Goal: Task Accomplishment & Management: Manage account settings

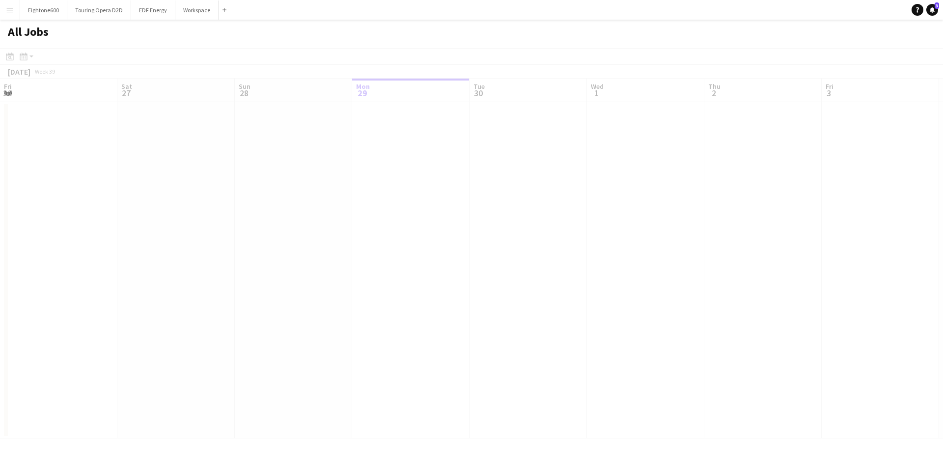
scroll to position [0, 235]
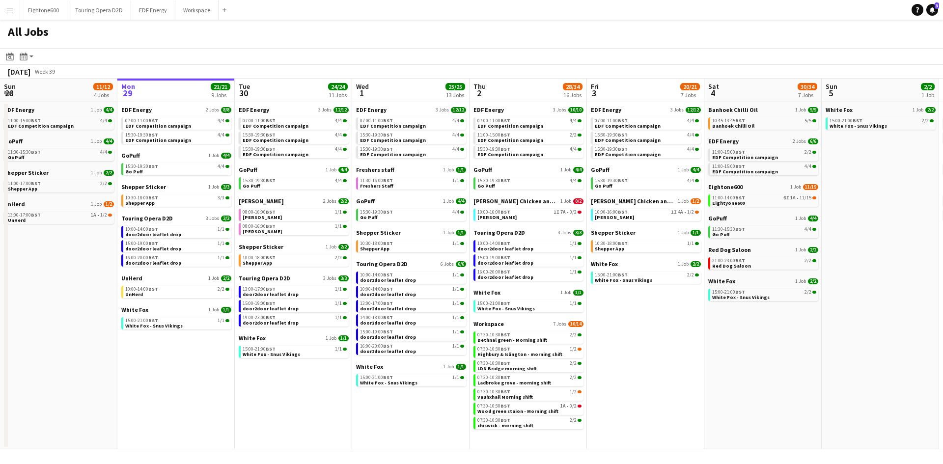
click at [725, 185] on span "Eightone600" at bounding box center [725, 186] width 34 height 7
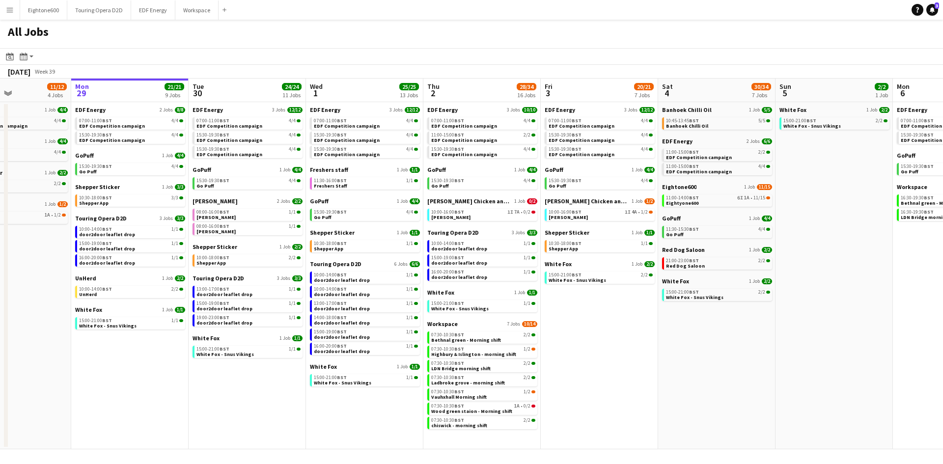
click at [6, 7] on app-icon "Menu" at bounding box center [10, 10] width 8 height 8
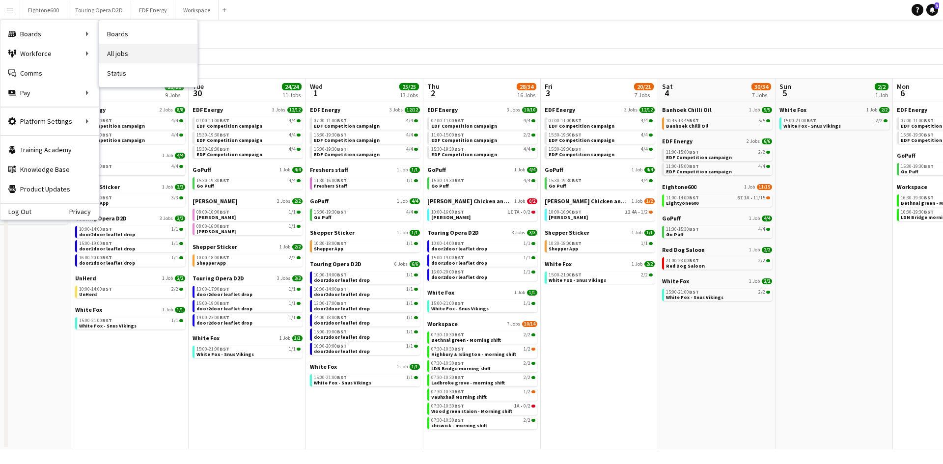
click at [119, 55] on link "All jobs" at bounding box center [148, 54] width 98 height 20
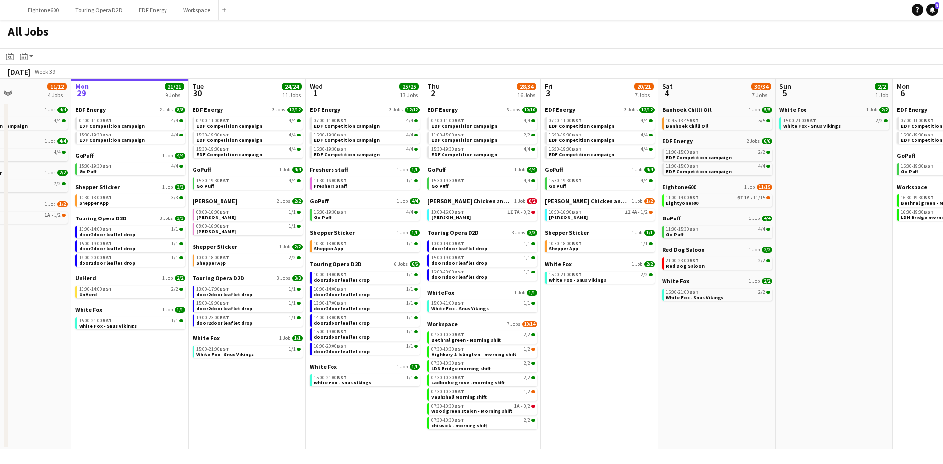
click at [8, 15] on button "Menu" at bounding box center [10, 10] width 20 height 20
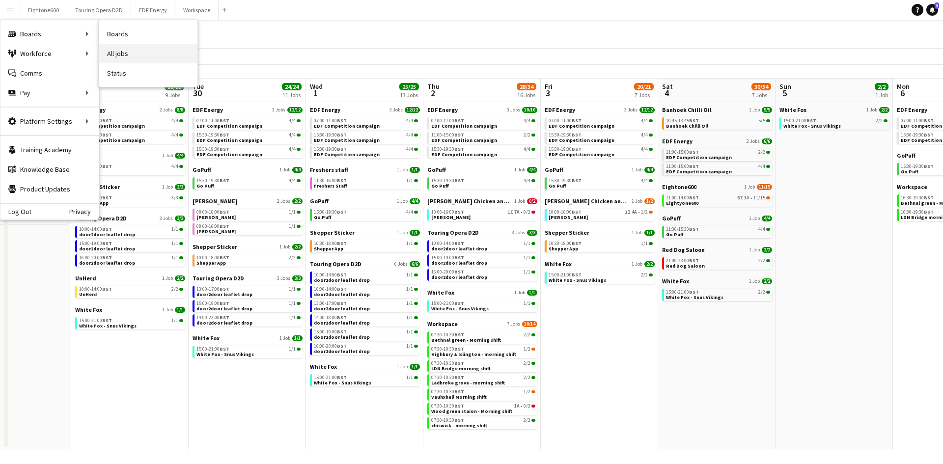
click at [122, 50] on link "All jobs" at bounding box center [148, 54] width 98 height 20
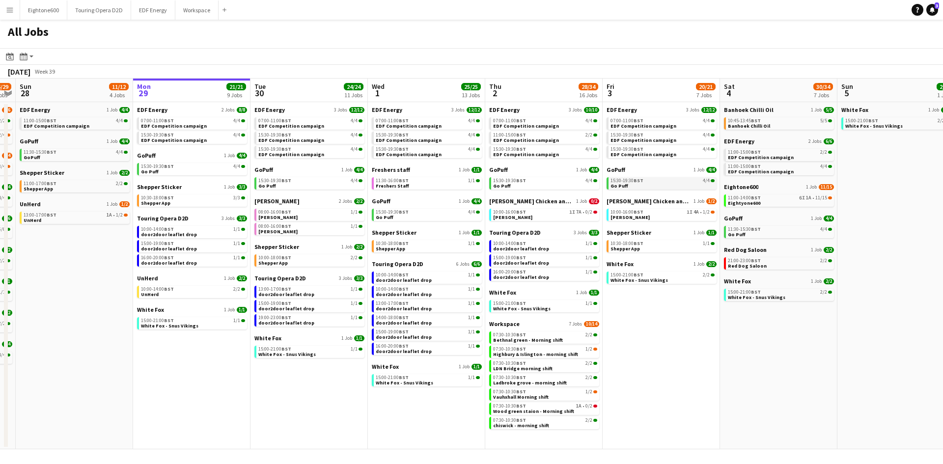
scroll to position [0, 219]
click at [149, 275] on span "UnHerd" at bounding box center [148, 278] width 21 height 7
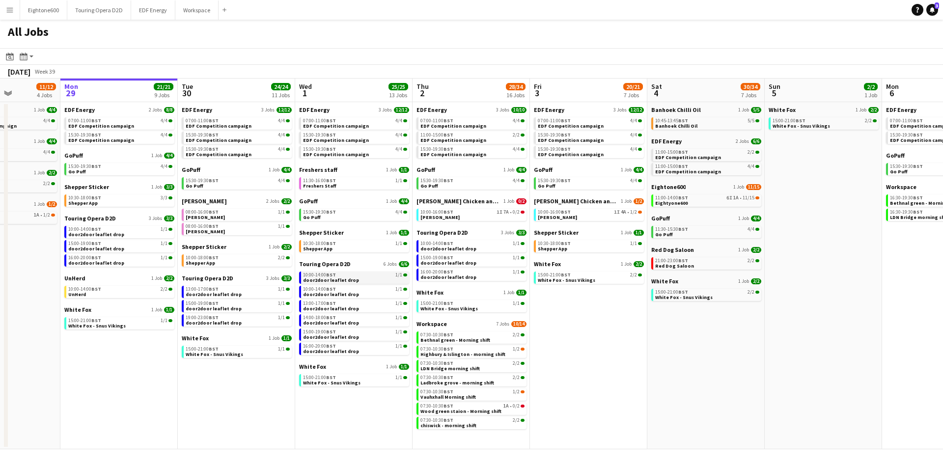
scroll to position [0, 296]
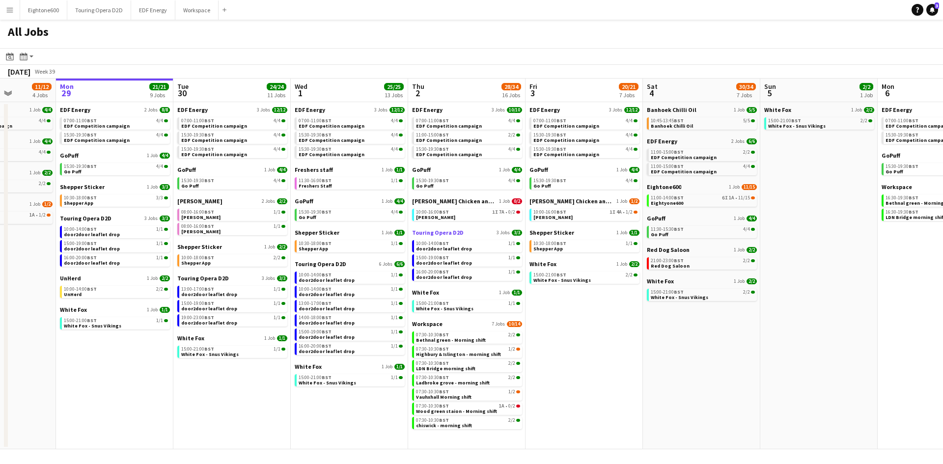
click at [435, 234] on span "Touring Opera D2D" at bounding box center [438, 232] width 52 height 7
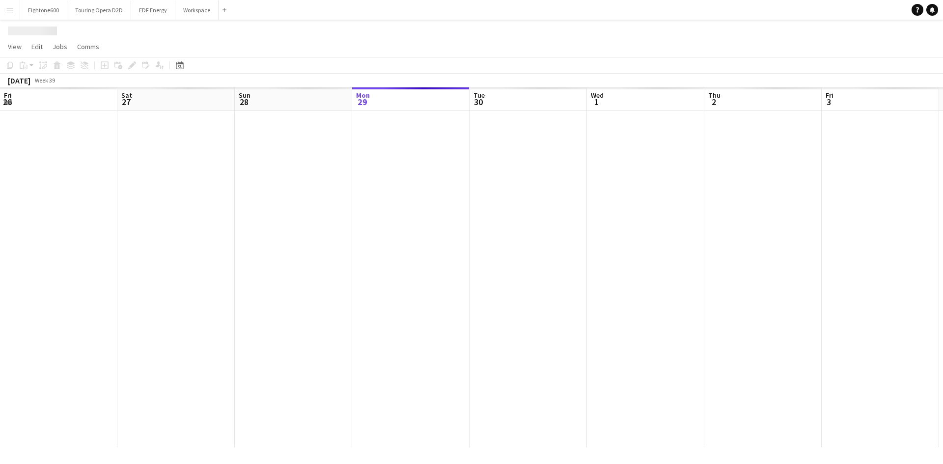
scroll to position [0, 235]
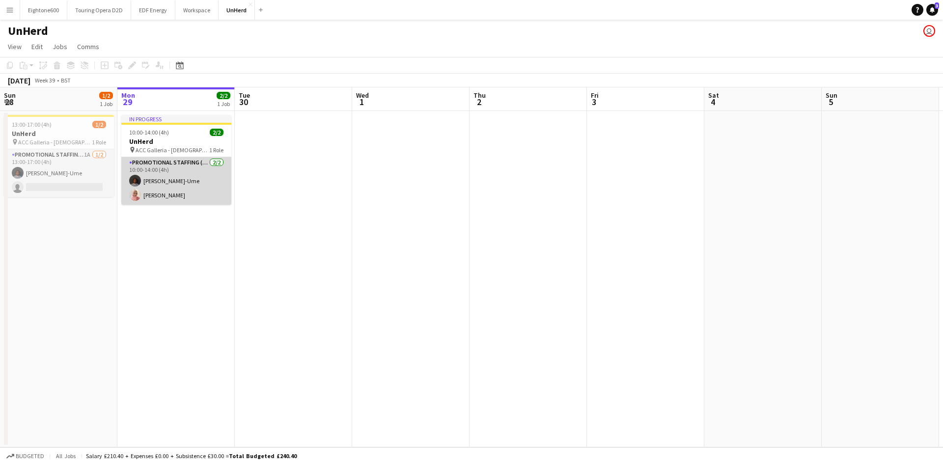
click at [174, 186] on app-card-role "Promotional Staffing (Brand Ambassadors) 2/2 10:00-14:00 (4h) Richard Ejike-Ume…" at bounding box center [176, 181] width 110 height 48
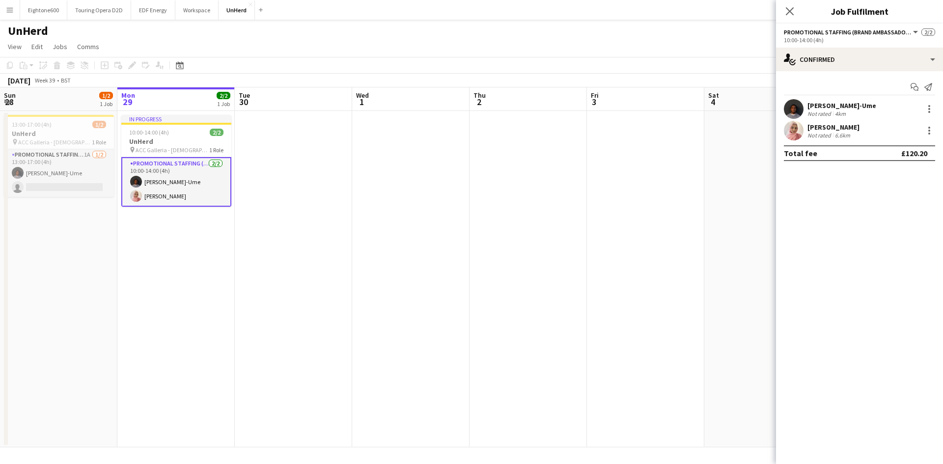
click at [173, 191] on app-card-role "Promotional Staffing (Brand Ambassadors) 2/2 10:00-14:00 (4h) Richard Ejike-Ume…" at bounding box center [176, 182] width 110 height 50
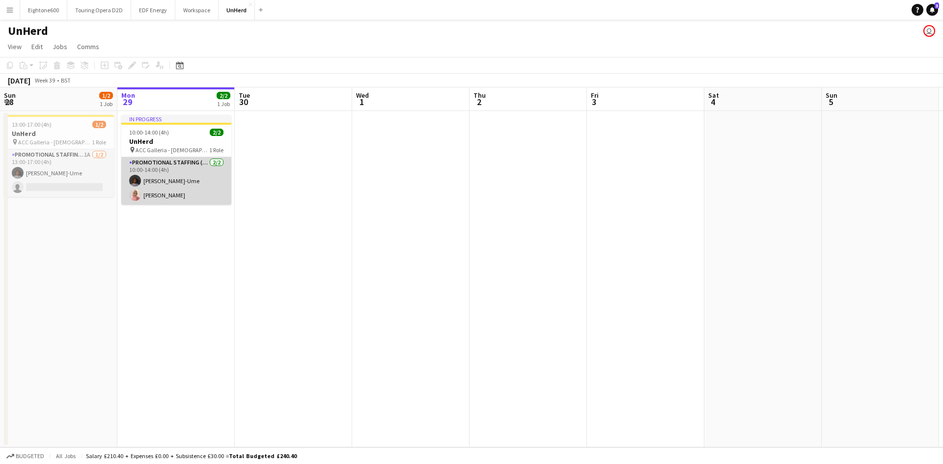
click at [177, 197] on app-card-role "Promotional Staffing (Brand Ambassadors) 2/2 10:00-14:00 (4h) Richard Ejike-Ume…" at bounding box center [176, 181] width 110 height 48
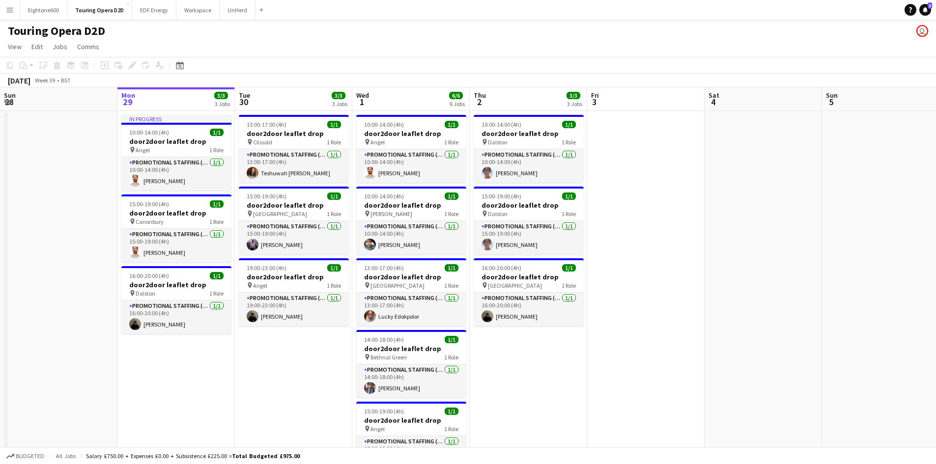
click at [7, 12] on app-icon "Menu" at bounding box center [10, 10] width 8 height 8
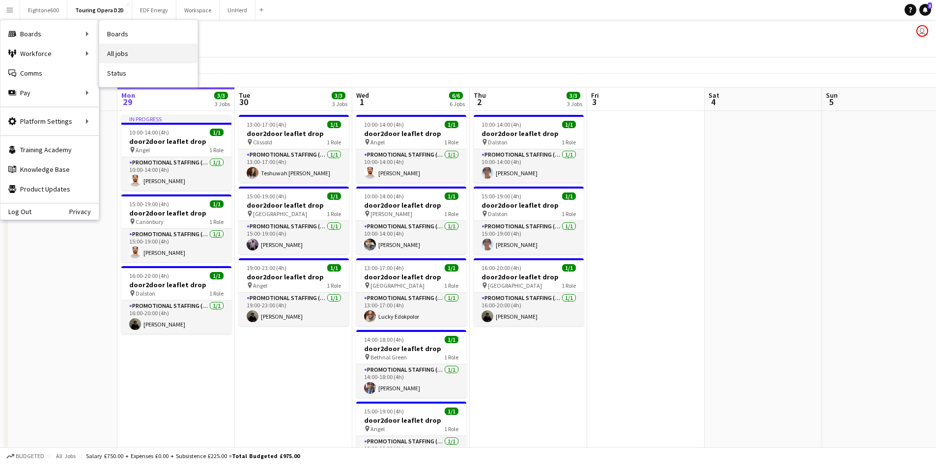
click at [123, 53] on link "All jobs" at bounding box center [148, 54] width 98 height 20
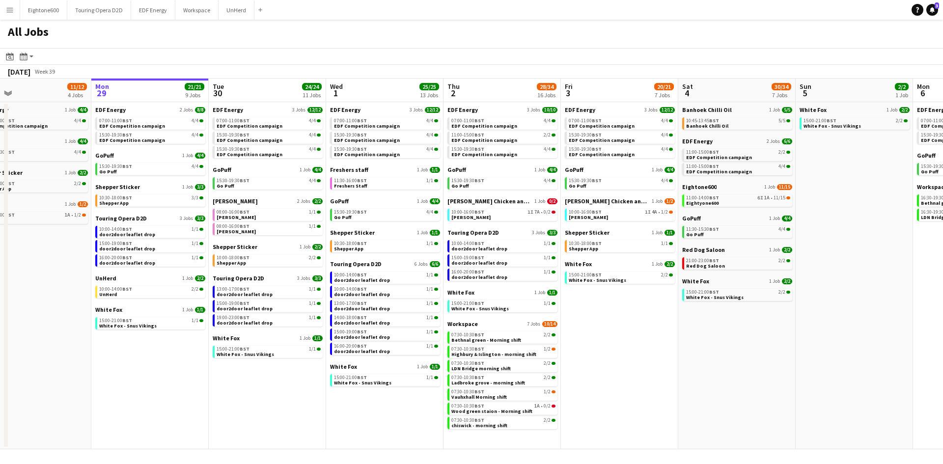
scroll to position [0, 261]
click at [461, 324] on span "Workspace" at bounding box center [462, 323] width 30 height 7
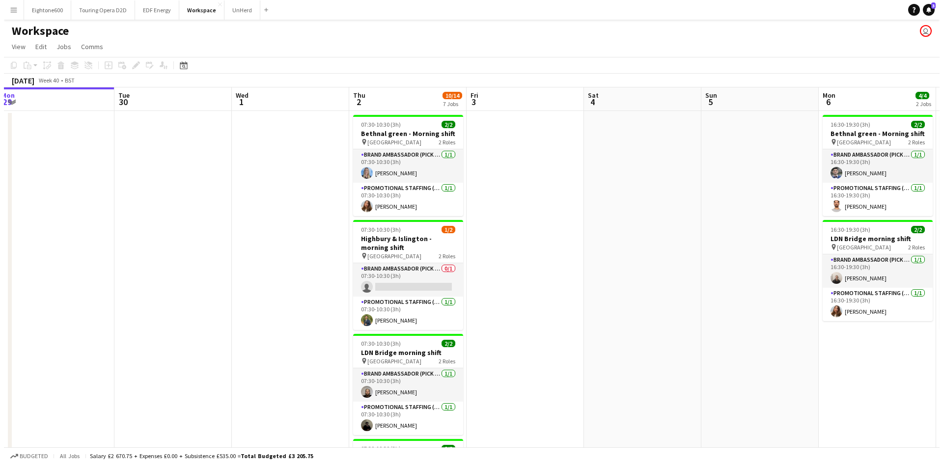
scroll to position [0, 359]
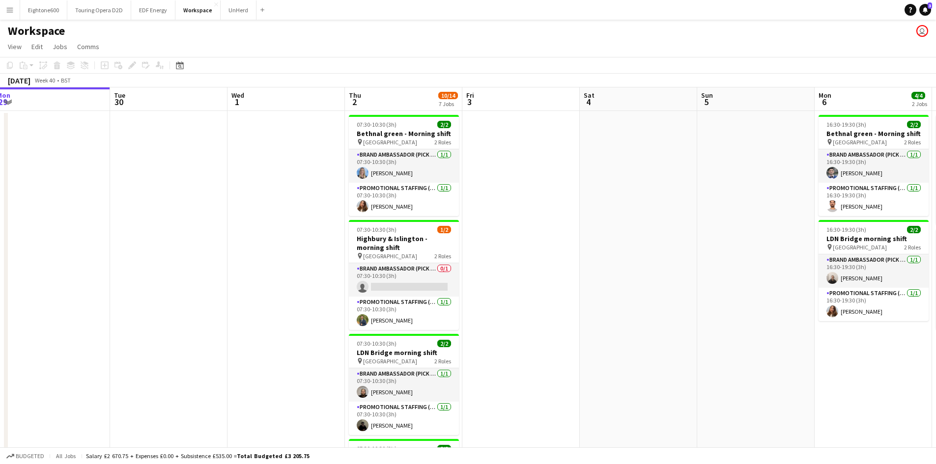
click at [411, 283] on app-card-role "Brand Ambassador (Pick up) 0/1 07:30-10:30 (3h) single-neutral-actions" at bounding box center [404, 279] width 110 height 33
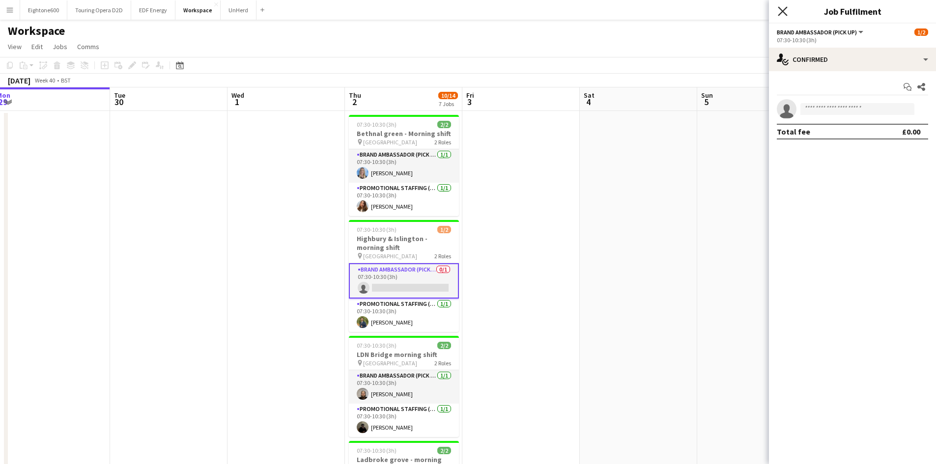
click at [782, 10] on icon "Close pop-in" at bounding box center [781, 10] width 9 height 9
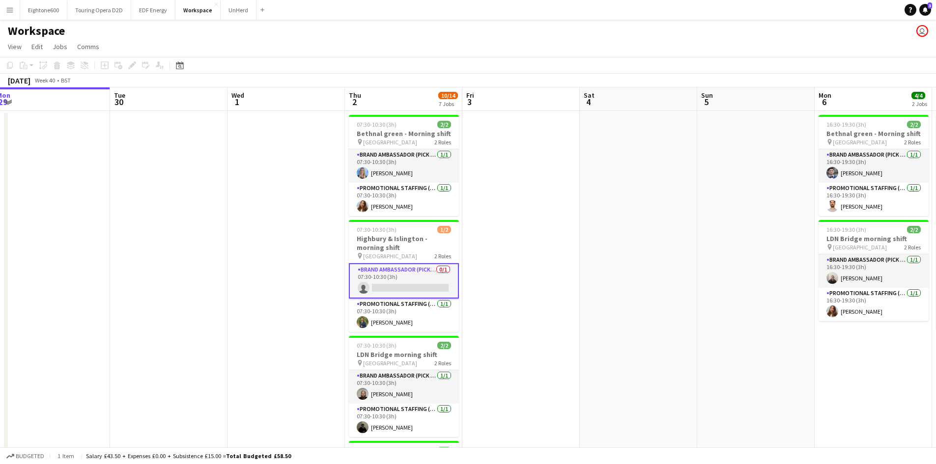
click at [10, 10] on app-icon "Menu" at bounding box center [10, 10] width 8 height 8
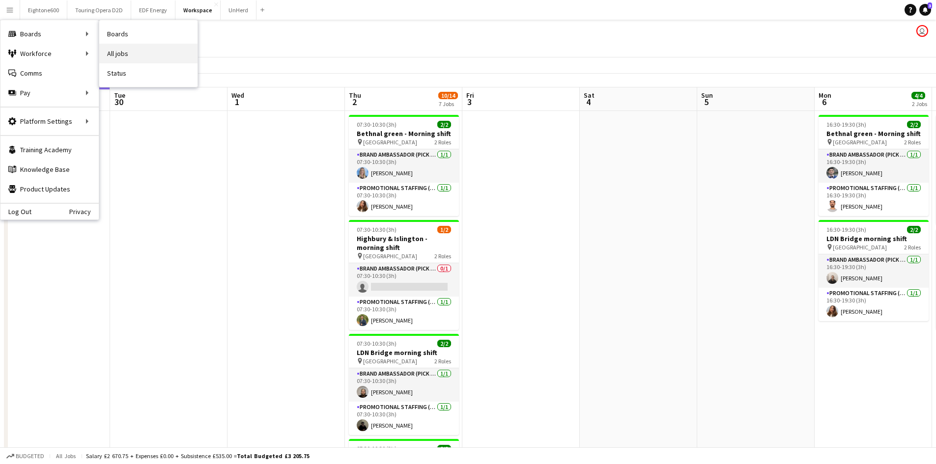
click at [115, 53] on link "All jobs" at bounding box center [148, 54] width 98 height 20
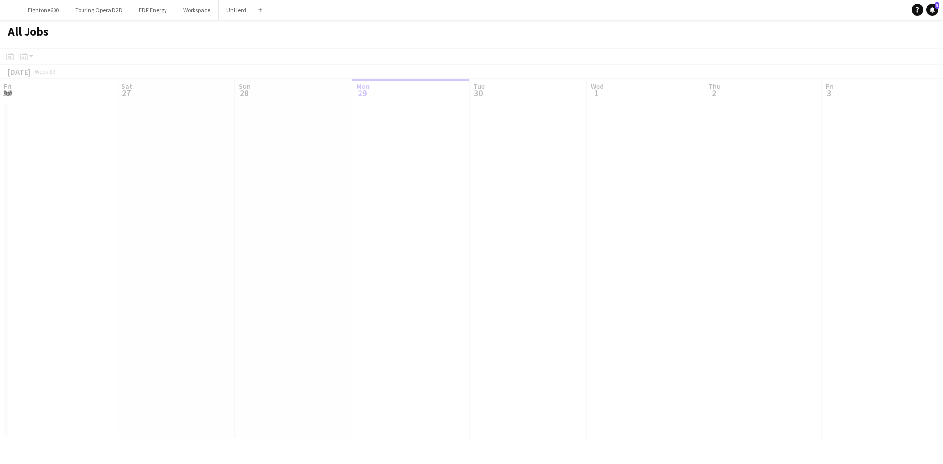
scroll to position [0, 235]
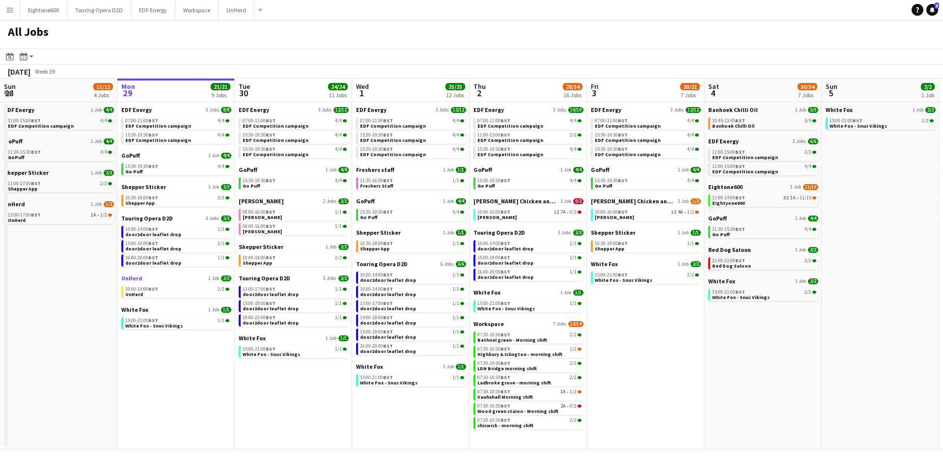
click at [136, 276] on span "UnHerd" at bounding box center [131, 278] width 21 height 7
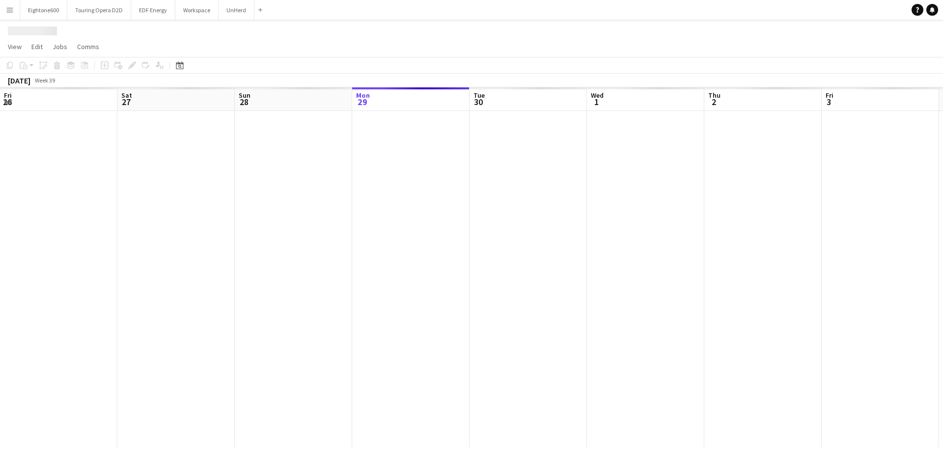
scroll to position [0, 235]
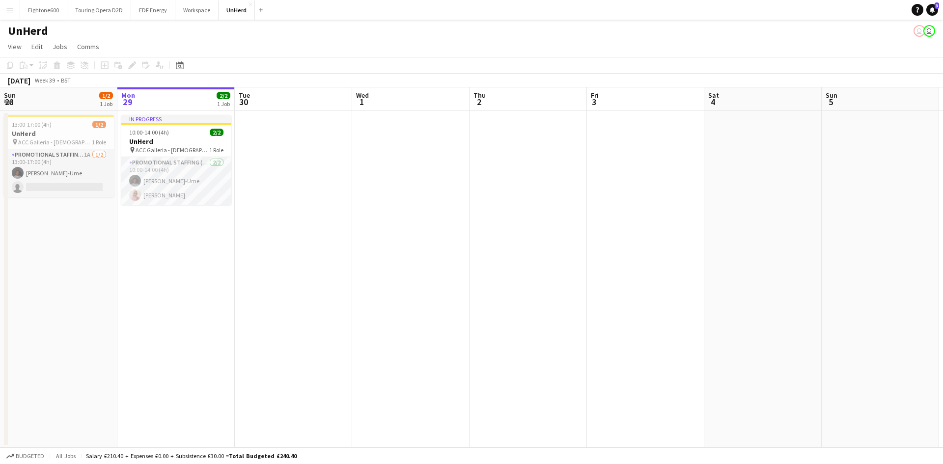
click at [243, 150] on app-date-cell at bounding box center [293, 279] width 117 height 336
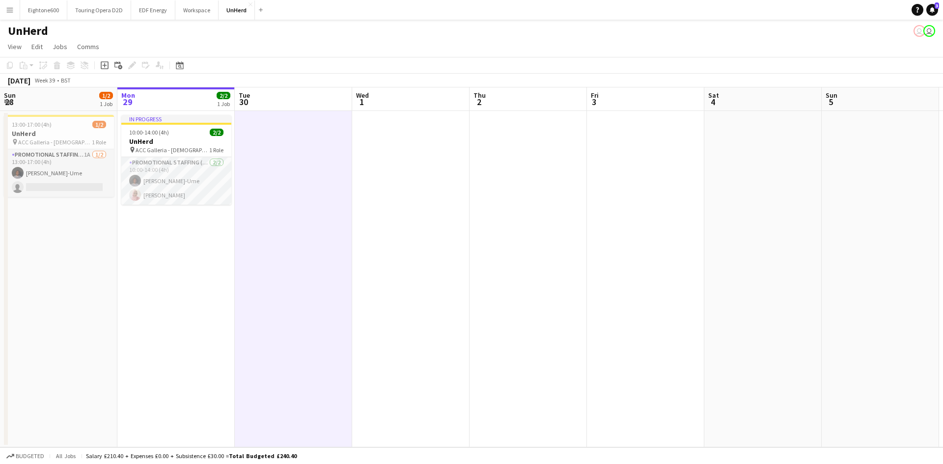
click at [189, 224] on app-date-cell "In progress 10:00-14:00 (4h) 2/2 UnHerd pin ACC Galleria - Labour Party Confere…" at bounding box center [175, 279] width 117 height 336
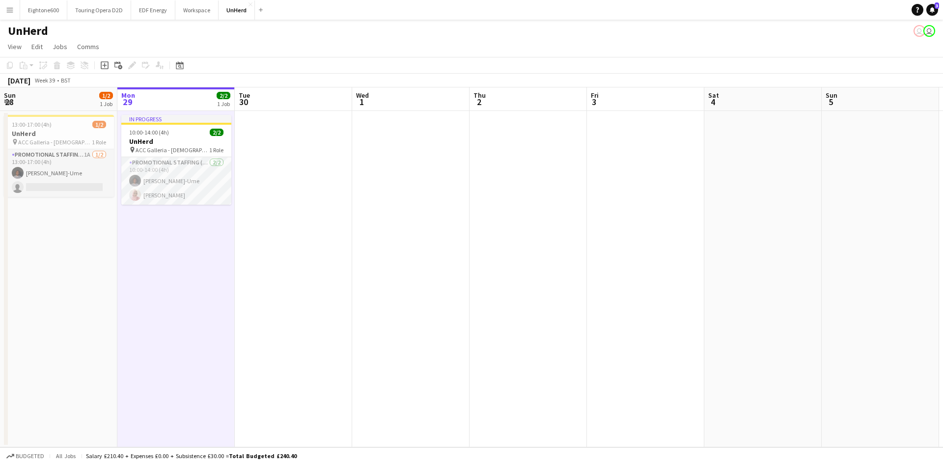
click at [307, 222] on app-date-cell at bounding box center [293, 279] width 117 height 336
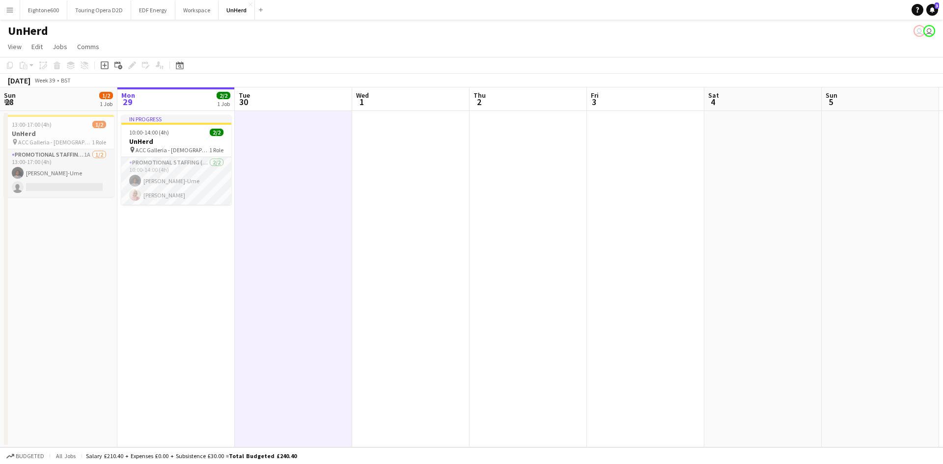
click at [14, 9] on button "Menu" at bounding box center [10, 10] width 20 height 20
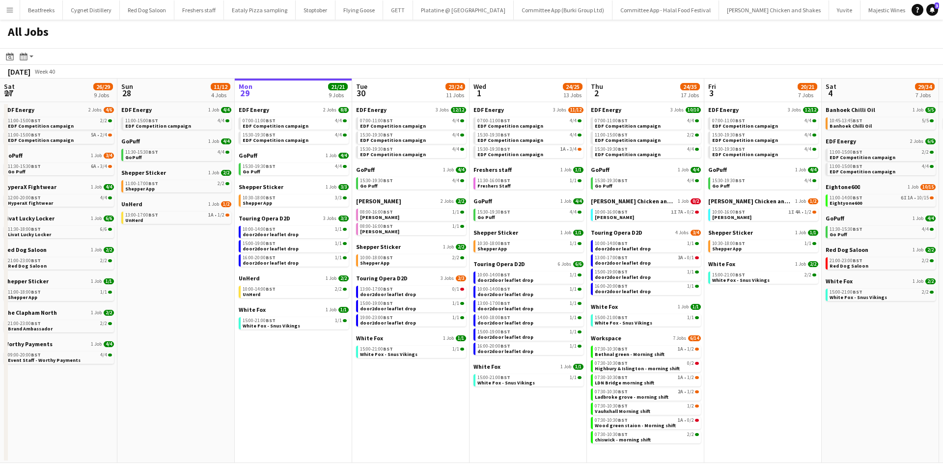
click at [9, 12] on app-icon "Menu" at bounding box center [10, 10] width 8 height 8
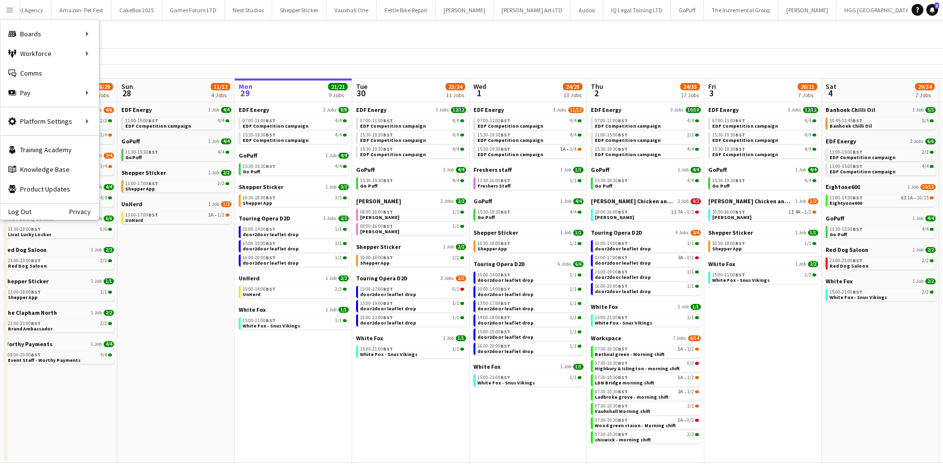
scroll to position [0, 457]
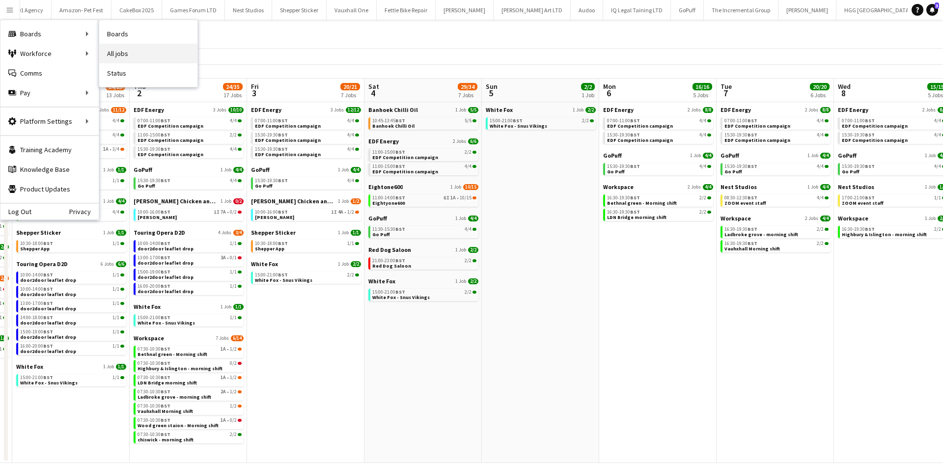
click at [125, 55] on link "All jobs" at bounding box center [148, 54] width 98 height 20
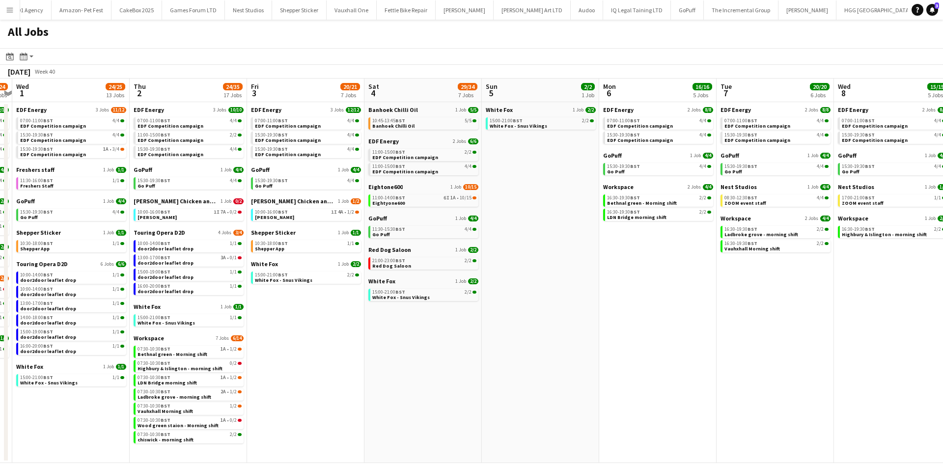
click at [442, 193] on app-calendar-brief-board "Eightone600 1 Job 10/15 11:00-14:00 BST 6I 1A • 10/15 Eightyone600" at bounding box center [423, 195] width 110 height 24
click at [395, 201] on span "Eightyone600" at bounding box center [388, 203] width 32 height 6
click at [15, 8] on button "Menu" at bounding box center [10, 10] width 20 height 20
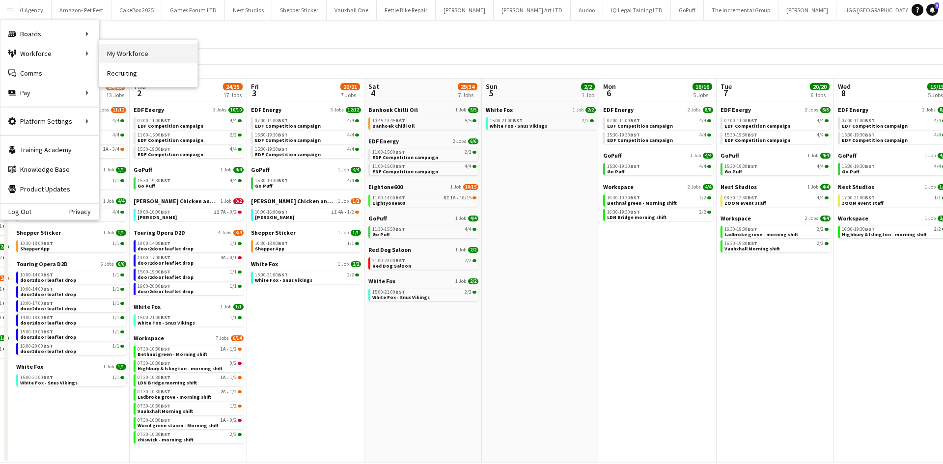
click at [142, 51] on link "My Workforce" at bounding box center [148, 54] width 98 height 20
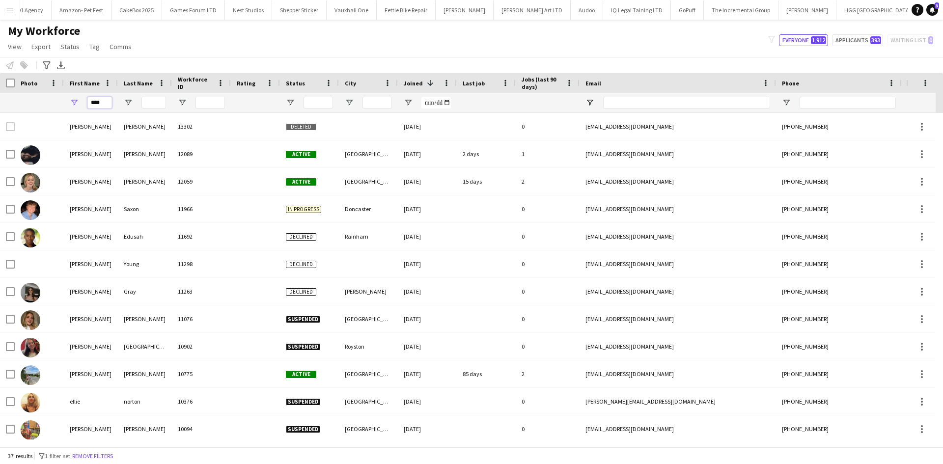
drag, startPoint x: 65, startPoint y: 107, endPoint x: 18, endPoint y: 101, distance: 47.6
click at [18, 101] on div "****" at bounding box center [532, 103] width 1065 height 20
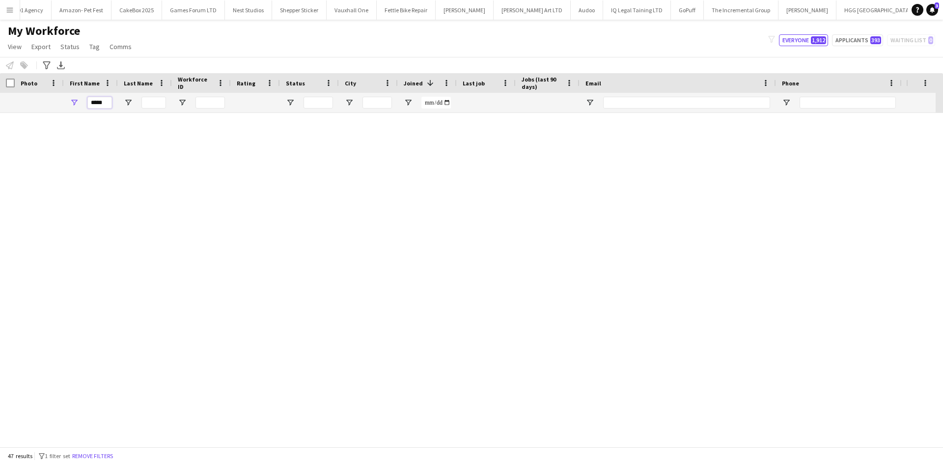
type input "*****"
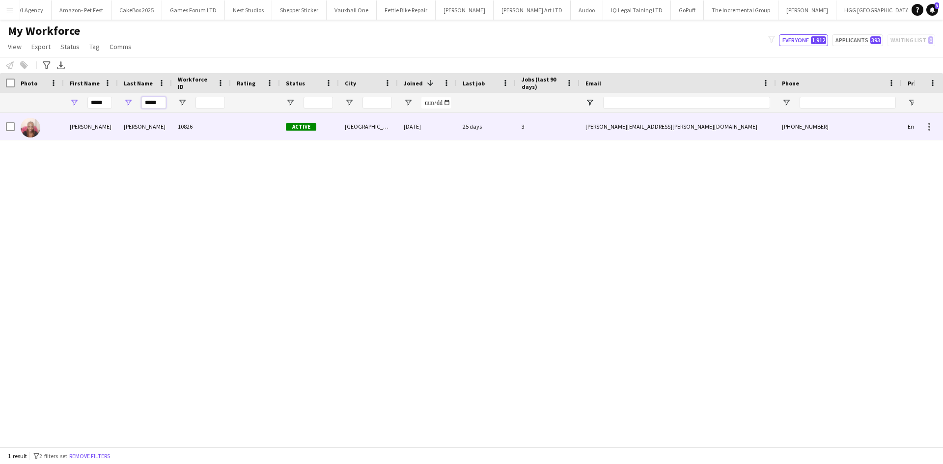
type input "*****"
click at [77, 132] on div "Emily" at bounding box center [91, 126] width 54 height 27
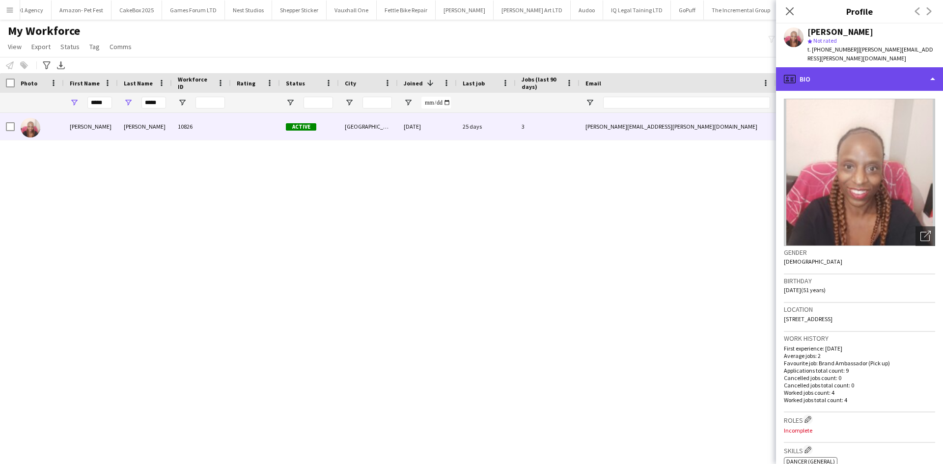
click at [832, 69] on div "profile Bio" at bounding box center [859, 79] width 167 height 24
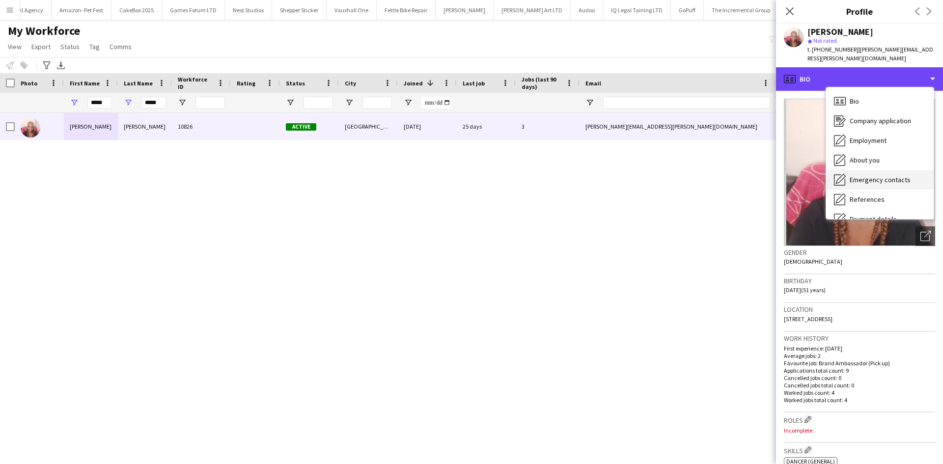
scroll to position [132, 0]
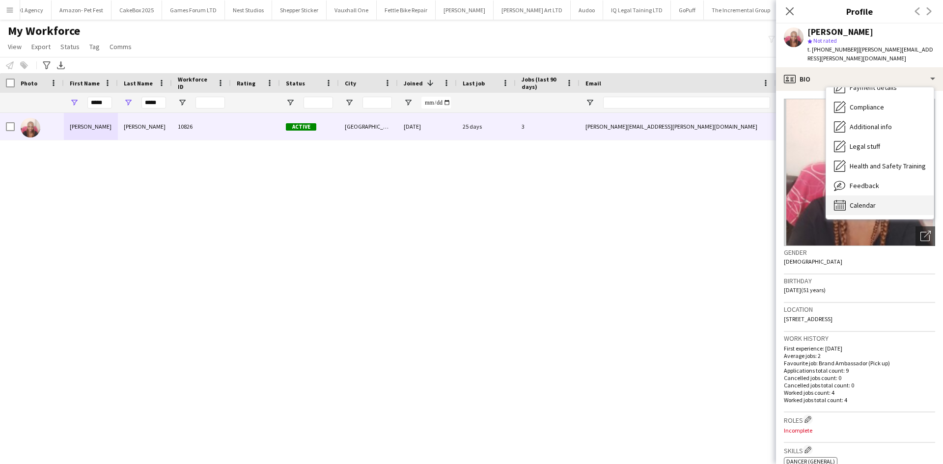
click at [867, 201] on span "Calendar" at bounding box center [863, 205] width 26 height 9
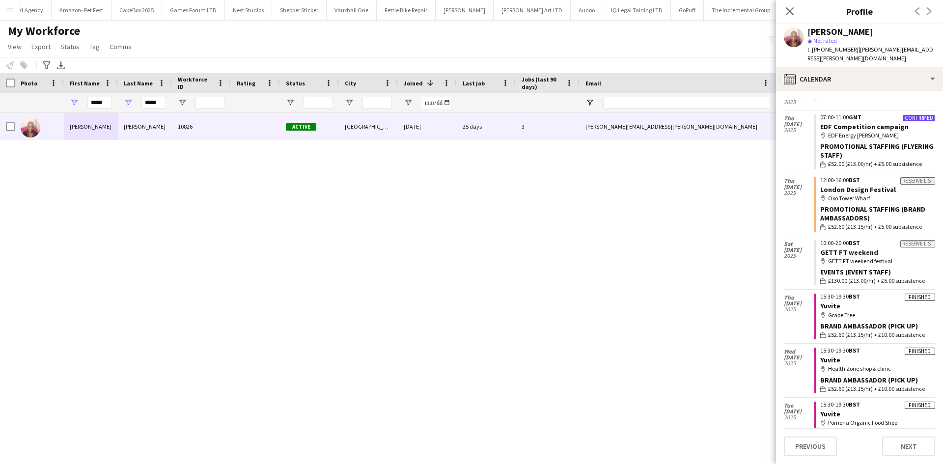
scroll to position [421, 0]
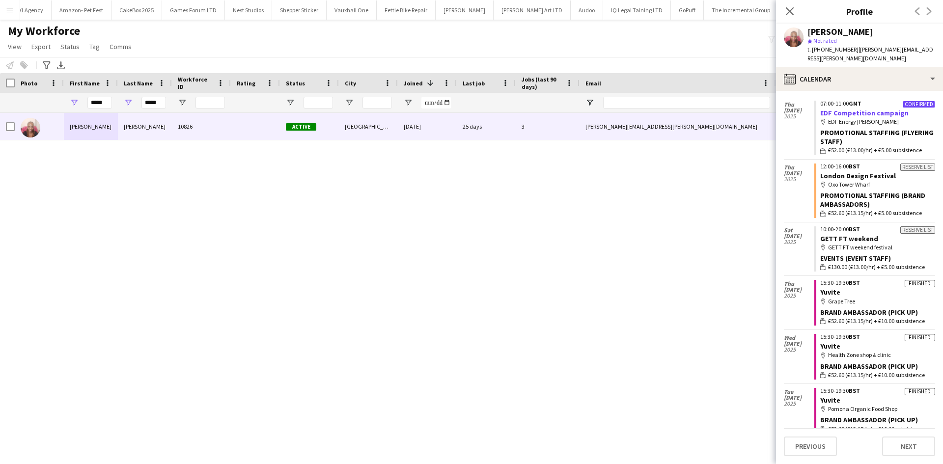
click at [847, 109] on link "EDF Competition campaign" at bounding box center [864, 113] width 88 height 9
drag, startPoint x: 106, startPoint y: 102, endPoint x: -49, endPoint y: 109, distance: 155.4
click at [0, 109] on html "Menu Boards Boards Boards All jobs Status Workforce Workforce My Workforce Recr…" at bounding box center [471, 232] width 943 height 464
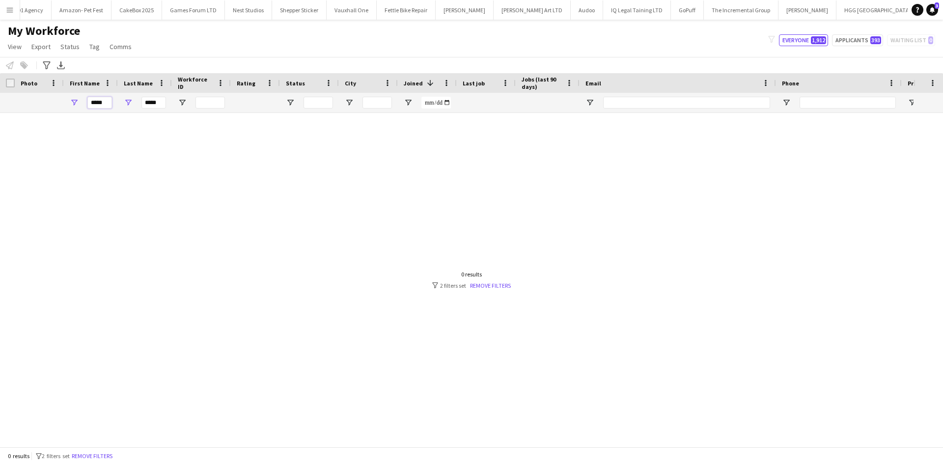
type input "*****"
drag, startPoint x: 164, startPoint y: 102, endPoint x: 95, endPoint y: 99, distance: 68.8
click at [95, 99] on div "***** *****" at bounding box center [532, 103] width 1065 height 20
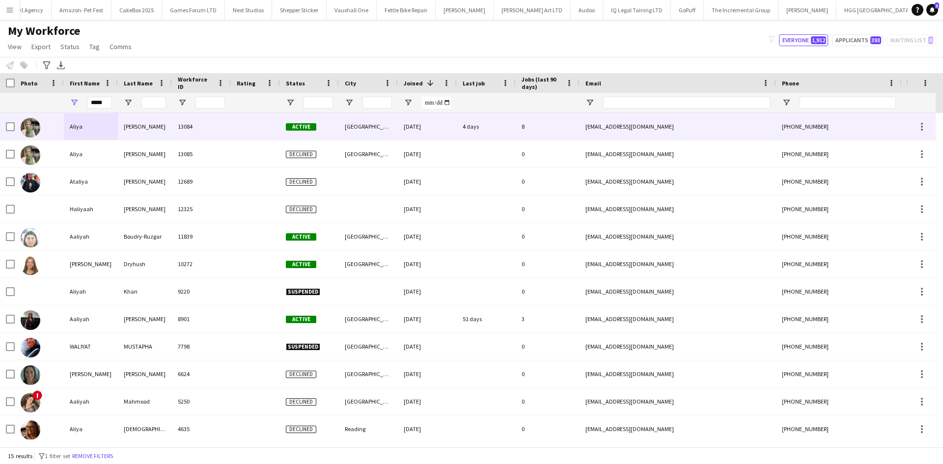
click at [152, 126] on div "Kazmi" at bounding box center [145, 126] width 54 height 27
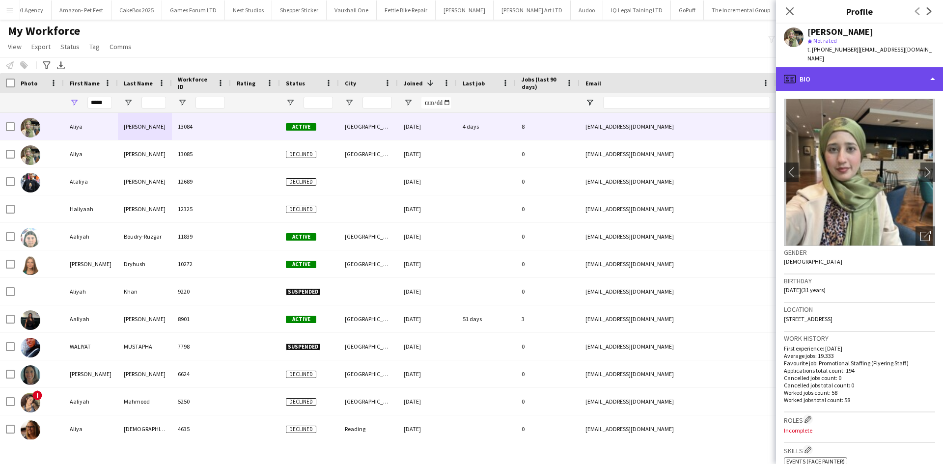
click at [858, 72] on div "profile Bio" at bounding box center [859, 79] width 167 height 24
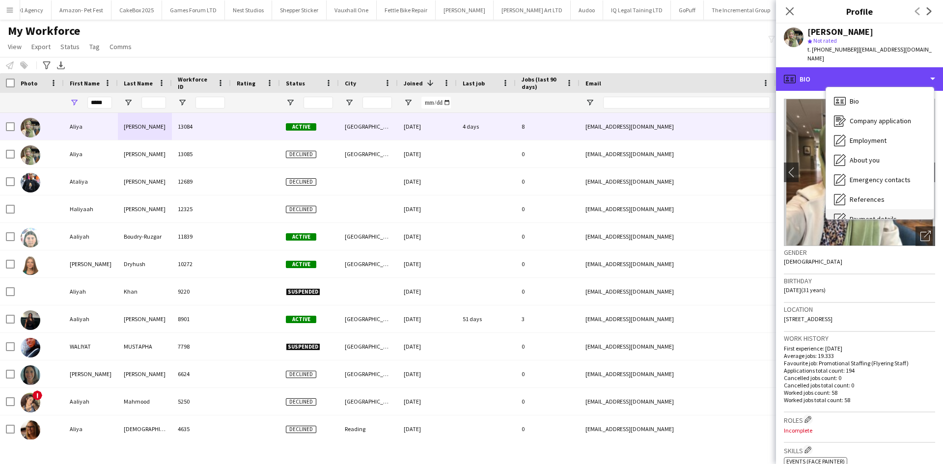
scroll to position [132, 0]
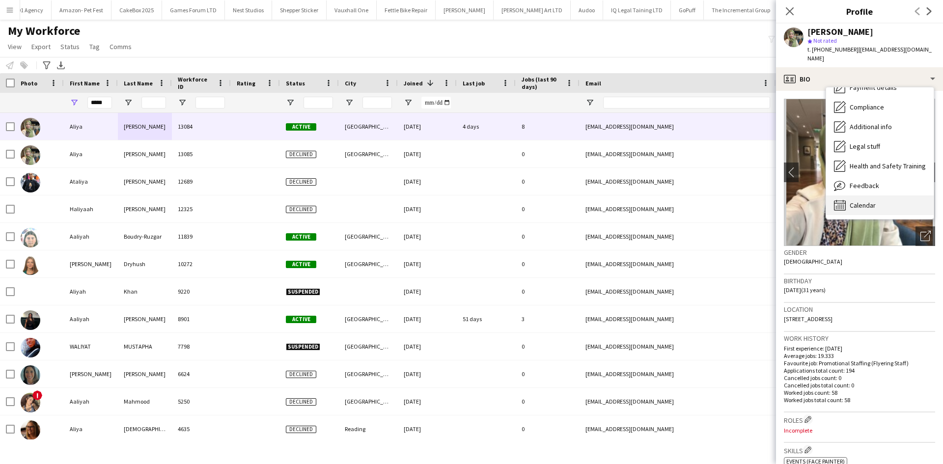
click at [860, 201] on span "Calendar" at bounding box center [863, 205] width 26 height 9
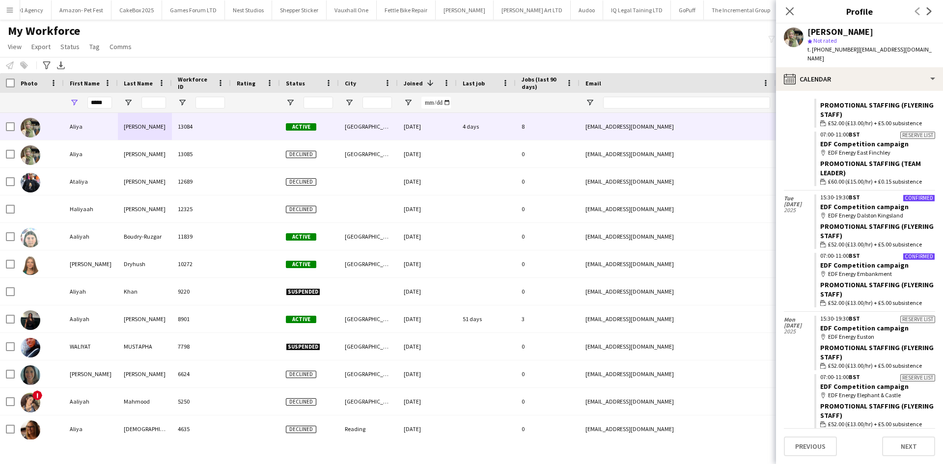
scroll to position [3117, 0]
click at [861, 260] on link "EDF Competition campaign" at bounding box center [864, 264] width 88 height 9
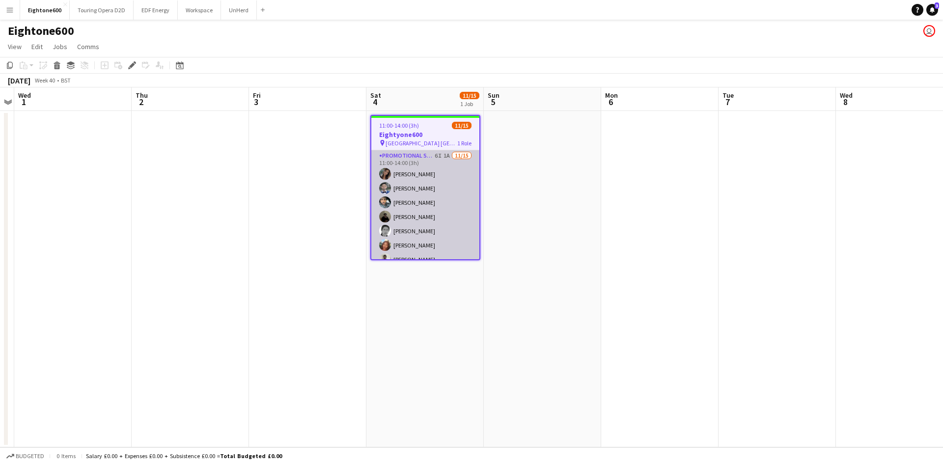
scroll to position [124, 0]
click at [421, 221] on app-card-role "Promotional Staffing (Brand Ambassadors) 6I 1A [DATE] 11:00-14:00 (3h) [PERSON_…" at bounding box center [425, 143] width 108 height 233
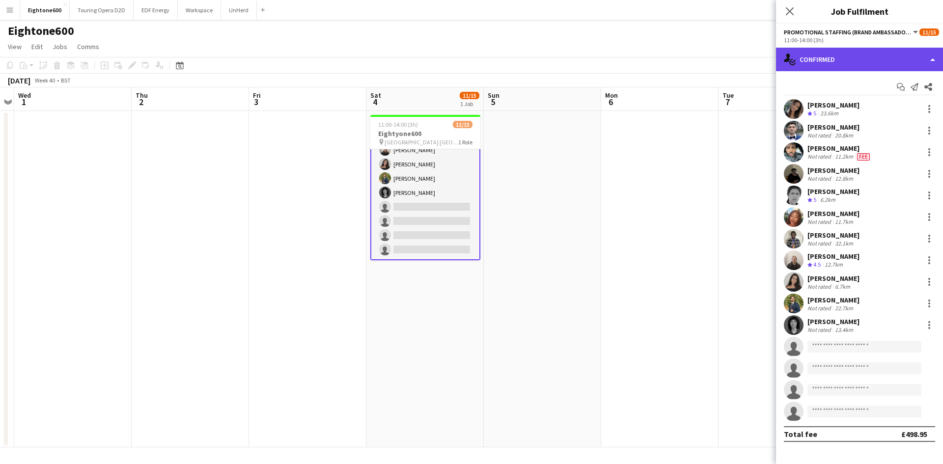
click at [864, 58] on div "single-neutral-actions-check-2 Confirmed" at bounding box center [859, 60] width 167 height 24
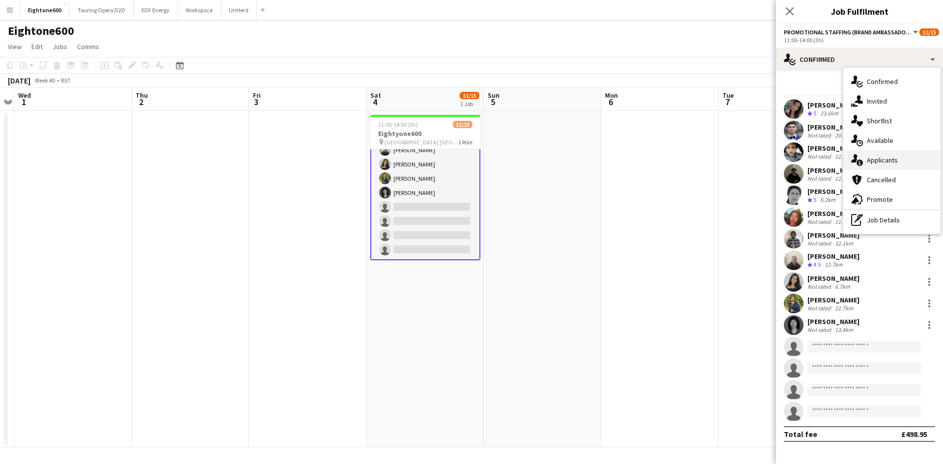
click at [873, 158] on span "Applicants" at bounding box center [882, 160] width 31 height 9
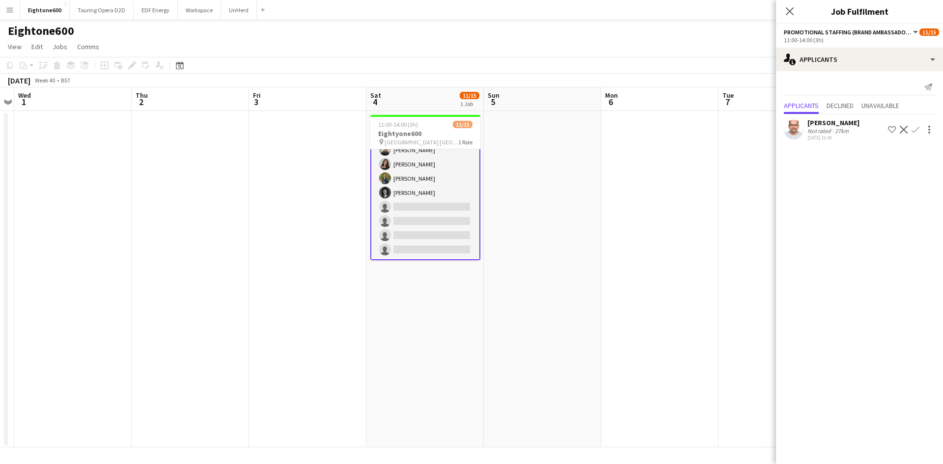
click at [795, 130] on app-user-avatar at bounding box center [794, 130] width 20 height 20
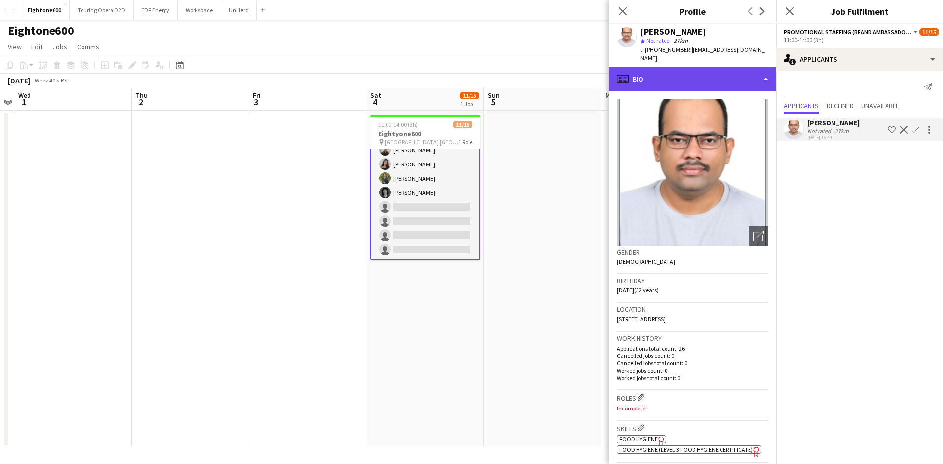
click at [693, 67] on div "profile Bio" at bounding box center [692, 79] width 167 height 24
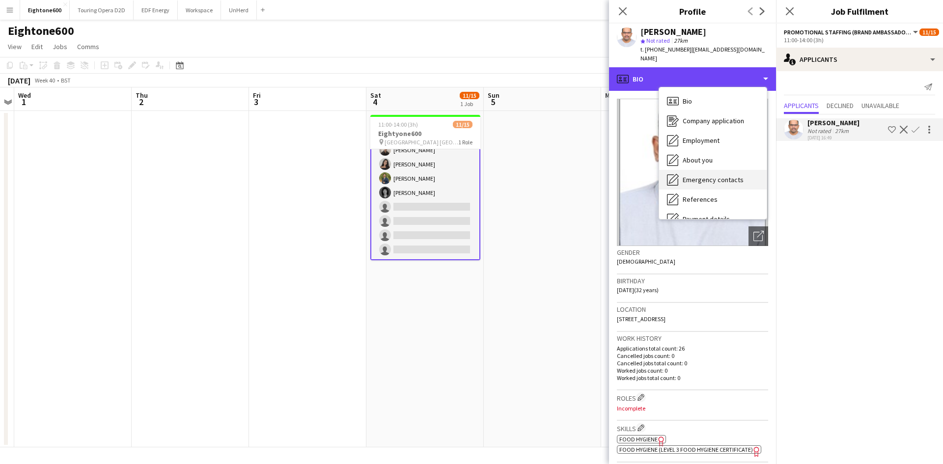
scroll to position [132, 0]
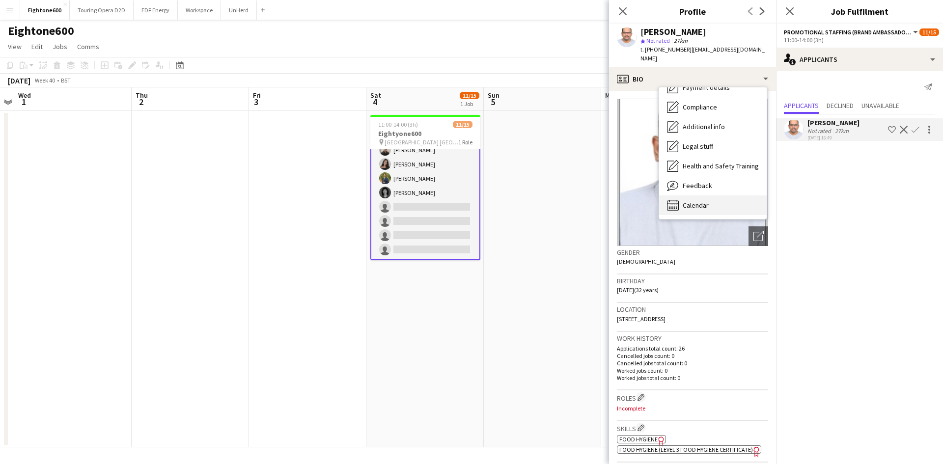
click at [698, 201] on span "Calendar" at bounding box center [696, 205] width 26 height 9
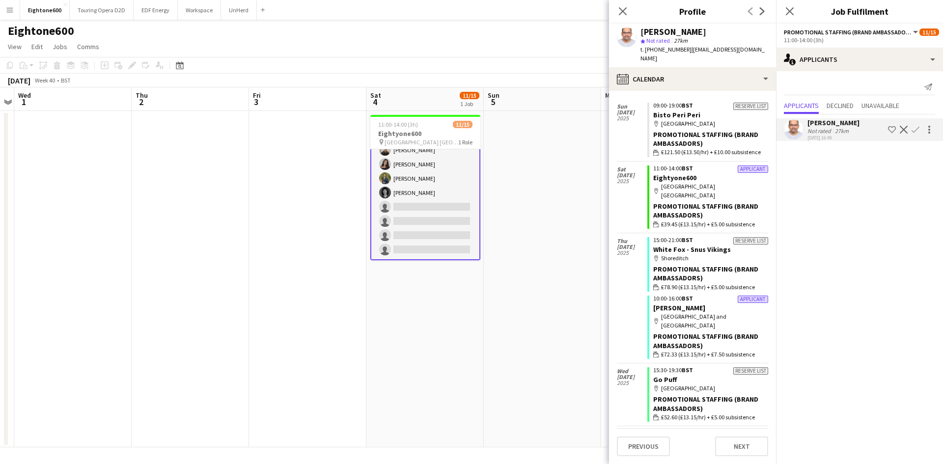
scroll to position [0, 0]
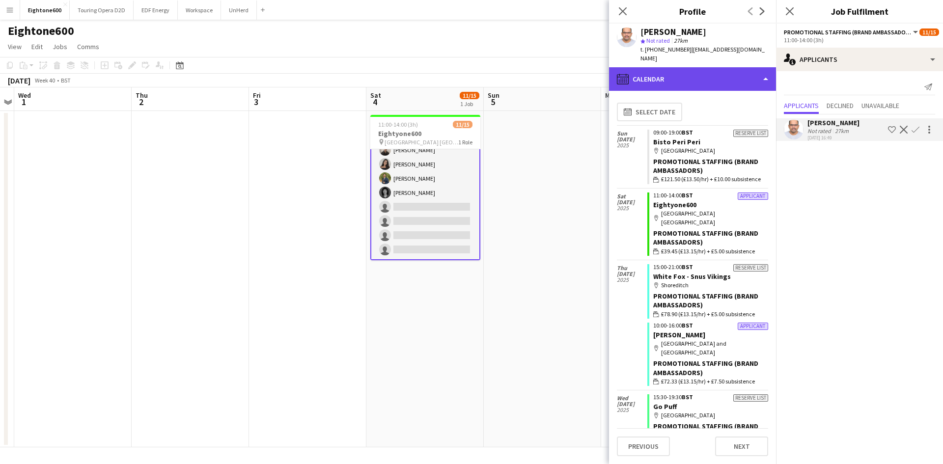
click at [669, 67] on div "calendar-full Calendar" at bounding box center [692, 79] width 167 height 24
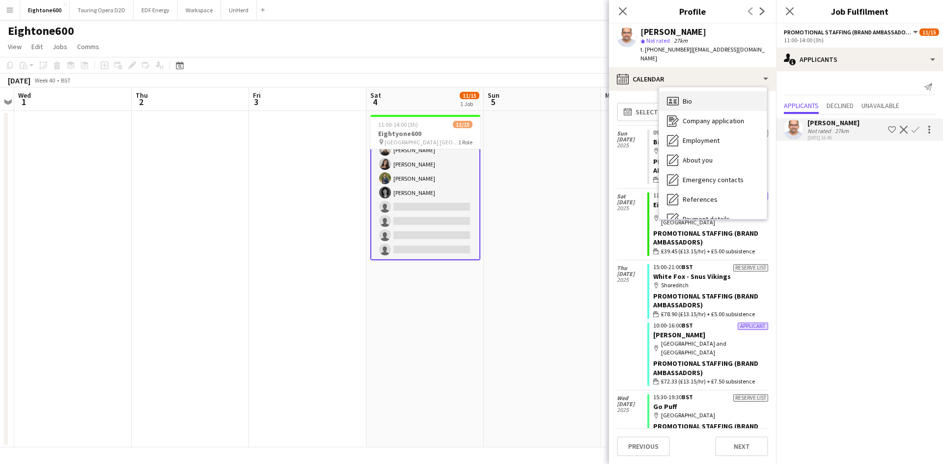
click at [700, 91] on div "Bio Bio" at bounding box center [713, 101] width 108 height 20
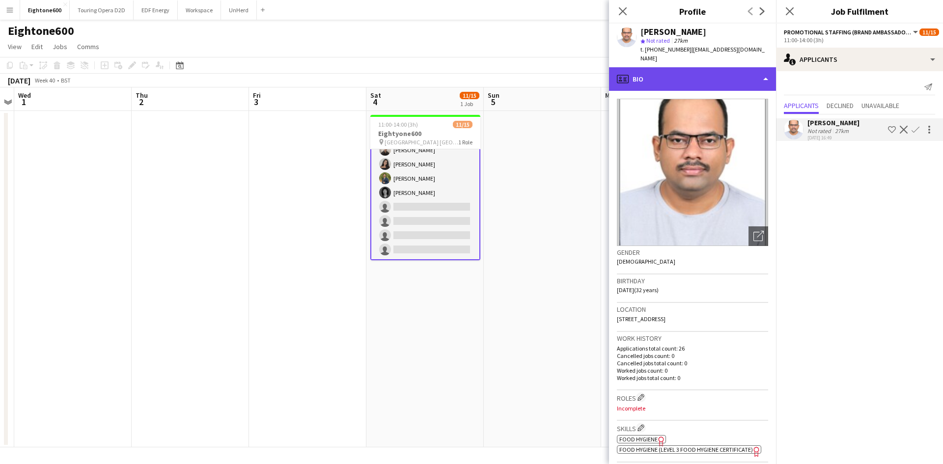
click at [682, 72] on div "profile Bio" at bounding box center [692, 79] width 167 height 24
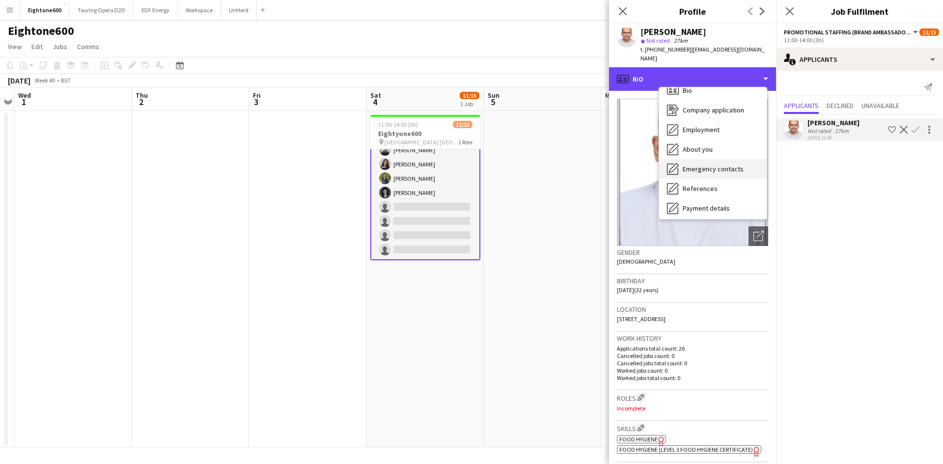
scroll to position [15, 0]
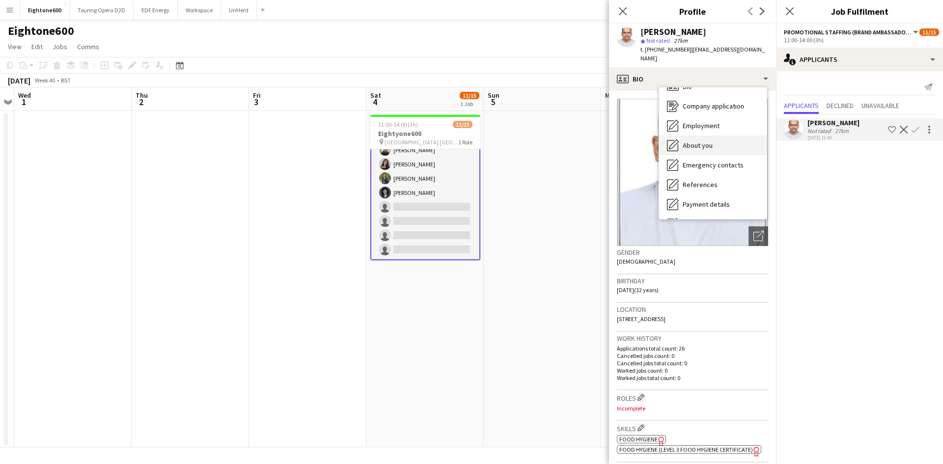
click at [691, 141] on span "About you" at bounding box center [698, 145] width 30 height 9
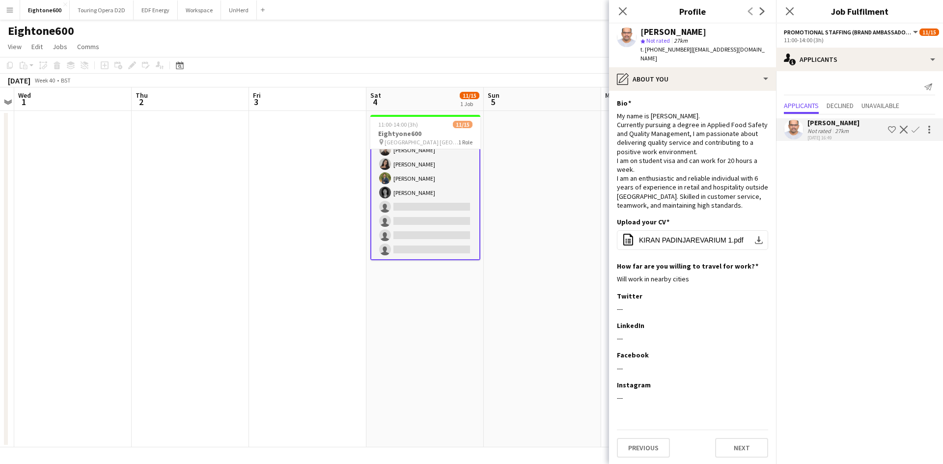
click at [836, 174] on mat-expansion-panel "users2 Applicants Send notification Applicants Declined Unavailable Kiran Padin…" at bounding box center [859, 267] width 167 height 393
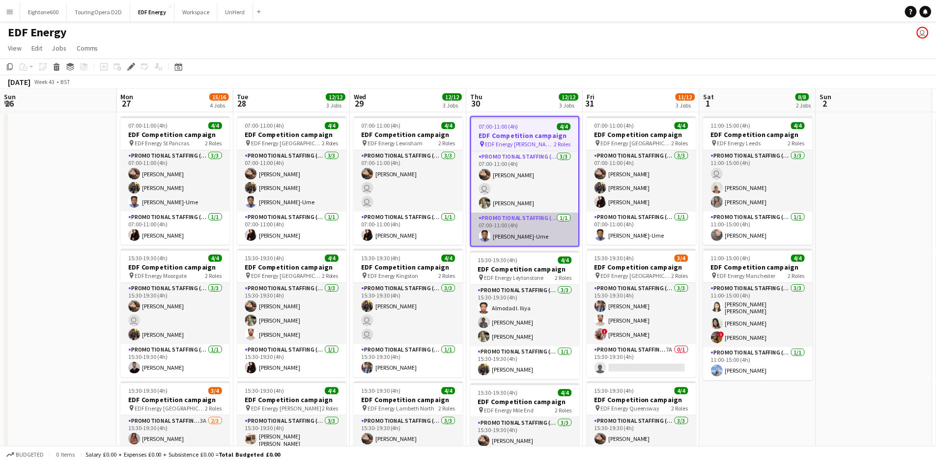
scroll to position [0, 338]
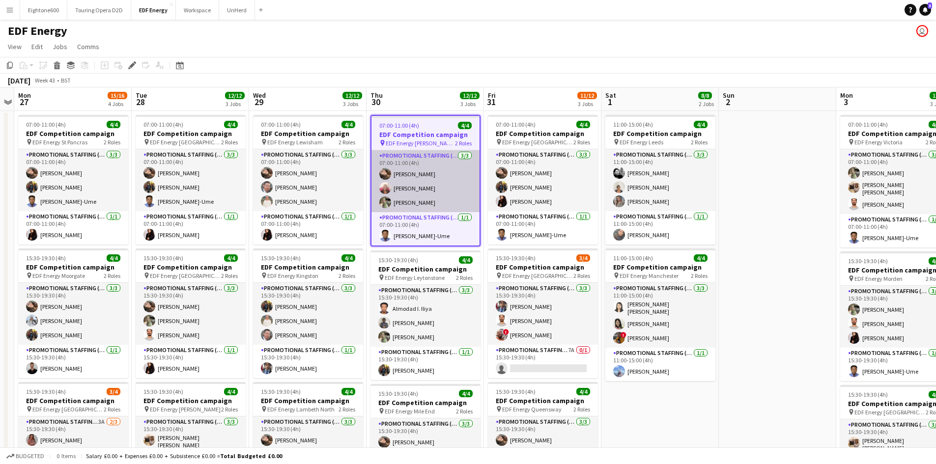
click at [407, 185] on app-card-role "Promotional Staffing (Flyering Staff) [DATE] 07:00-11:00 (4h) [PERSON_NAME] [PE…" at bounding box center [425, 181] width 108 height 62
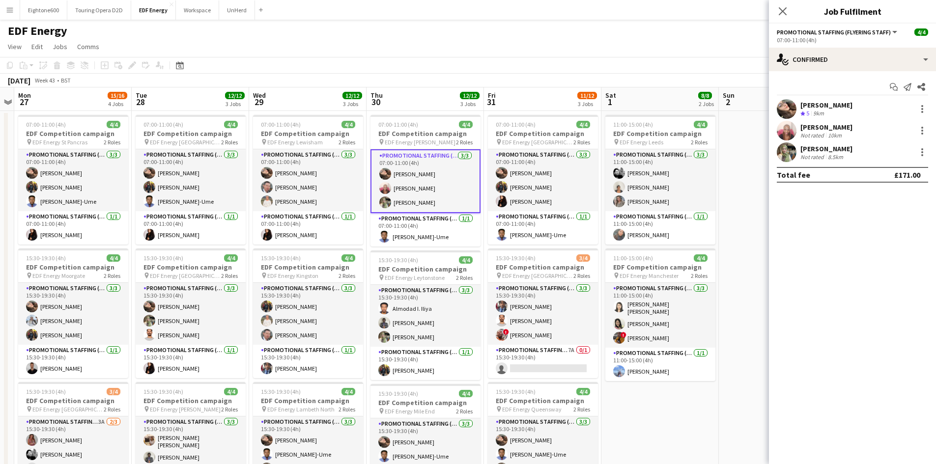
click at [838, 132] on div "10km" at bounding box center [835, 135] width 18 height 7
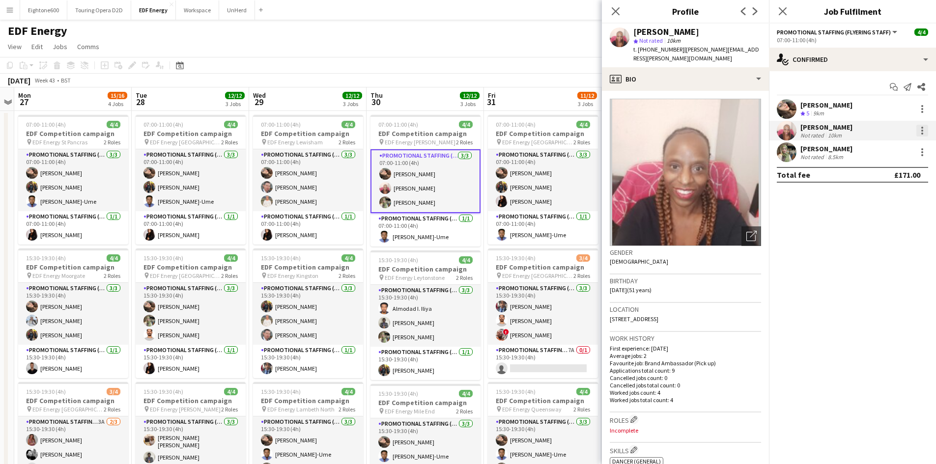
click at [922, 130] on div at bounding box center [922, 131] width 2 height 2
click at [892, 245] on span "Remove" at bounding box center [889, 243] width 61 height 9
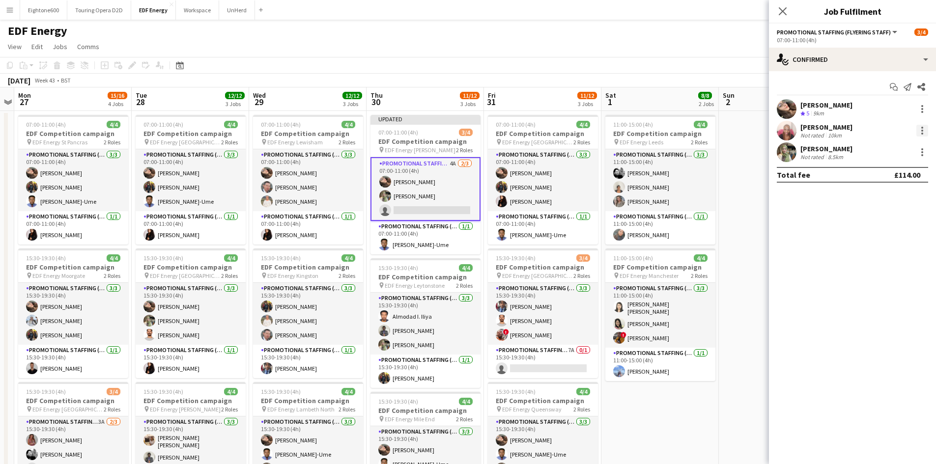
click at [922, 129] on div at bounding box center [922, 131] width 12 height 12
click at [877, 242] on span "Remove" at bounding box center [873, 243] width 29 height 8
click at [701, 26] on div "EDF Energy user" at bounding box center [468, 29] width 936 height 19
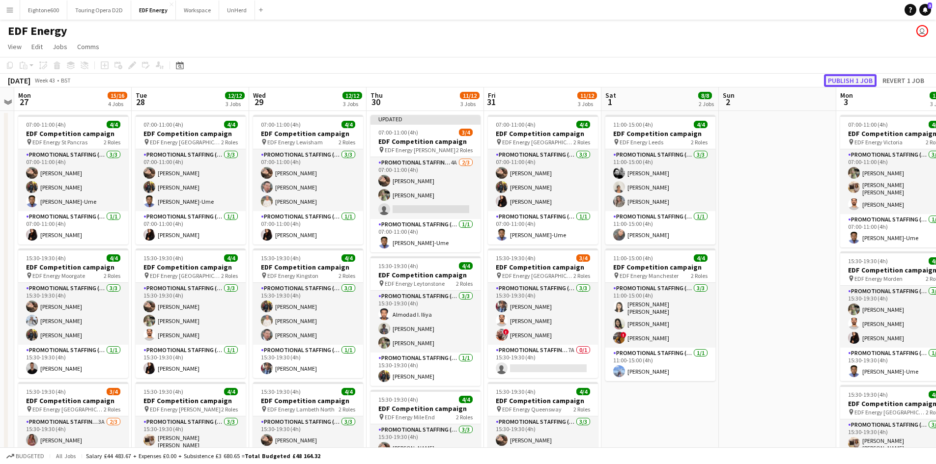
click at [844, 81] on button "Publish 1 job" at bounding box center [850, 80] width 53 height 13
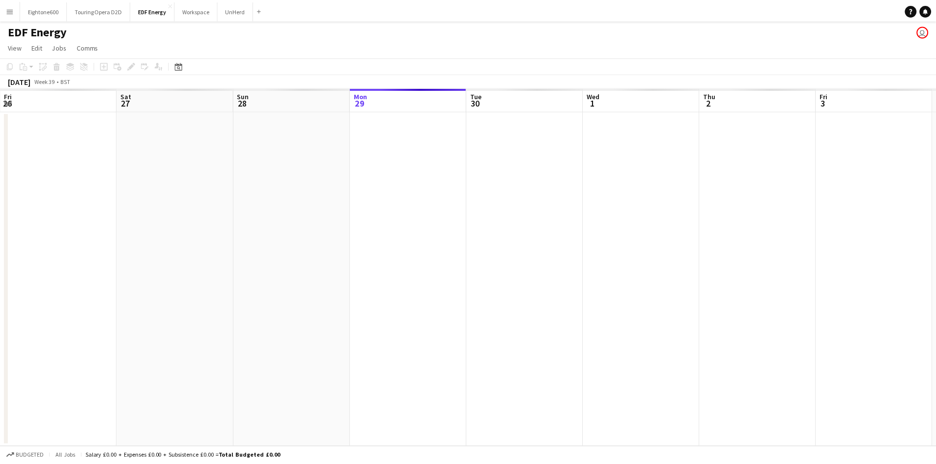
scroll to position [0, 338]
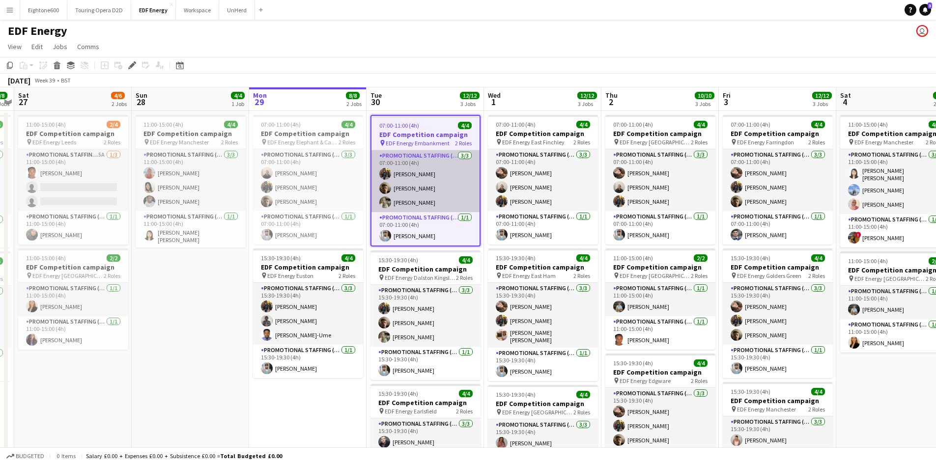
click at [409, 200] on app-card-role "Promotional Staffing (Flyering Staff) [DATE] 07:00-11:00 (4h) [PERSON_NAME] [PE…" at bounding box center [425, 181] width 108 height 62
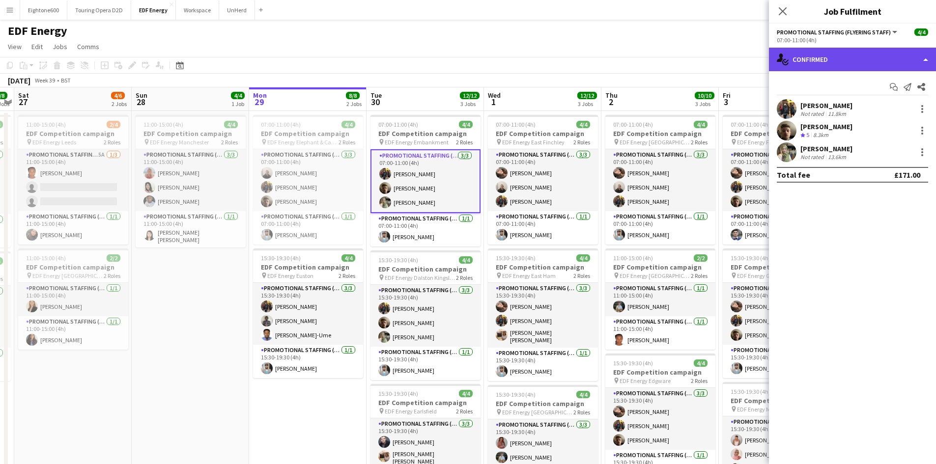
click at [864, 60] on div "single-neutral-actions-check-2 Confirmed" at bounding box center [852, 60] width 167 height 24
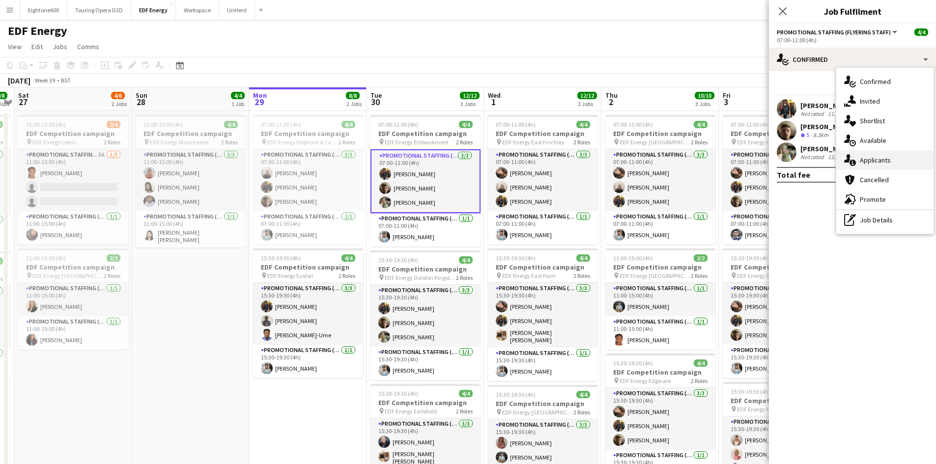
click at [873, 166] on div "single-neutral-actions-information Applicants" at bounding box center [884, 160] width 97 height 20
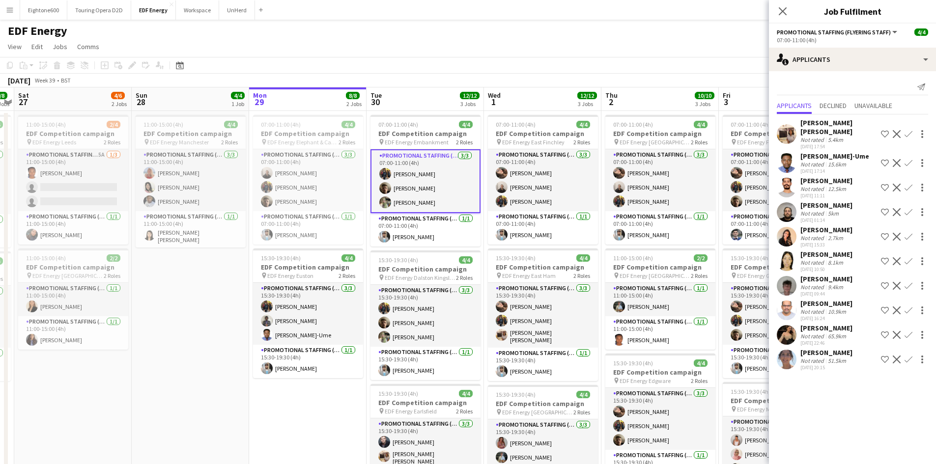
click at [873, 166] on div "Annie Dan Not rated 5.4km 20-08-2025 17:54 Shortlist crew Decline Confirm Fidel…" at bounding box center [852, 243] width 167 height 258
click at [433, 193] on app-card-role "Promotional Staffing (Flyering Staff) 3/3 07:00-11:00 (4h) Martin Brady Alex Ja…" at bounding box center [425, 181] width 110 height 64
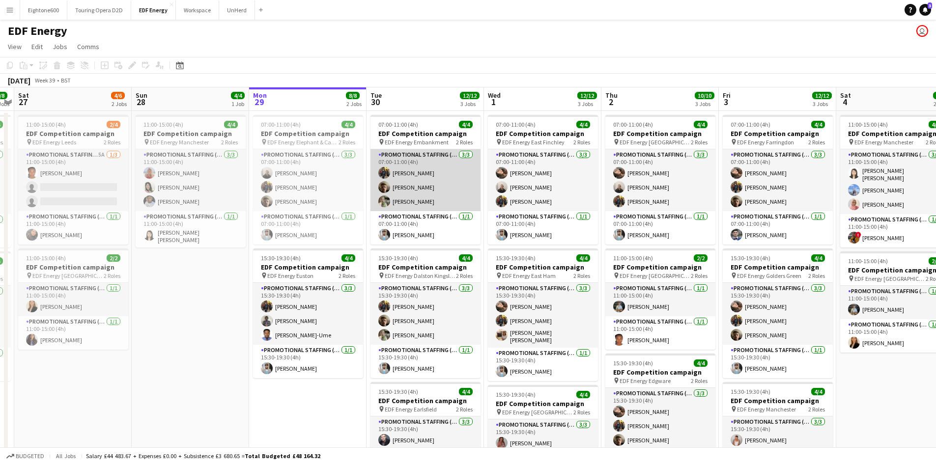
click at [425, 203] on app-card-role "Promotional Staffing (Flyering Staff) 3/3 07:00-11:00 (4h) Martin Brady Alex Ja…" at bounding box center [425, 180] width 110 height 62
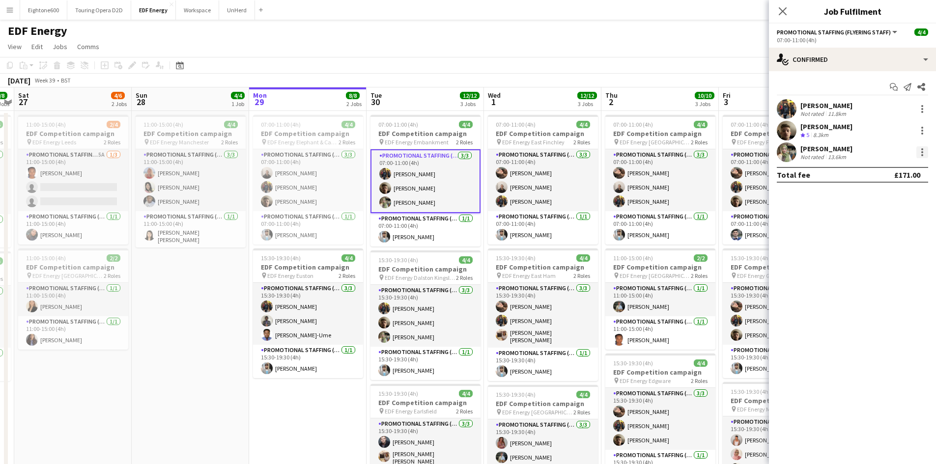
click at [924, 150] on div at bounding box center [922, 152] width 12 height 12
click at [888, 254] on button "Remove" at bounding box center [889, 265] width 77 height 24
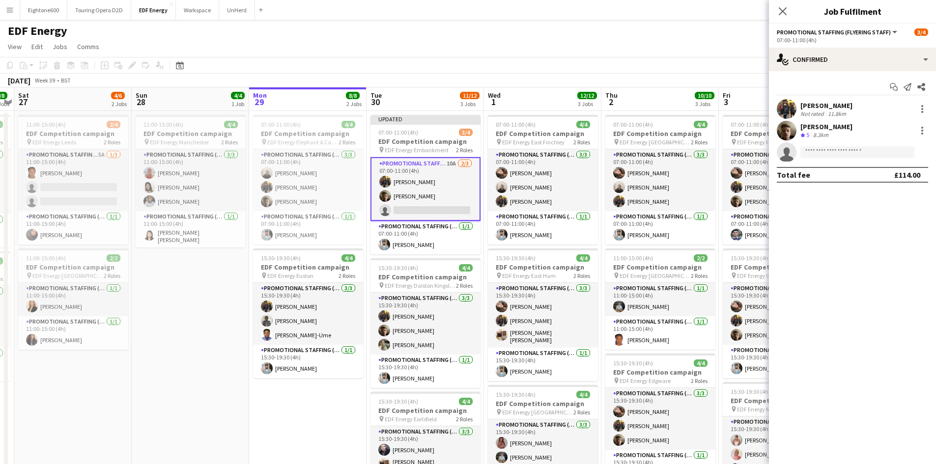
click at [699, 50] on app-page-menu "View Day view expanded Day view collapsed Month view Date picker Jump to today …" at bounding box center [468, 47] width 936 height 19
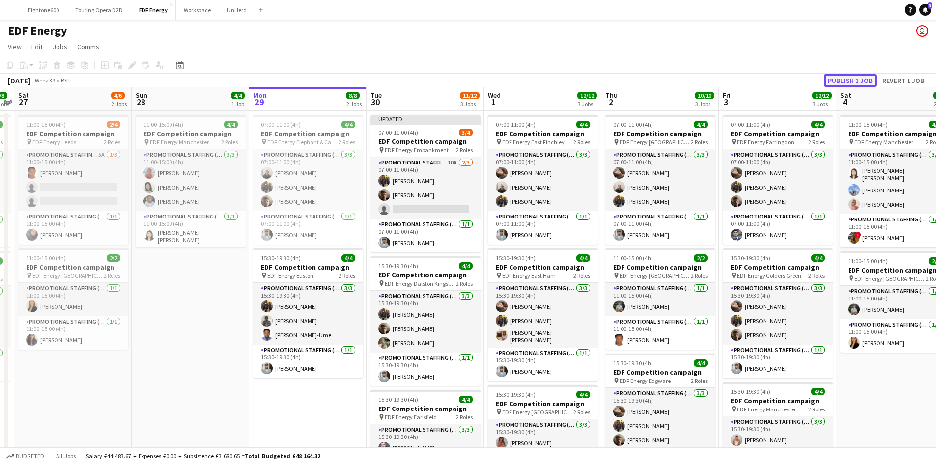
click at [862, 77] on button "Publish 1 job" at bounding box center [850, 80] width 53 height 13
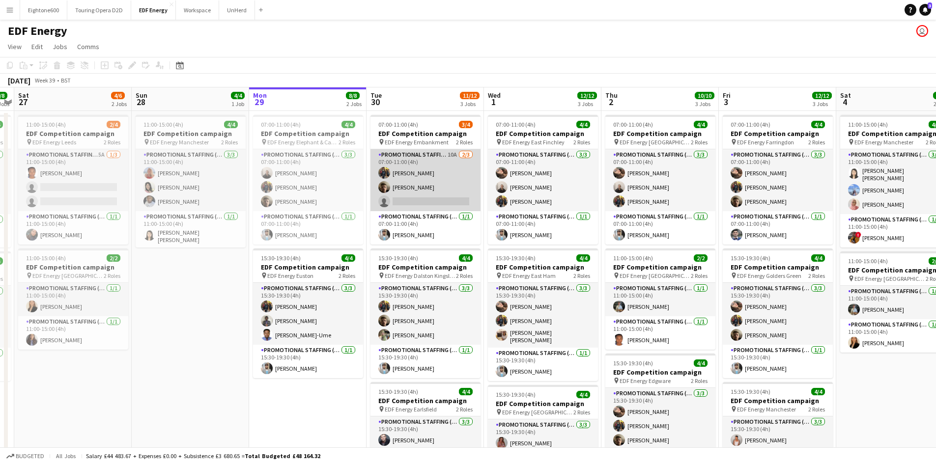
click at [443, 203] on app-card-role "Promotional Staffing (Flyering Staff) 10A 2/3 07:00-11:00 (4h) Martin Brady Ale…" at bounding box center [425, 180] width 110 height 62
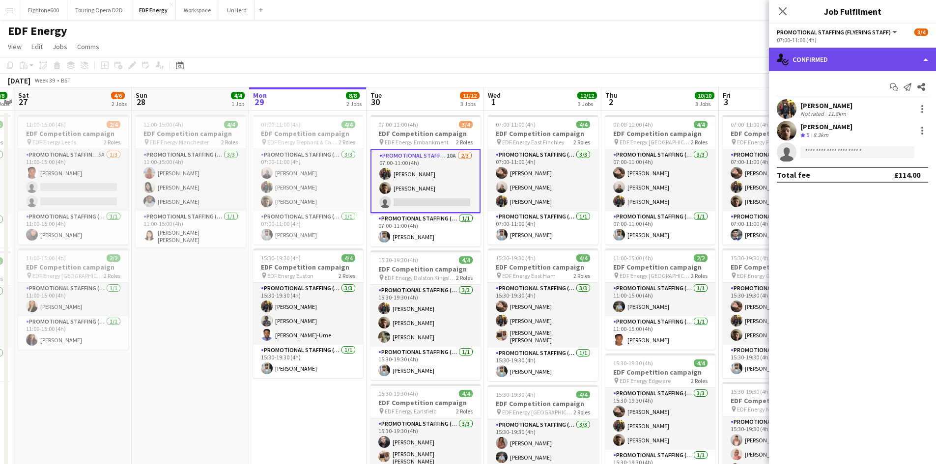
click at [846, 68] on div "single-neutral-actions-check-2 Confirmed" at bounding box center [852, 60] width 167 height 24
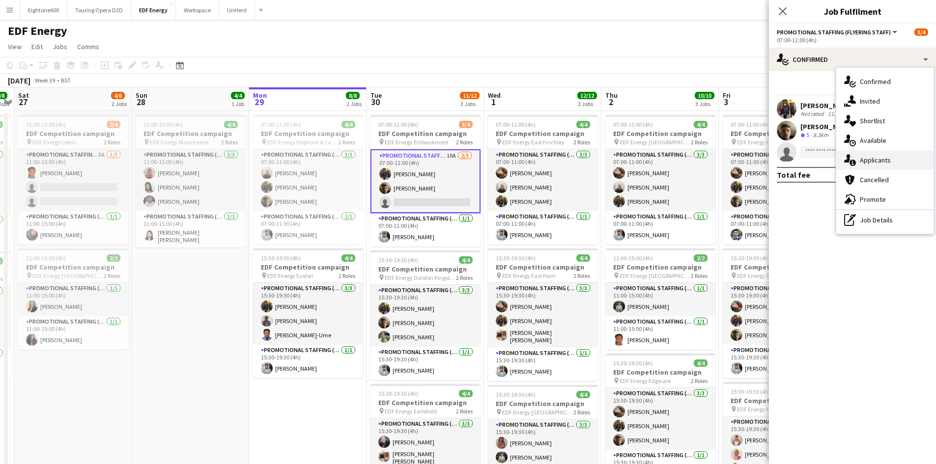
click at [872, 157] on span "Applicants" at bounding box center [874, 160] width 31 height 9
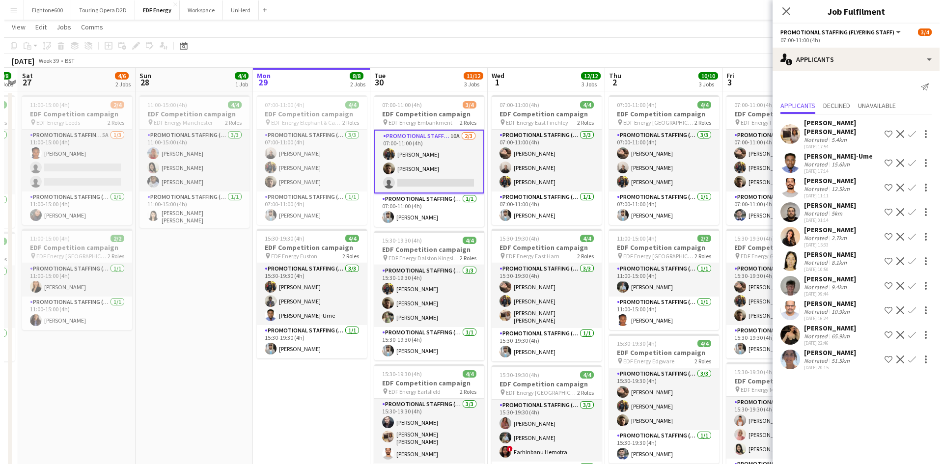
scroll to position [0, 0]
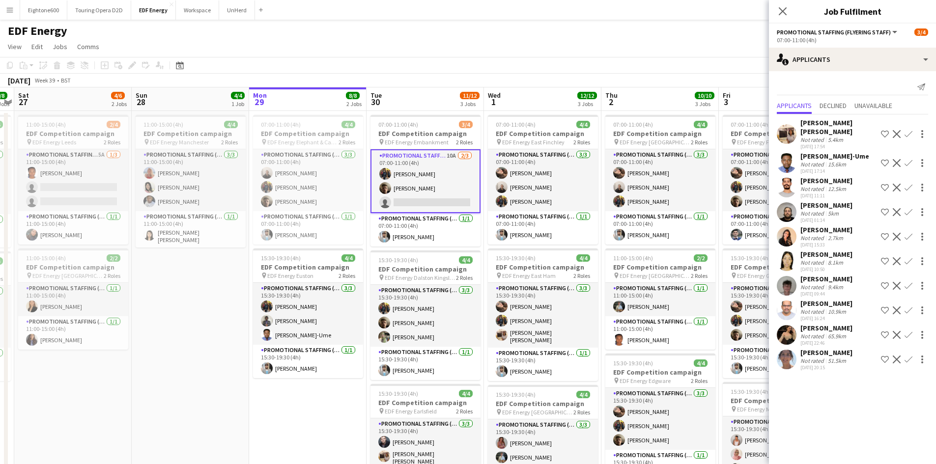
click at [5, 16] on button "Menu" at bounding box center [10, 10] width 20 height 20
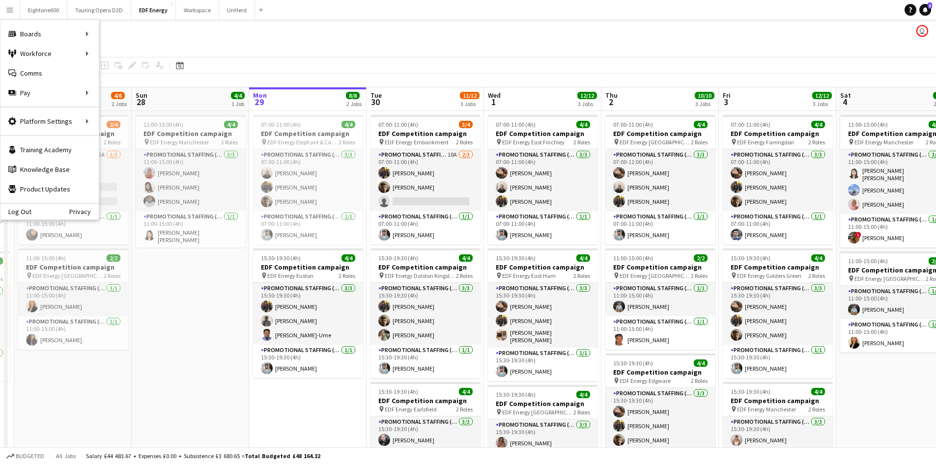
click at [12, 16] on button "Menu" at bounding box center [10, 10] width 20 height 20
click at [120, 50] on link "All jobs" at bounding box center [148, 54] width 98 height 20
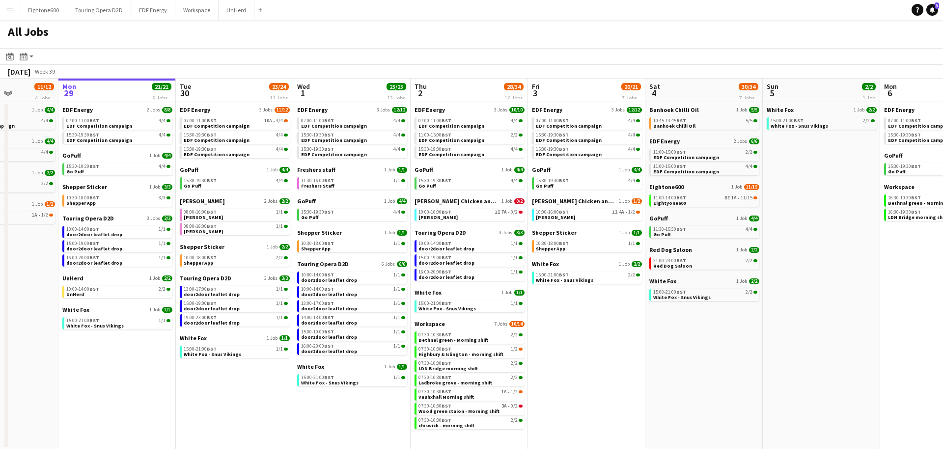
scroll to position [0, 294]
click at [672, 186] on span "Eightone600" at bounding box center [666, 186] width 34 height 7
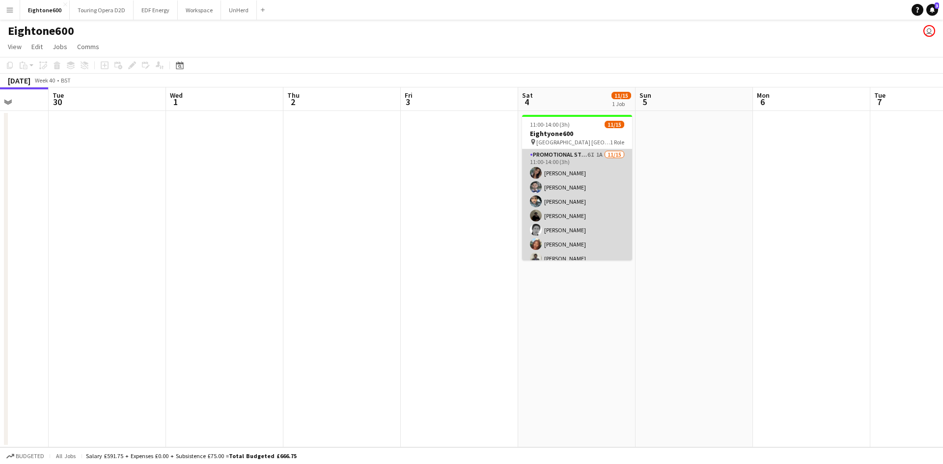
scroll to position [122, 0]
click at [600, 165] on app-card-role "Promotional Staffing (Brand Ambassadors) 6I 1A [DATE] 11:00-14:00 (3h) [PERSON_…" at bounding box center [577, 144] width 110 height 233
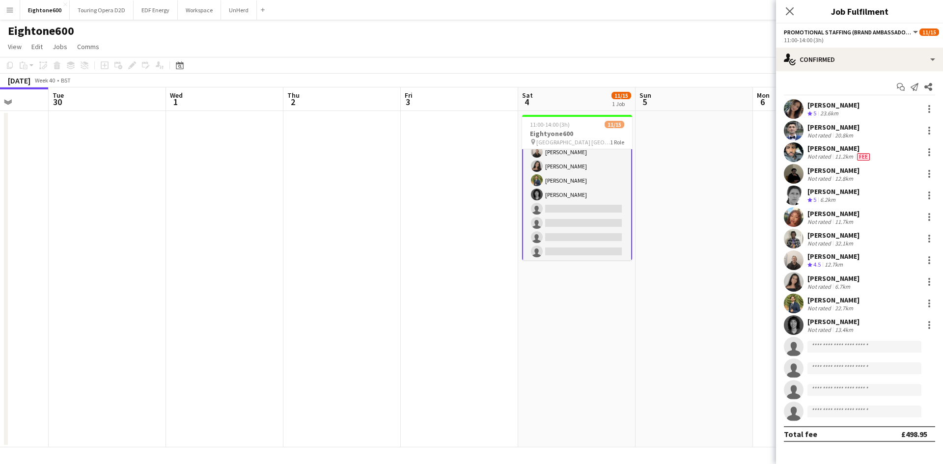
scroll to position [123, 0]
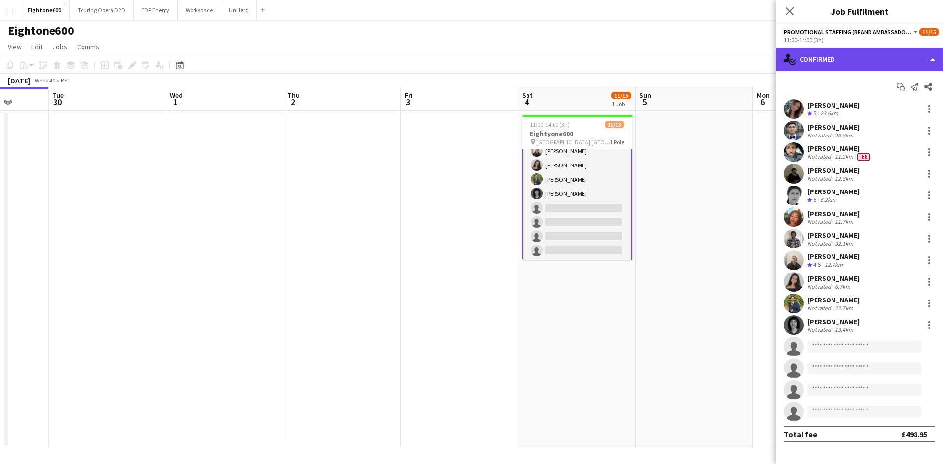
click at [852, 64] on div "single-neutral-actions-check-2 Confirmed" at bounding box center [859, 60] width 167 height 24
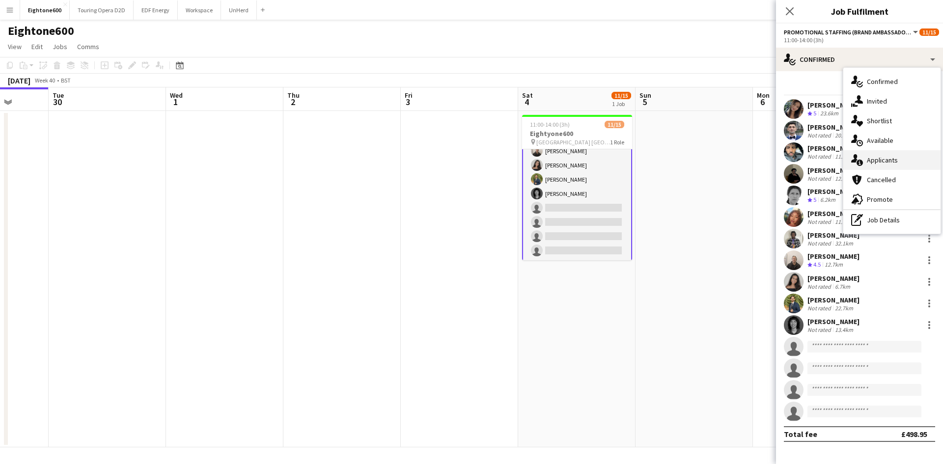
click at [878, 155] on div "single-neutral-actions-information Applicants" at bounding box center [891, 160] width 97 height 20
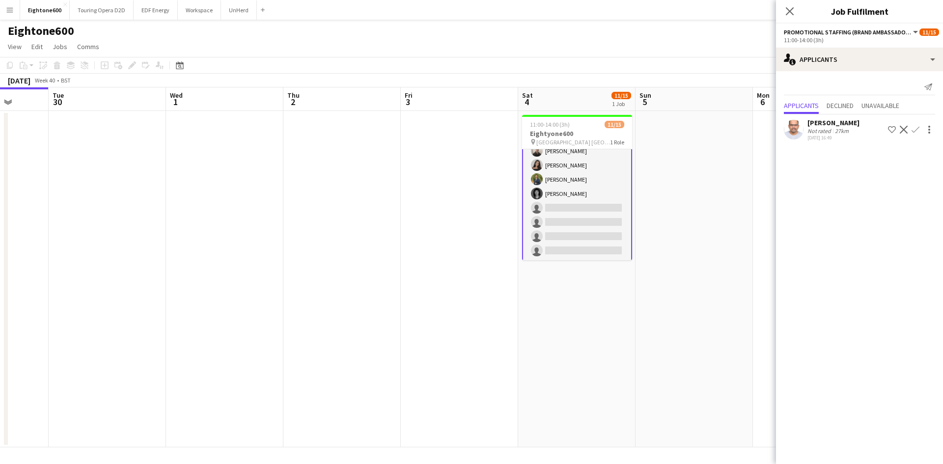
click at [915, 128] on app-icon "Confirm" at bounding box center [916, 130] width 8 height 8
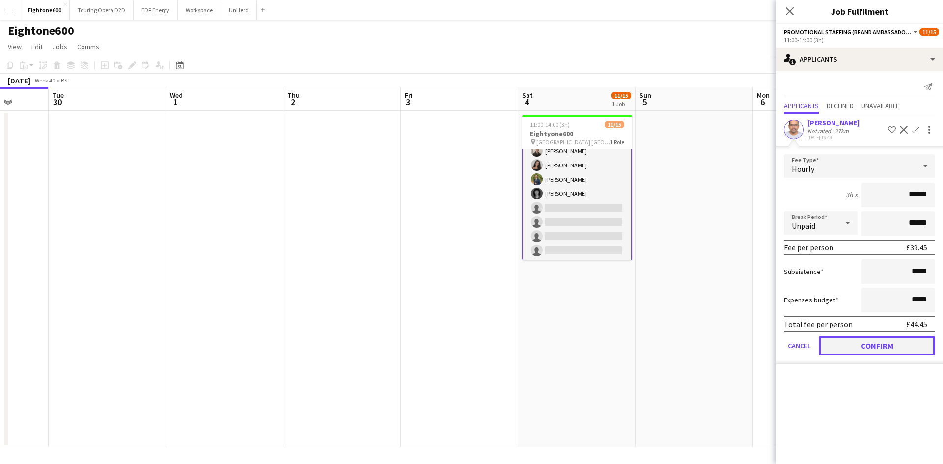
click at [881, 344] on button "Confirm" at bounding box center [877, 346] width 116 height 20
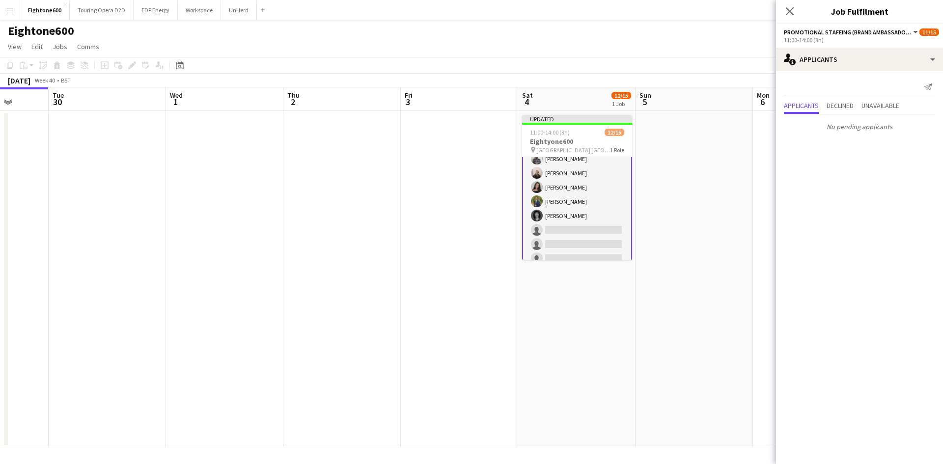
click at [728, 218] on app-date-cell at bounding box center [693, 279] width 117 height 336
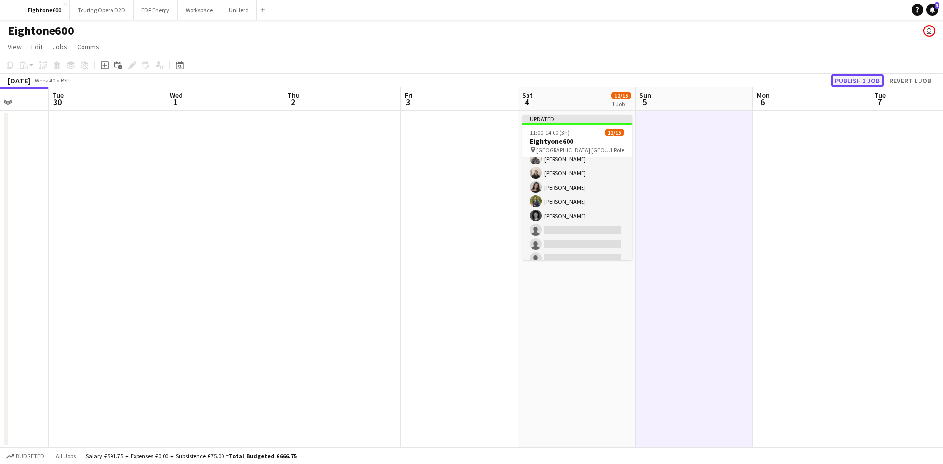
click at [850, 83] on button "Publish 1 job" at bounding box center [857, 80] width 53 height 13
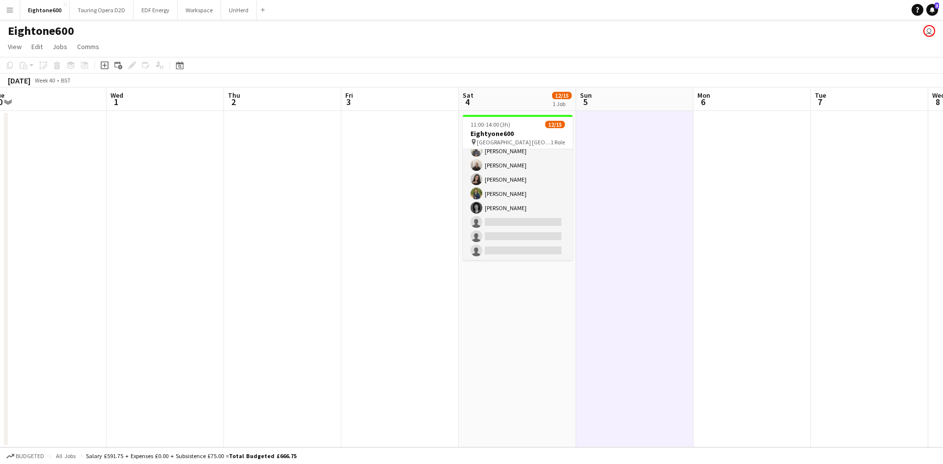
drag, startPoint x: 508, startPoint y: 221, endPoint x: 903, endPoint y: 142, distance: 403.0
click at [508, 221] on app-card-role "Promotional Staffing (Brand Ambassadors) 6I [DATE] 11:00-14:00 (3h) [PERSON_NAM…" at bounding box center [518, 144] width 110 height 233
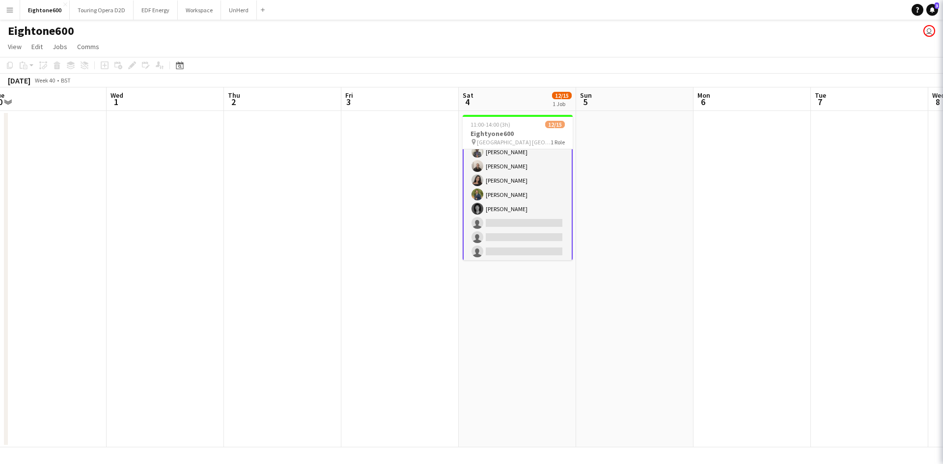
scroll to position [123, 0]
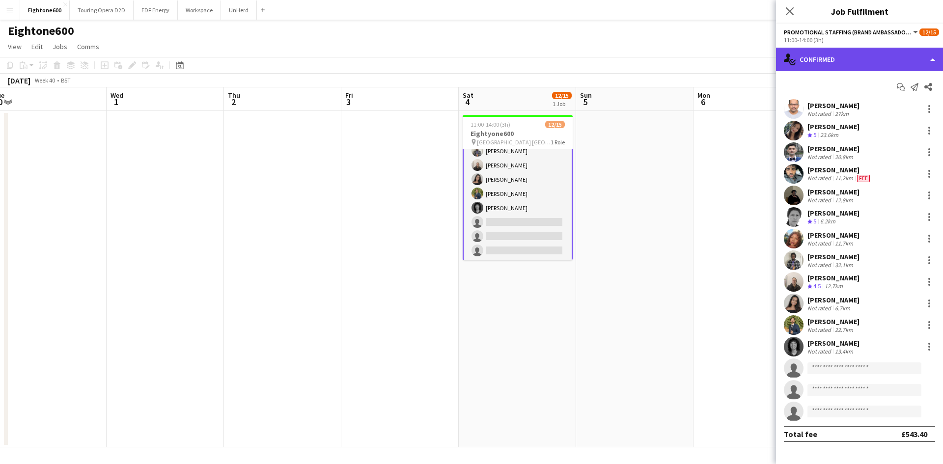
click at [880, 64] on div "single-neutral-actions-check-2 Confirmed" at bounding box center [859, 60] width 167 height 24
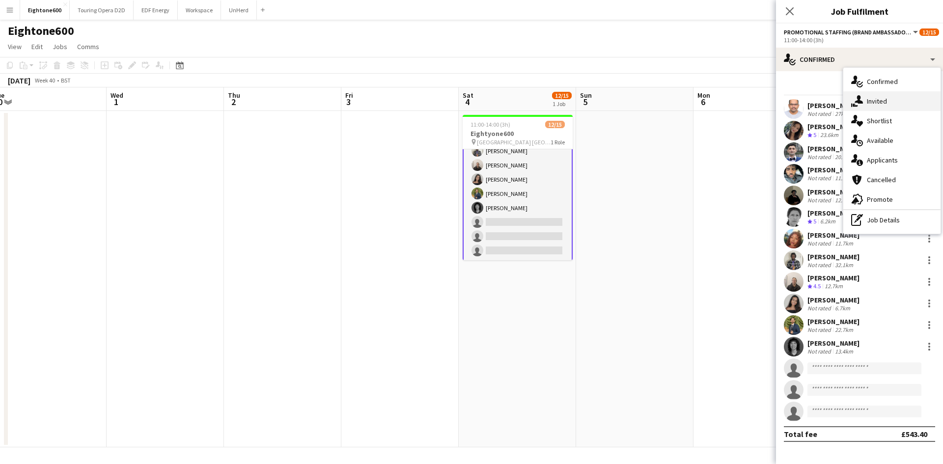
click at [880, 106] on div "single-neutral-actions-share-1 Invited" at bounding box center [891, 101] width 97 height 20
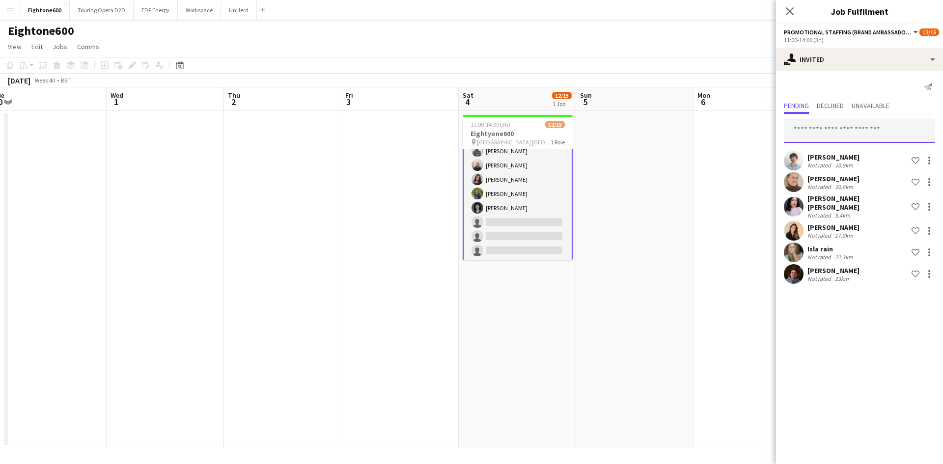
click at [831, 134] on input "text" at bounding box center [859, 130] width 151 height 25
type input "*****"
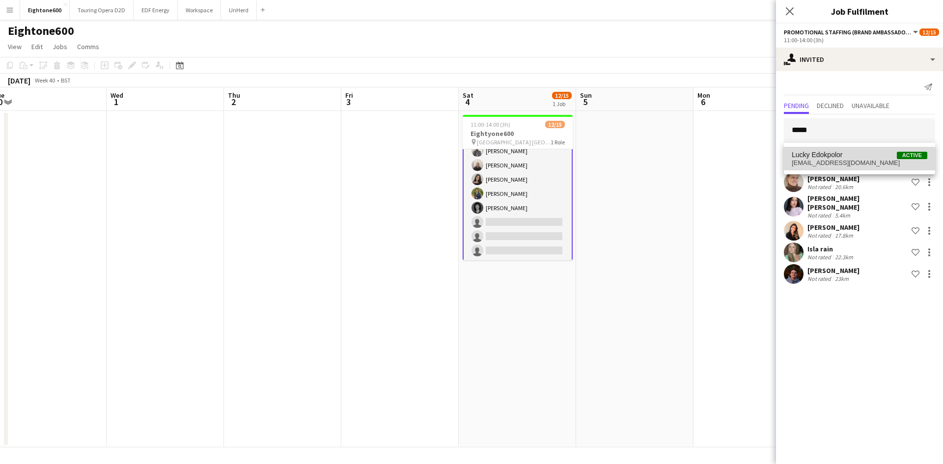
click at [841, 161] on span "[EMAIL_ADDRESS][DOMAIN_NAME]" at bounding box center [860, 163] width 136 height 8
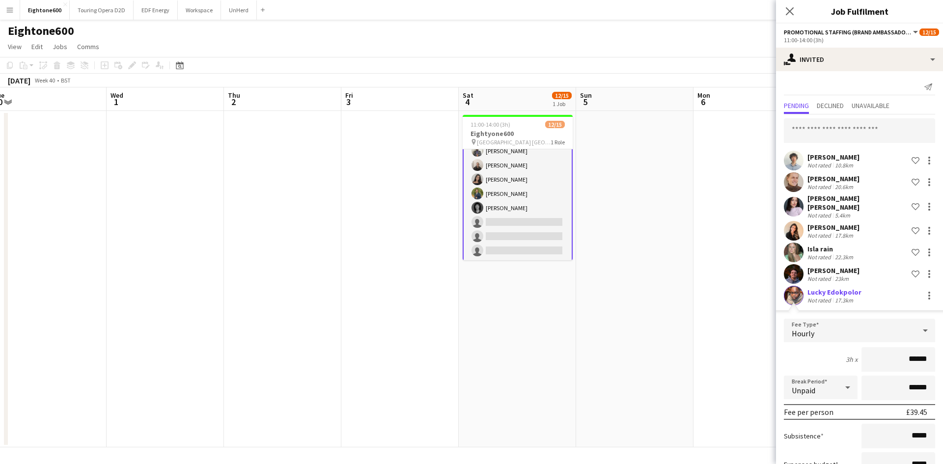
scroll to position [69, 0]
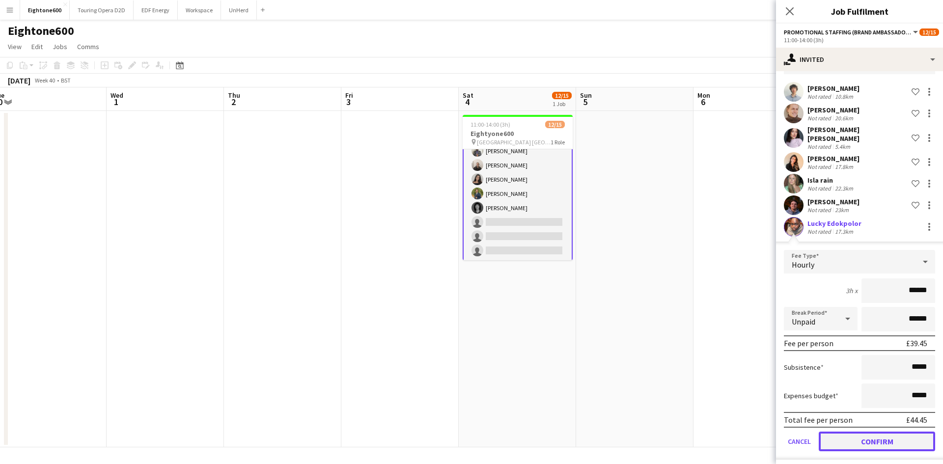
click at [885, 434] on button "Confirm" at bounding box center [877, 442] width 116 height 20
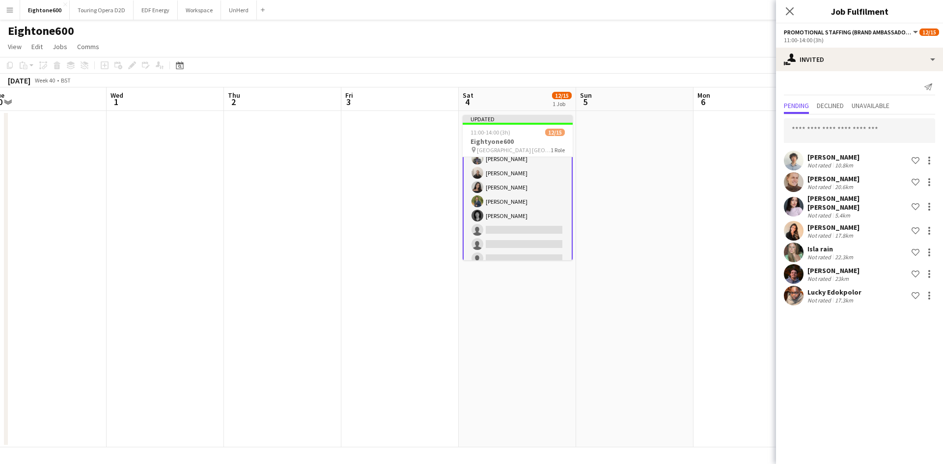
scroll to position [0, 0]
click at [837, 131] on input "text" at bounding box center [859, 130] width 151 height 25
click at [818, 128] on input "text" at bounding box center [859, 130] width 151 height 25
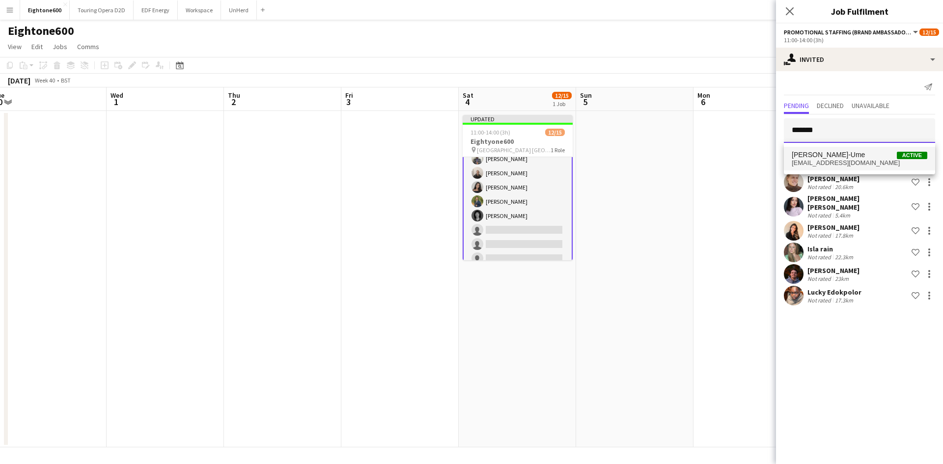
type input "*******"
click at [817, 161] on span "[EMAIL_ADDRESS][DOMAIN_NAME]" at bounding box center [860, 163] width 136 height 8
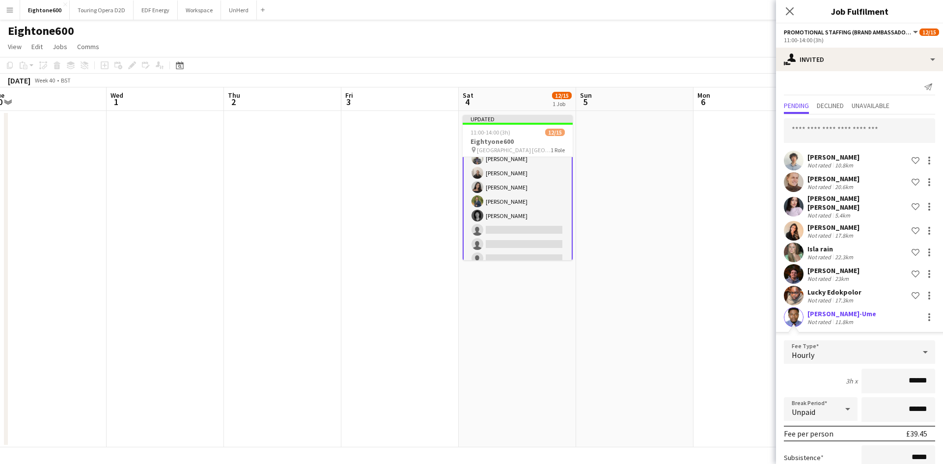
scroll to position [90, 0]
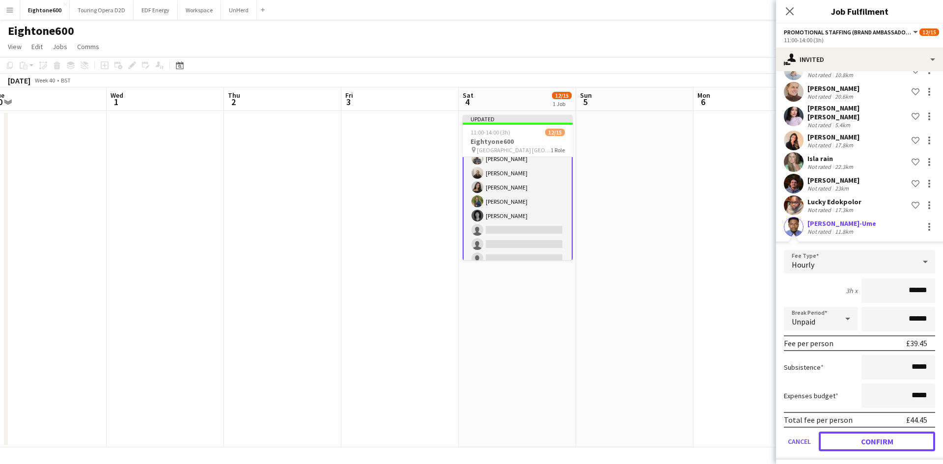
click at [912, 435] on button "Confirm" at bounding box center [877, 442] width 116 height 20
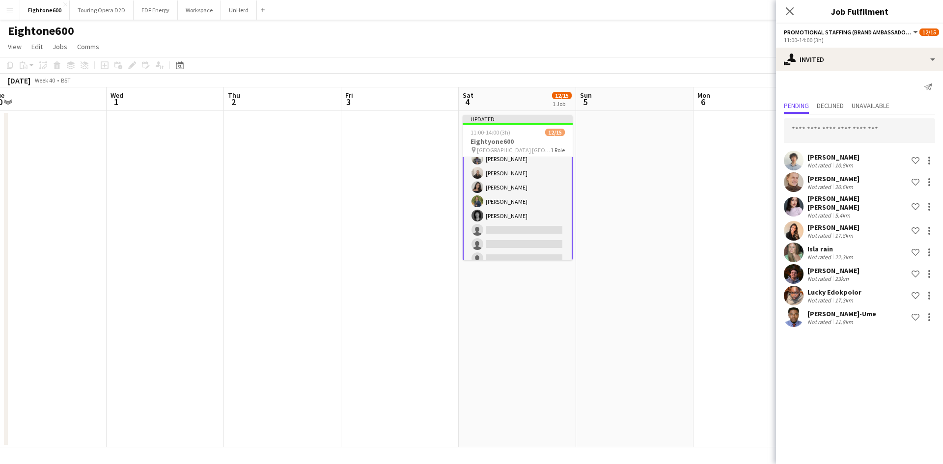
scroll to position [0, 0]
click at [647, 156] on app-date-cell at bounding box center [634, 279] width 117 height 336
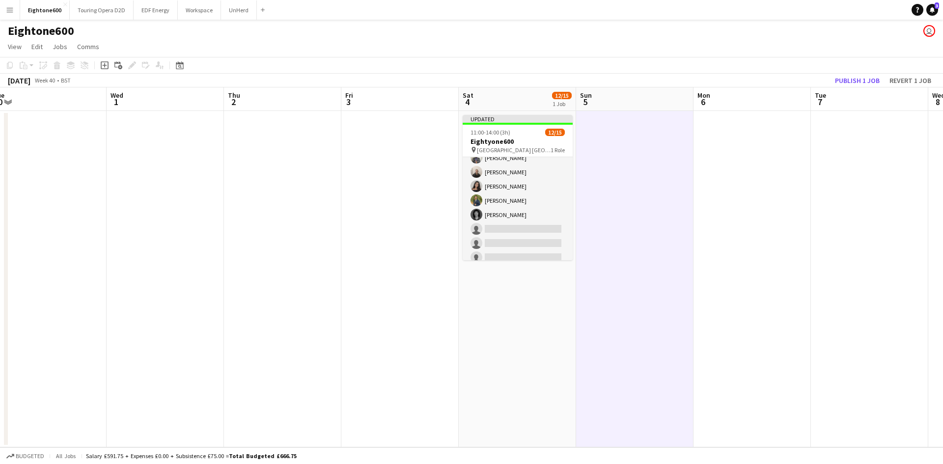
scroll to position [122, 0]
click at [842, 74] on button "Publish 1 job" at bounding box center [857, 80] width 53 height 13
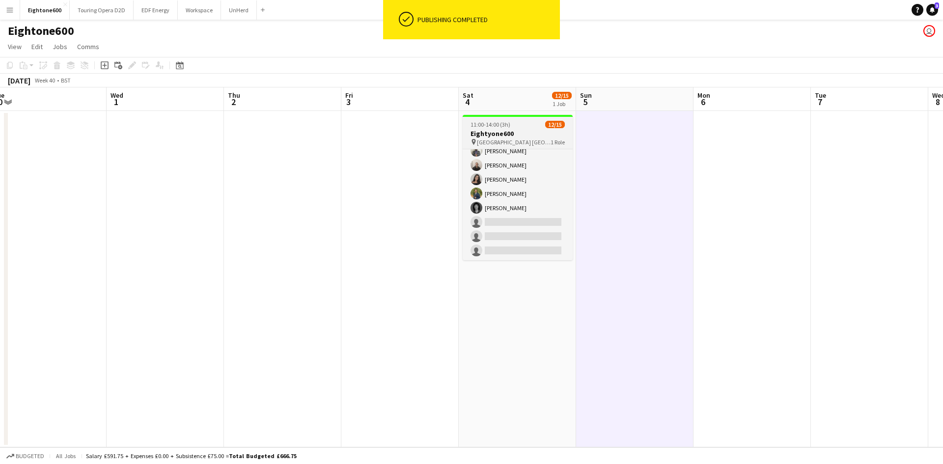
click at [534, 120] on app-job-card "11:00-14:00 (3h) 12/15 Eightyone600 pin [GEOGRAPHIC_DATA] Twickenham 1 Role Pro…" at bounding box center [518, 187] width 110 height 145
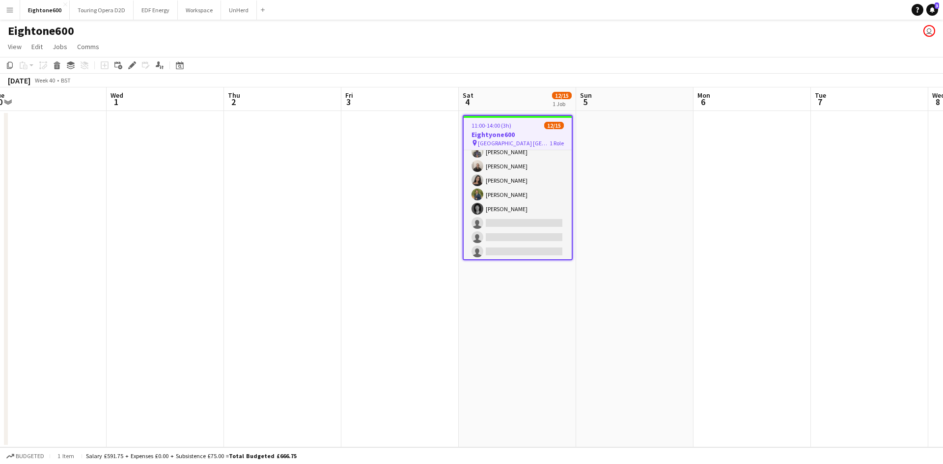
click at [634, 138] on app-date-cell at bounding box center [634, 279] width 117 height 336
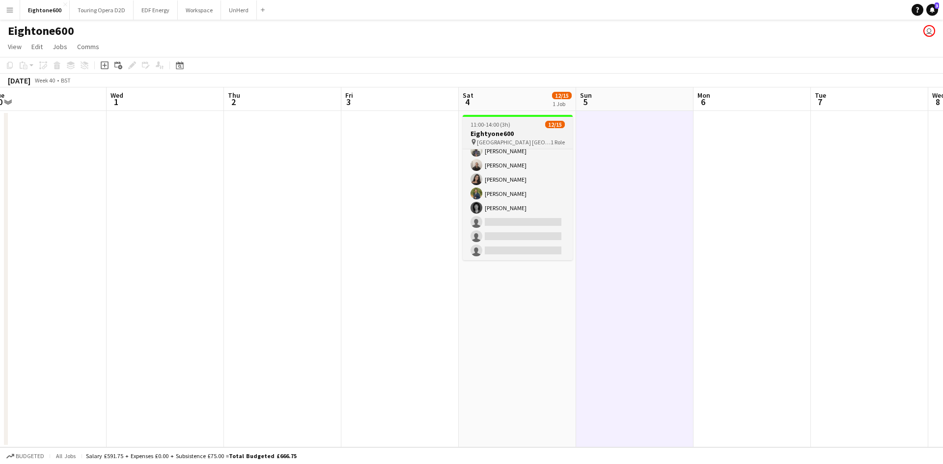
click at [500, 127] on span "11:00-14:00 (3h)" at bounding box center [490, 124] width 40 height 7
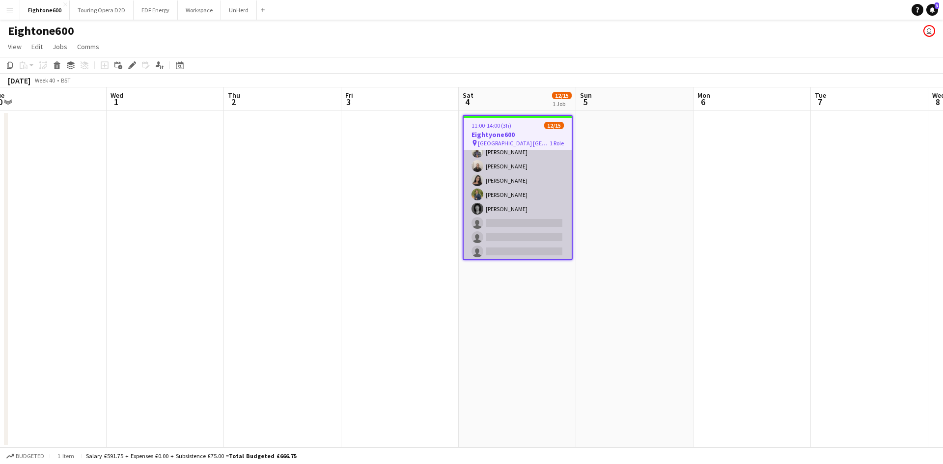
click at [498, 183] on app-card-role "Promotional Staffing (Brand Ambassadors) 8I [DATE] 11:00-14:00 (3h) [PERSON_NAM…" at bounding box center [518, 144] width 108 height 233
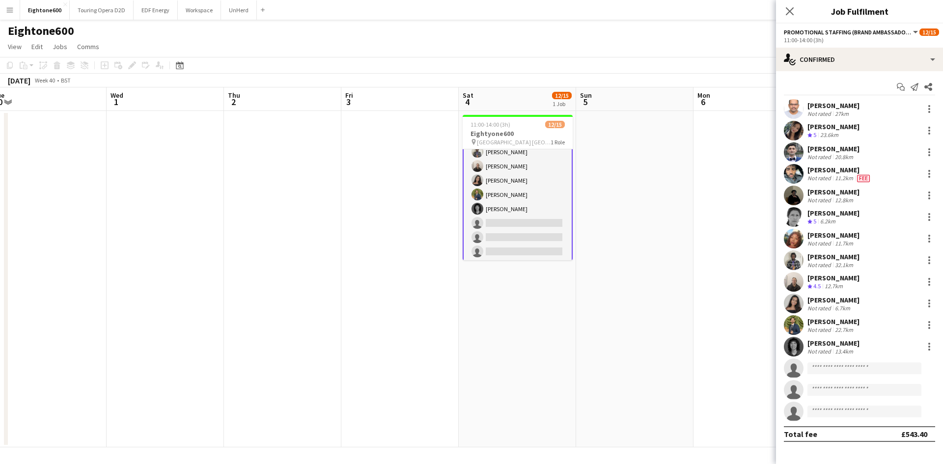
scroll to position [123, 0]
click at [824, 71] on div "Start chat Send notification Share [PERSON_NAME] Not rated 27km [PERSON_NAME] C…" at bounding box center [859, 260] width 167 height 379
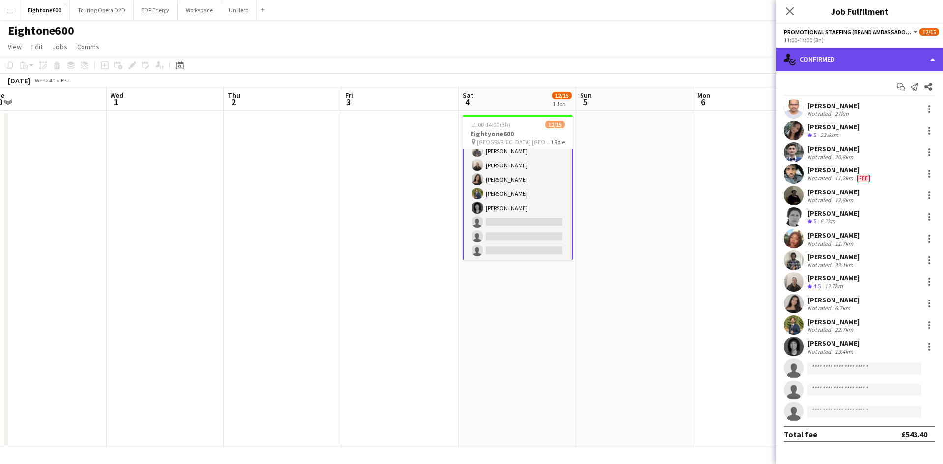
click at [831, 60] on div "single-neutral-actions-check-2 Confirmed" at bounding box center [859, 60] width 167 height 24
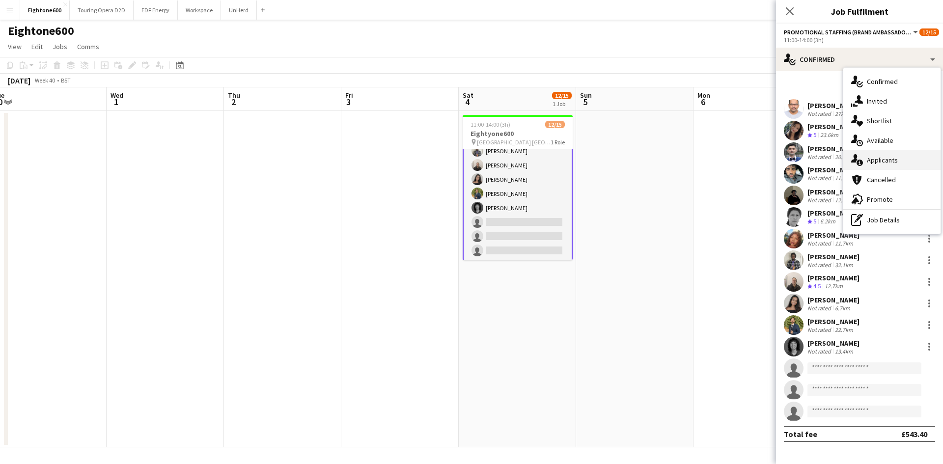
click at [888, 160] on span "Applicants" at bounding box center [882, 160] width 31 height 9
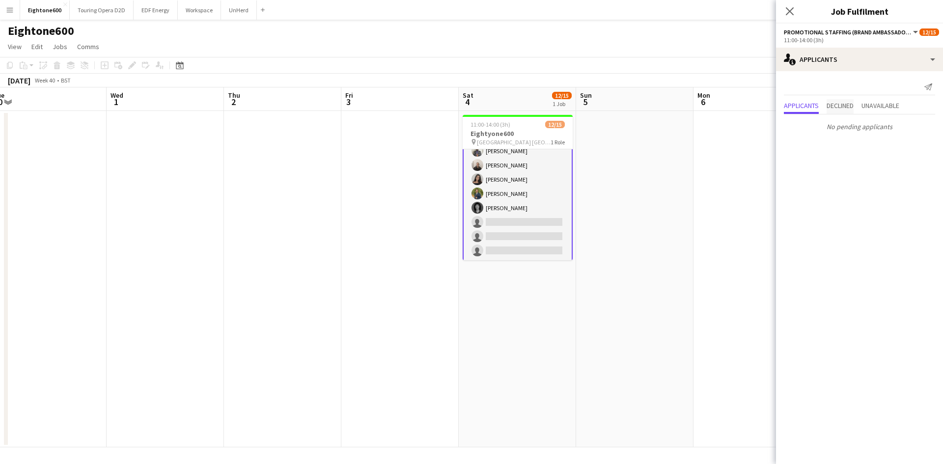
click at [846, 109] on span "Declined" at bounding box center [840, 105] width 27 height 7
click at [882, 84] on span "Unavailable" at bounding box center [880, 85] width 38 height 7
click at [834, 83] on span "Declined" at bounding box center [840, 85] width 27 height 7
click at [795, 83] on span "Applicants" at bounding box center [801, 85] width 35 height 7
click at [789, 16] on icon "Close pop-in" at bounding box center [789, 10] width 9 height 9
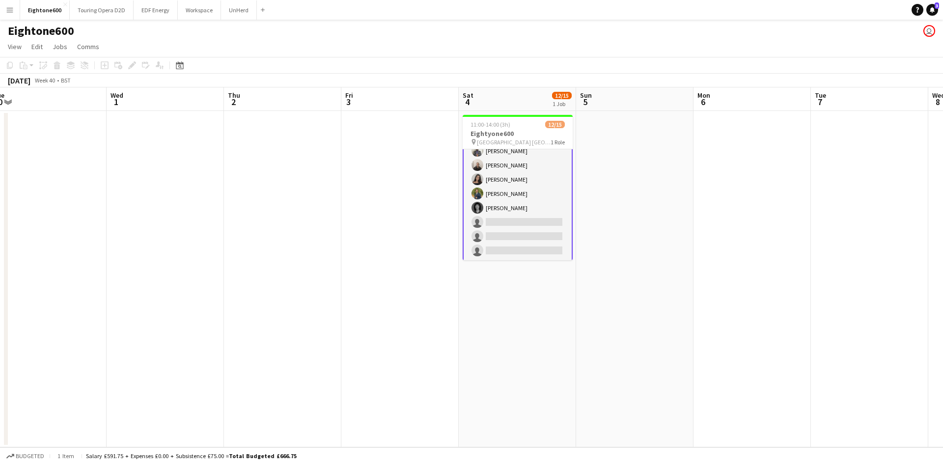
click at [517, 224] on app-card-role "Promotional Staffing (Brand Ambassadors) 8I [DATE] 11:00-14:00 (3h) [PERSON_NAM…" at bounding box center [518, 144] width 110 height 235
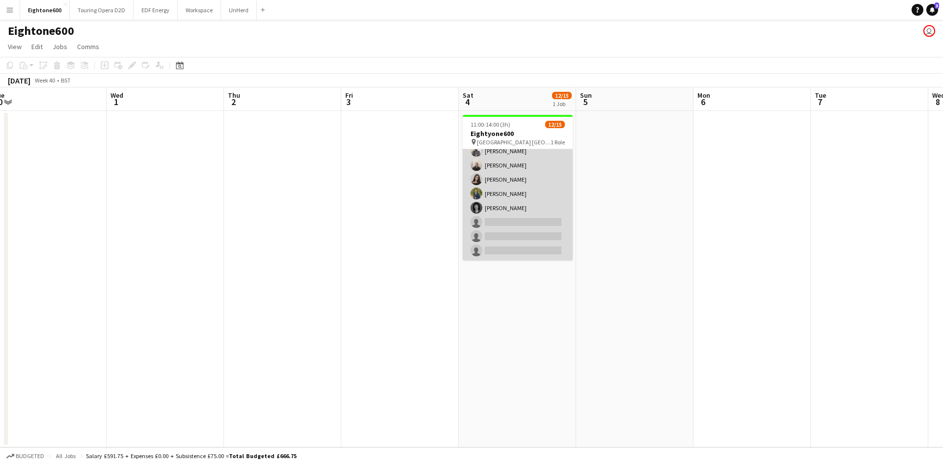
scroll to position [122, 0]
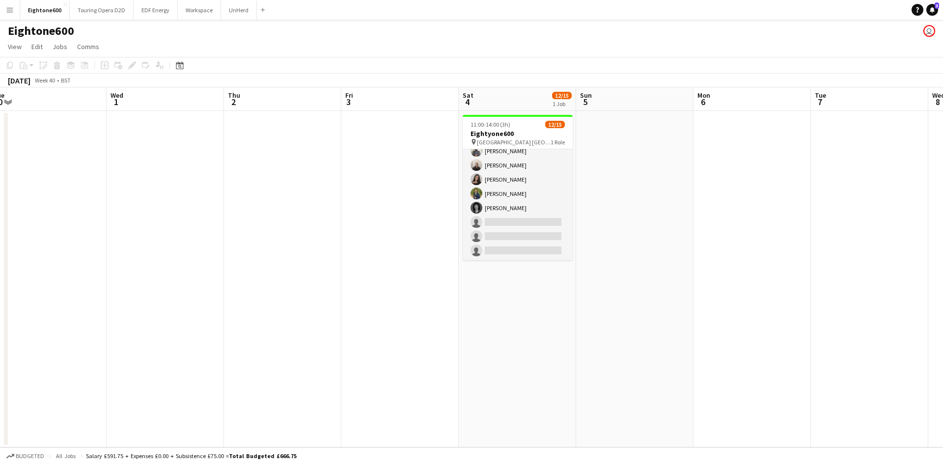
click at [677, 249] on app-date-cell at bounding box center [634, 279] width 117 height 336
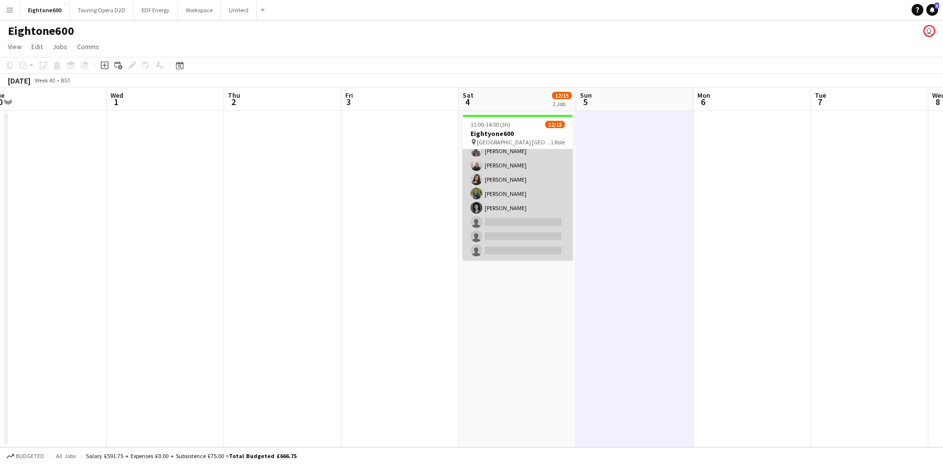
click at [527, 232] on app-card-role "Promotional Staffing (Brand Ambassadors) 8I [DATE] 11:00-14:00 (3h) [PERSON_NAM…" at bounding box center [518, 144] width 110 height 233
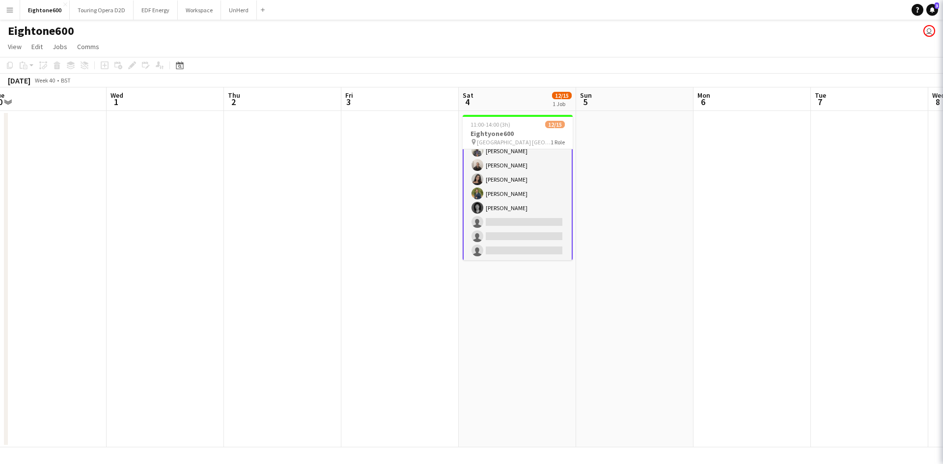
click at [527, 232] on app-card-role "Promotional Staffing (Brand Ambassadors) 8I [DATE] 11:00-14:00 (3h) [PERSON_NAM…" at bounding box center [518, 144] width 110 height 235
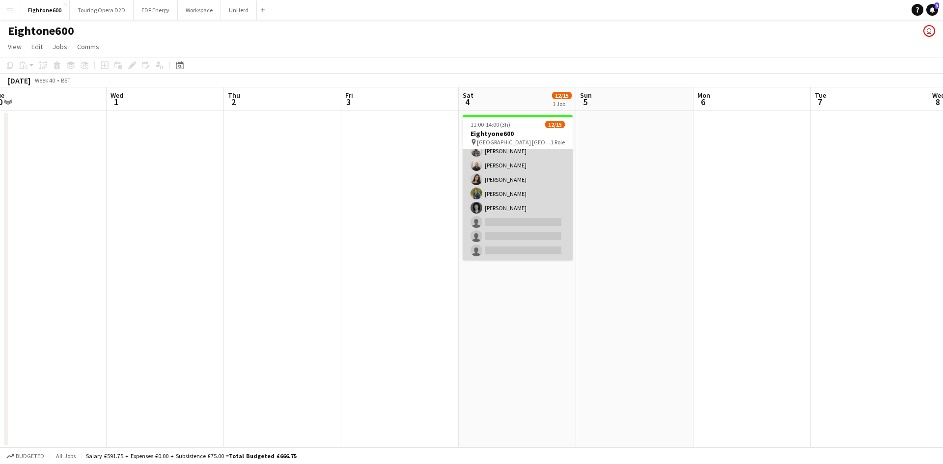
click at [527, 232] on app-card-role "Promotional Staffing (Brand Ambassadors) 8I [DATE] 11:00-14:00 (3h) [PERSON_NAM…" at bounding box center [518, 144] width 110 height 233
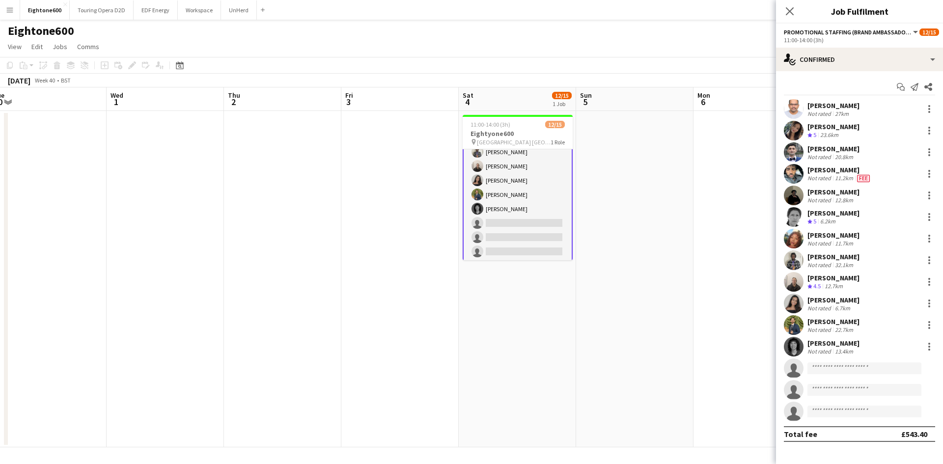
scroll to position [123, 0]
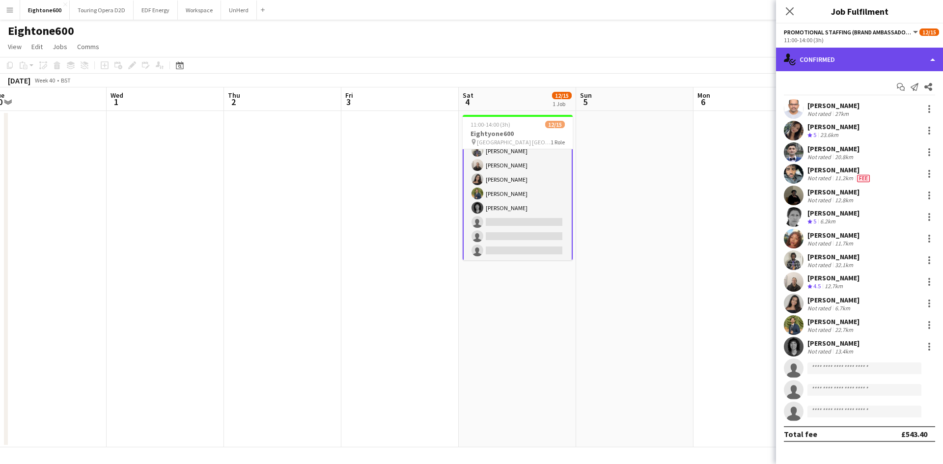
click at [882, 57] on div "single-neutral-actions-check-2 Confirmed" at bounding box center [859, 60] width 167 height 24
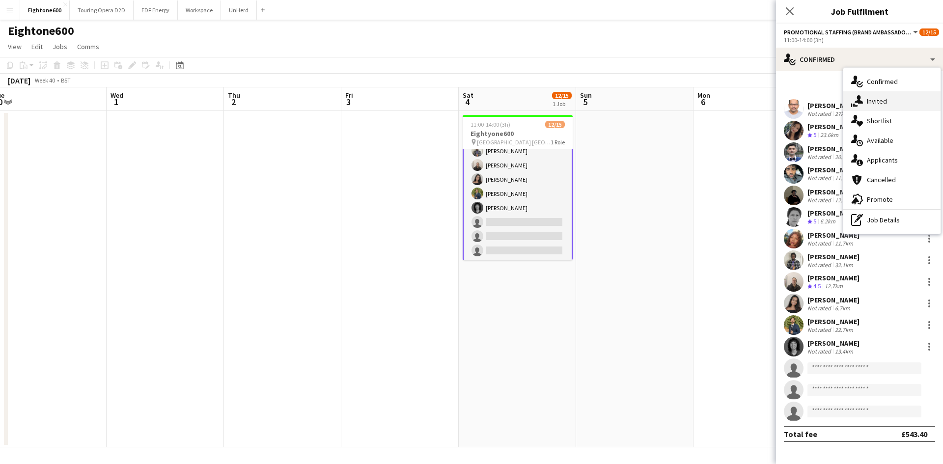
click at [880, 101] on span "Invited" at bounding box center [877, 101] width 20 height 9
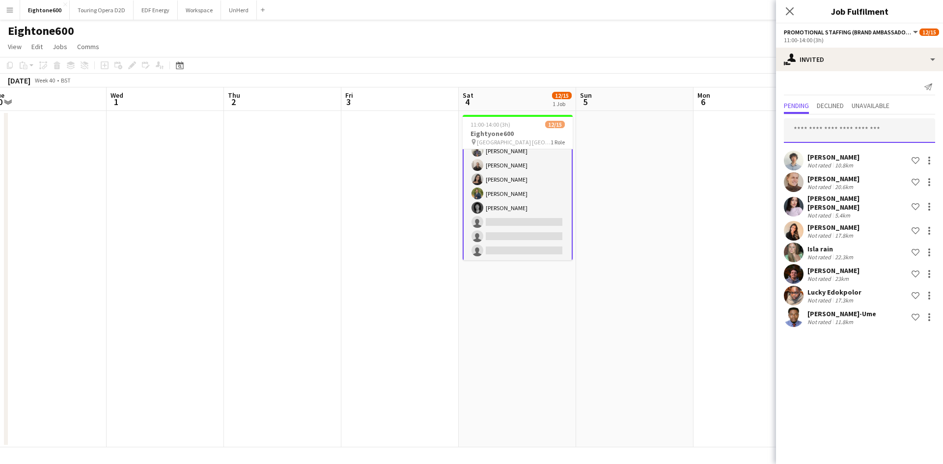
click at [820, 130] on input "text" at bounding box center [859, 130] width 151 height 25
type input "*****"
click at [796, 6] on app-icon "Close pop-in" at bounding box center [790, 11] width 14 height 14
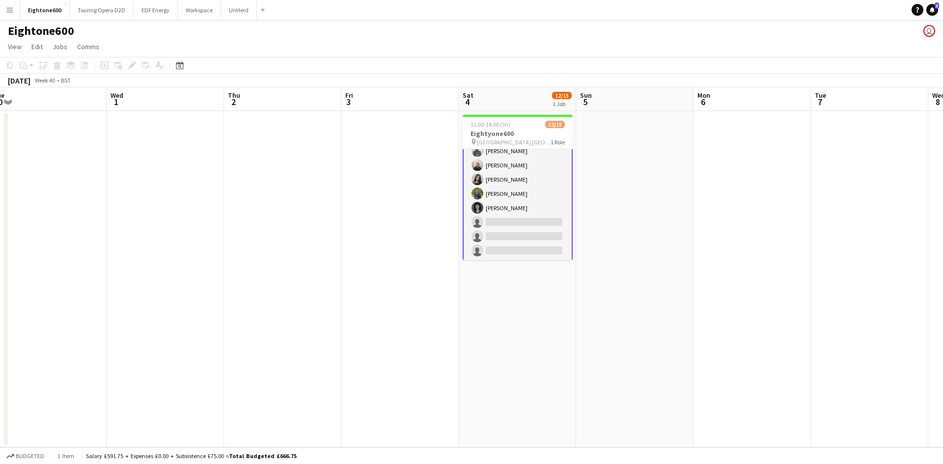
click at [617, 185] on app-date-cell at bounding box center [634, 279] width 117 height 336
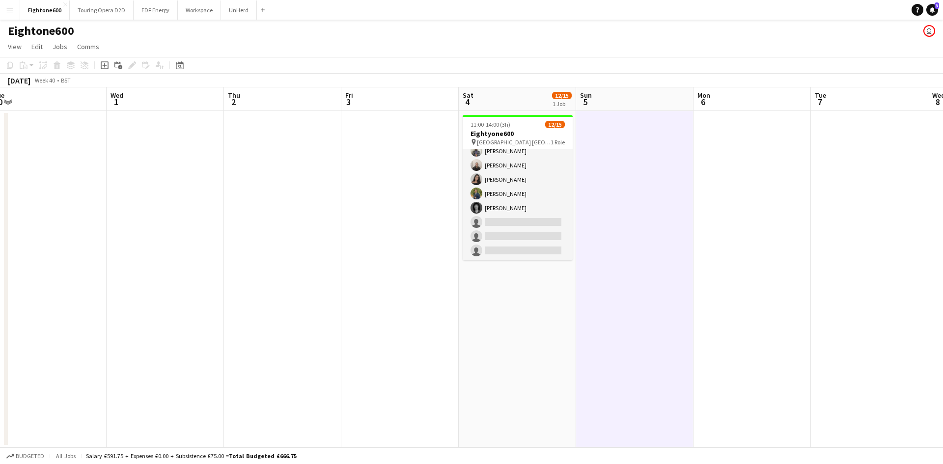
click at [15, 6] on button "Menu" at bounding box center [10, 10] width 20 height 20
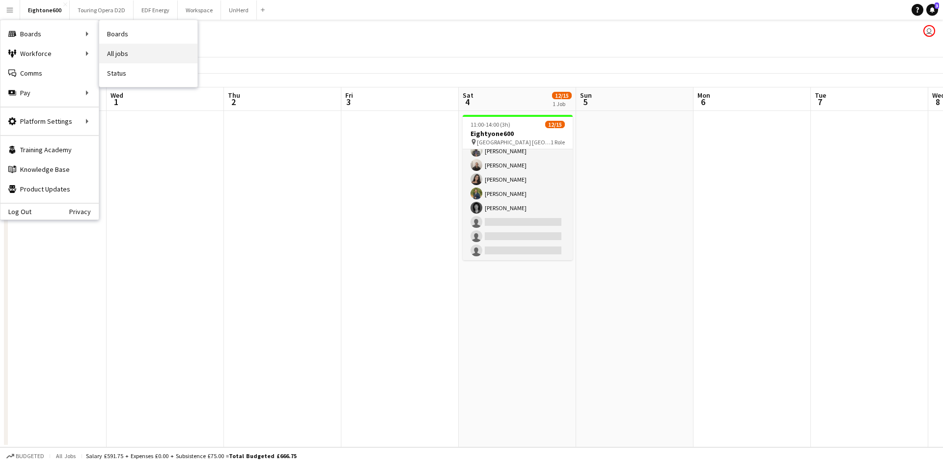
click at [122, 54] on link "All jobs" at bounding box center [148, 54] width 98 height 20
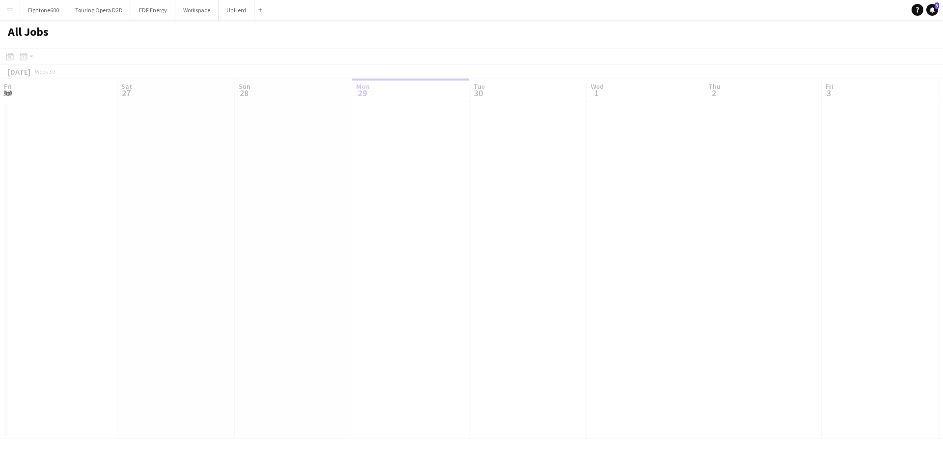
scroll to position [0, 235]
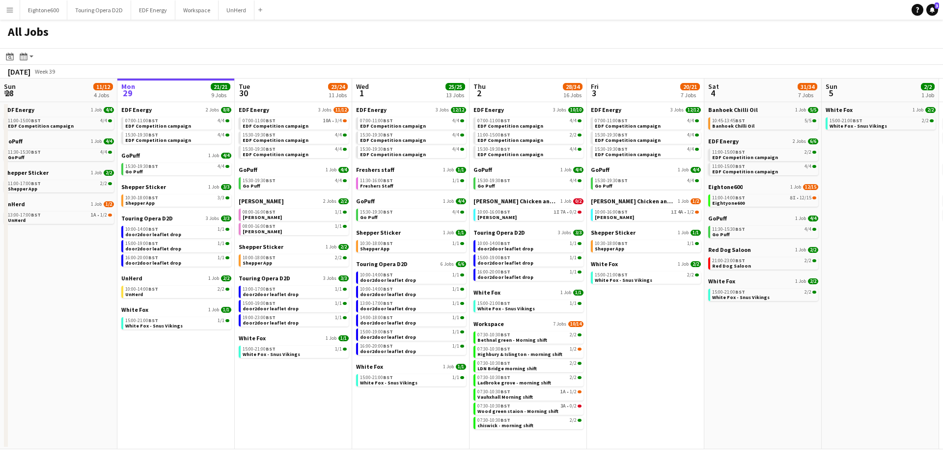
click at [293, 114] on app-calendar-brief-board "EDF Energy 3 Jobs [DATE] 07:00-11:00 BST 10A • 3/4 EDF Competition campaign 15:…" at bounding box center [294, 132] width 110 height 52
click at [263, 109] on span "EDF Energy" at bounding box center [254, 109] width 30 height 7
click at [733, 187] on span "Eightone600" at bounding box center [725, 186] width 34 height 7
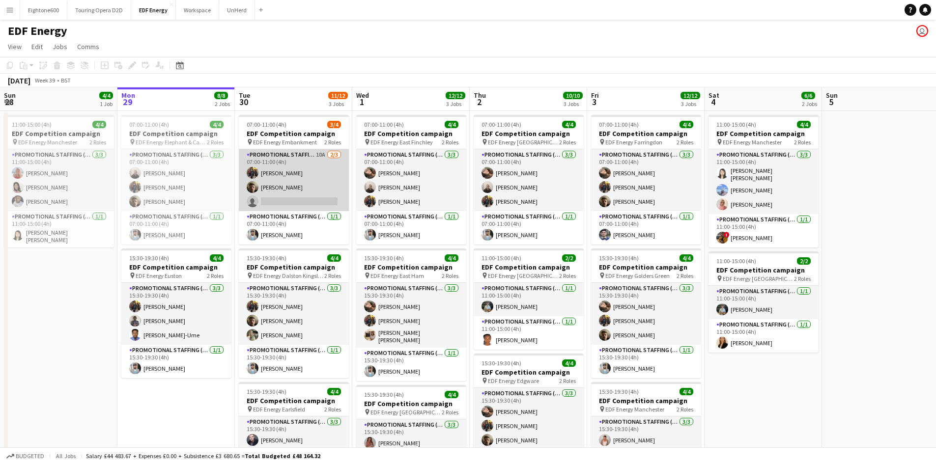
click at [272, 196] on app-card-role "Promotional Staffing (Flyering Staff) 10A [DATE] 07:00-11:00 (4h) [PERSON_NAME]…" at bounding box center [294, 180] width 110 height 62
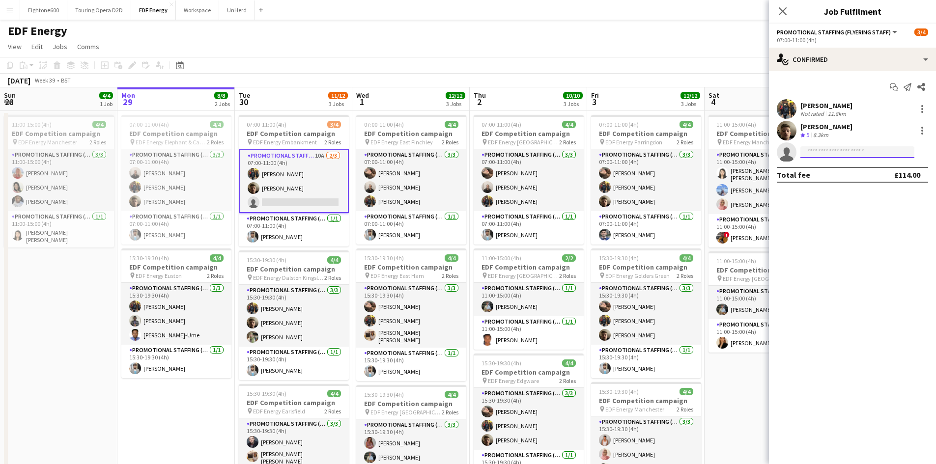
click at [857, 151] on input at bounding box center [857, 152] width 114 height 12
type input "*****"
click at [863, 173] on span "[EMAIL_ADDRESS][DOMAIN_NAME]" at bounding box center [857, 174] width 98 height 8
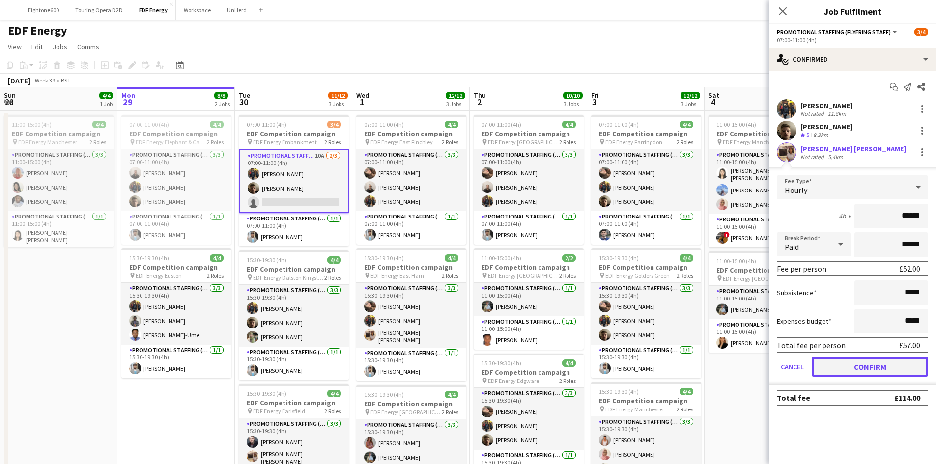
click at [880, 363] on button "Confirm" at bounding box center [869, 367] width 116 height 20
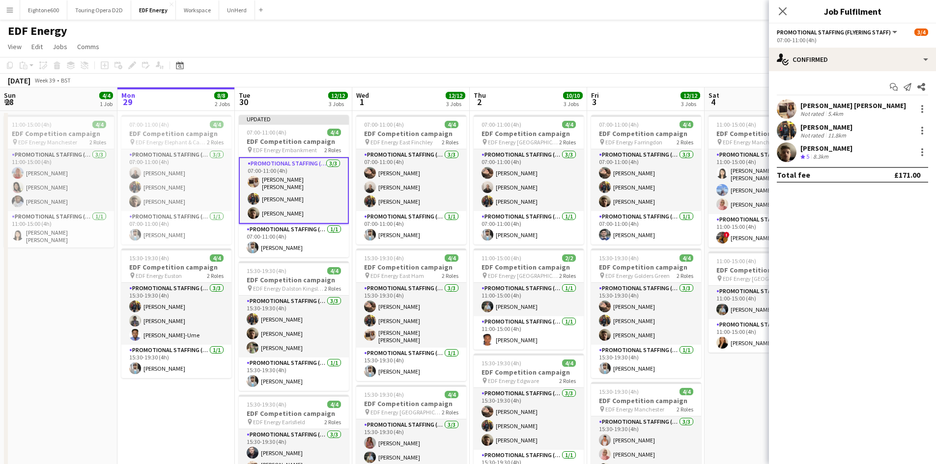
click at [10, 12] on app-icon "Menu" at bounding box center [10, 10] width 8 height 8
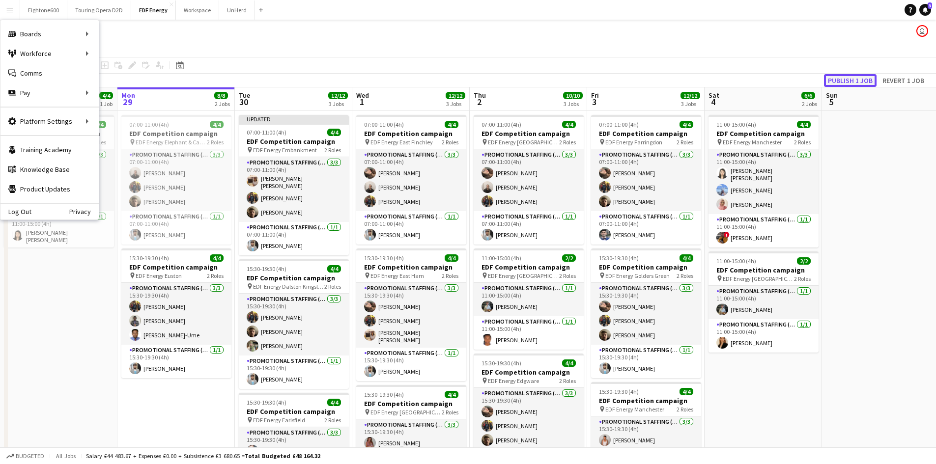
click at [849, 80] on button "Publish 1 job" at bounding box center [850, 80] width 53 height 13
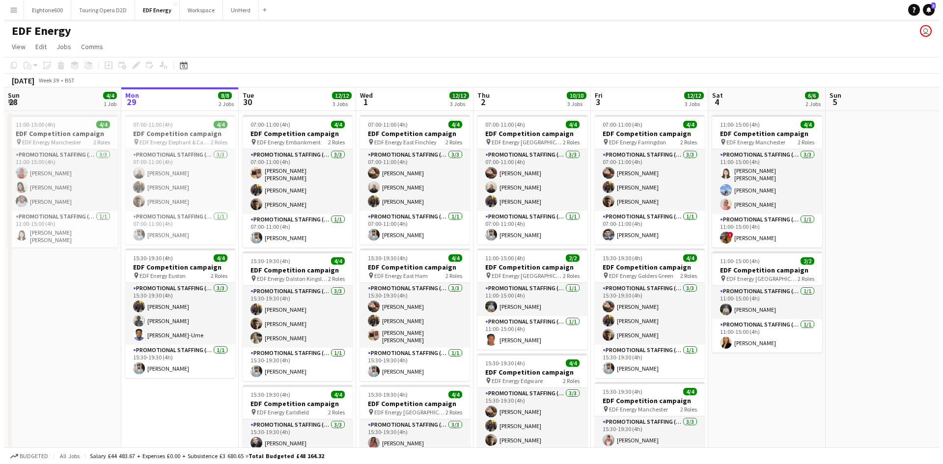
scroll to position [0, 235]
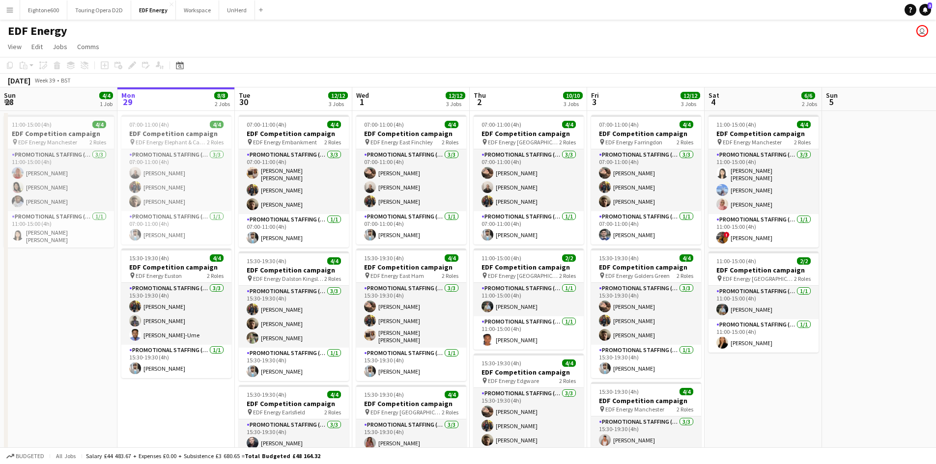
click at [11, 16] on button "Menu" at bounding box center [10, 10] width 20 height 20
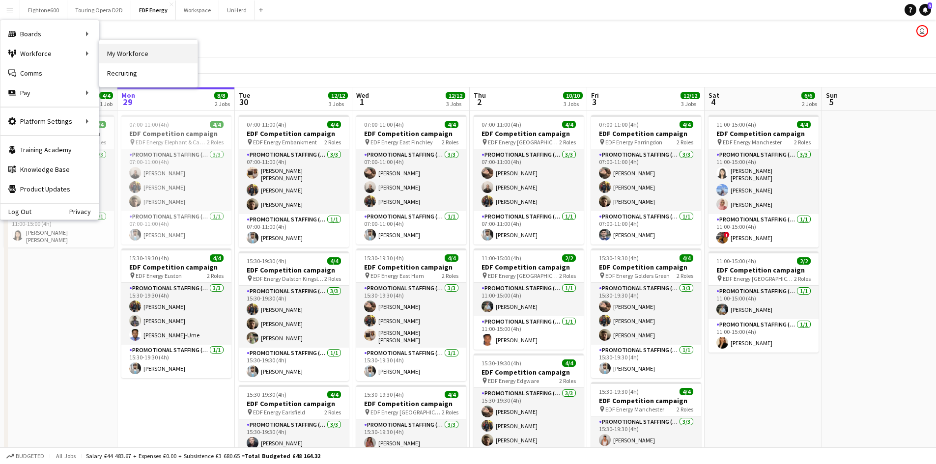
click at [133, 54] on link "My Workforce" at bounding box center [148, 54] width 98 height 20
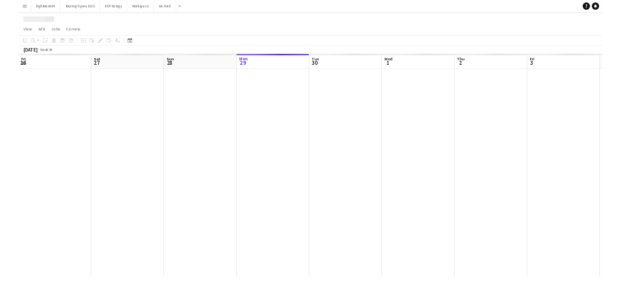
scroll to position [0, 235]
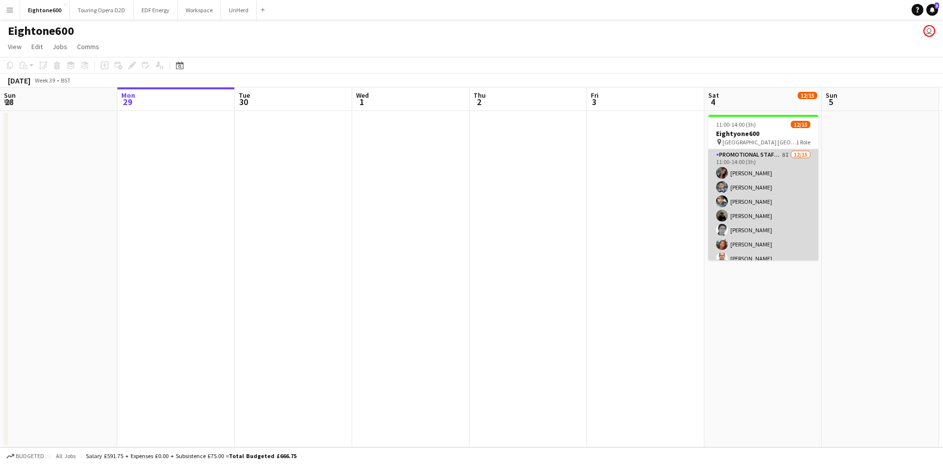
click at [761, 197] on app-card-role "Promotional Staffing (Brand Ambassadors) 8I 12/15 11:00-14:00 (3h) Mariia Kopti…" at bounding box center [763, 265] width 110 height 233
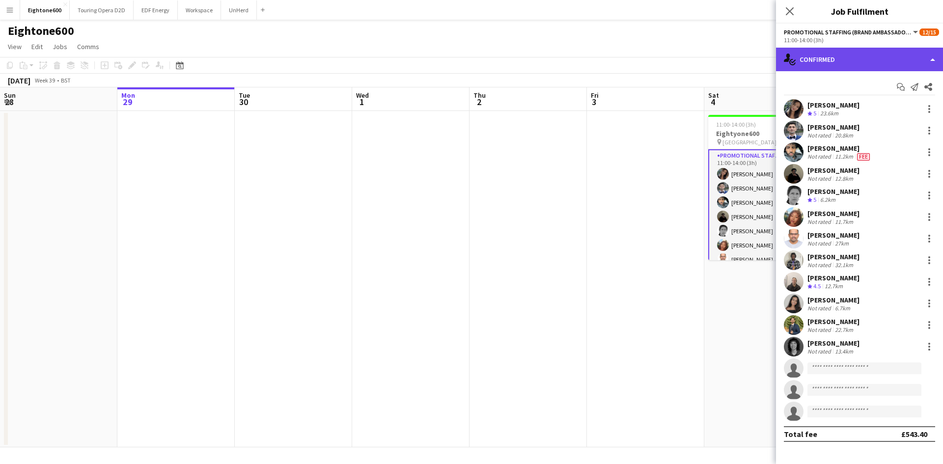
click at [843, 48] on div "single-neutral-actions-check-2 Confirmed" at bounding box center [859, 60] width 167 height 24
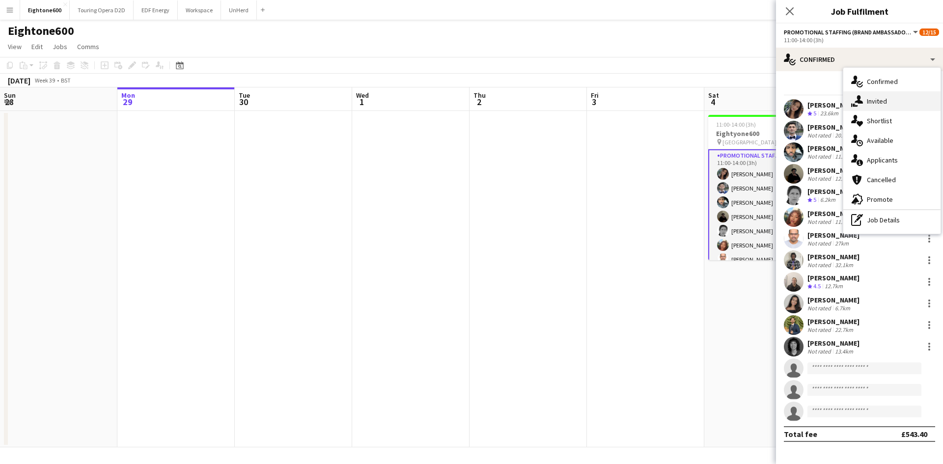
click at [886, 103] on span "Invited" at bounding box center [877, 101] width 20 height 9
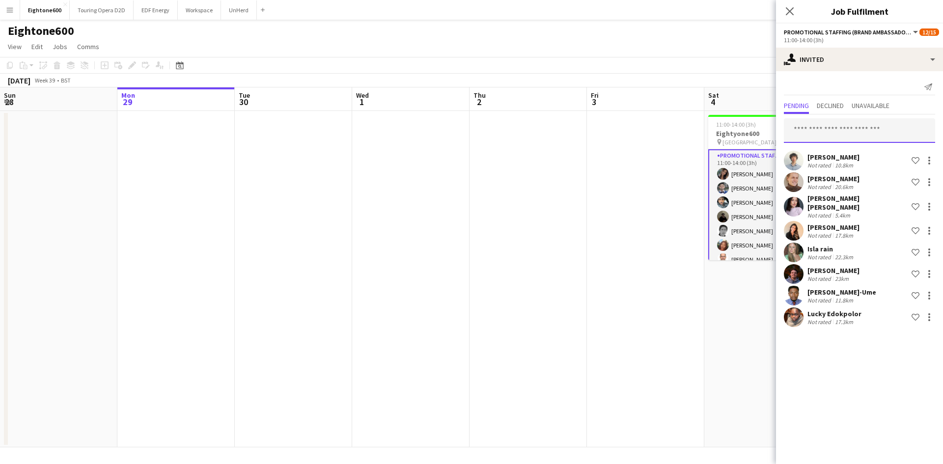
click at [868, 137] on input "text" at bounding box center [859, 130] width 151 height 25
type input "*"
type input "*****"
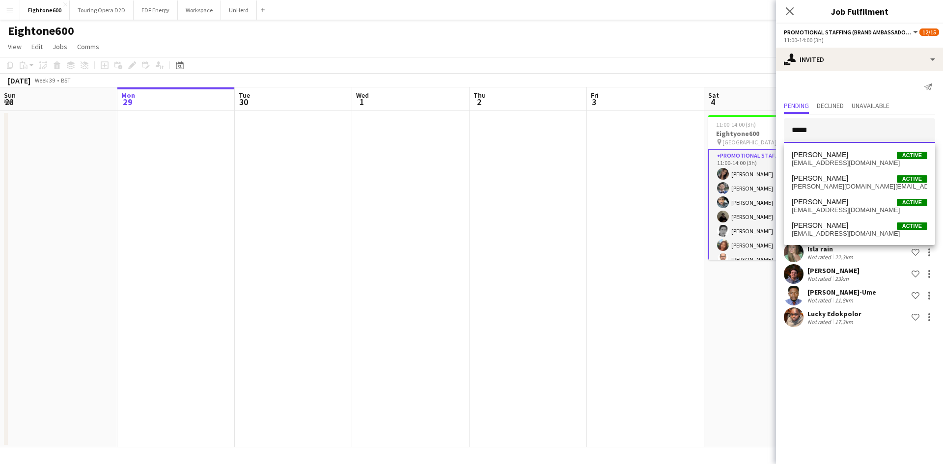
drag, startPoint x: 844, startPoint y: 128, endPoint x: 540, endPoint y: 168, distance: 306.2
click at [540, 168] on body "Menu Boards Boards Boards All jobs Status Workforce Workforce My Workforce Recr…" at bounding box center [471, 232] width 943 height 464
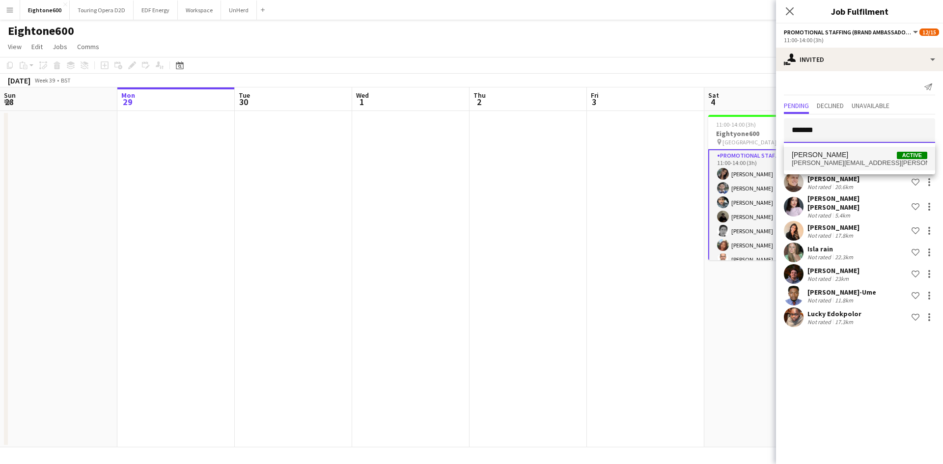
type input "*******"
click at [850, 165] on span "donaldson.kadie@gmail.com" at bounding box center [860, 163] width 136 height 8
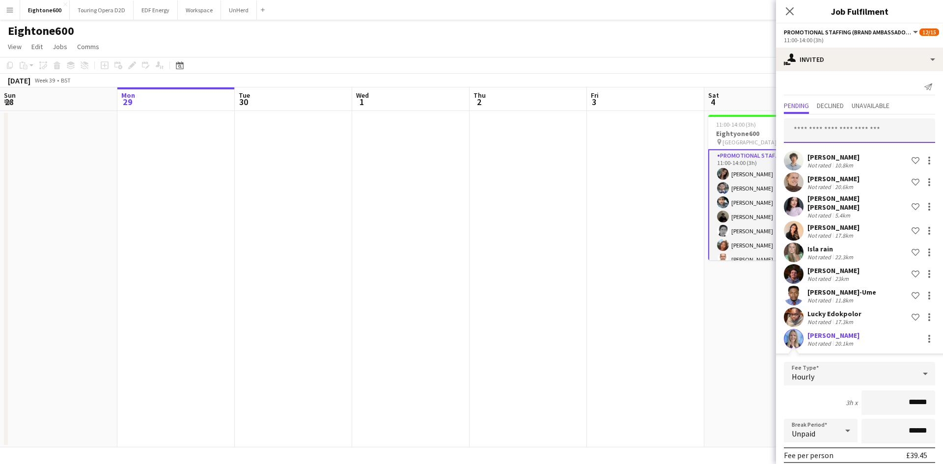
click at [850, 138] on input "text" at bounding box center [859, 130] width 151 height 25
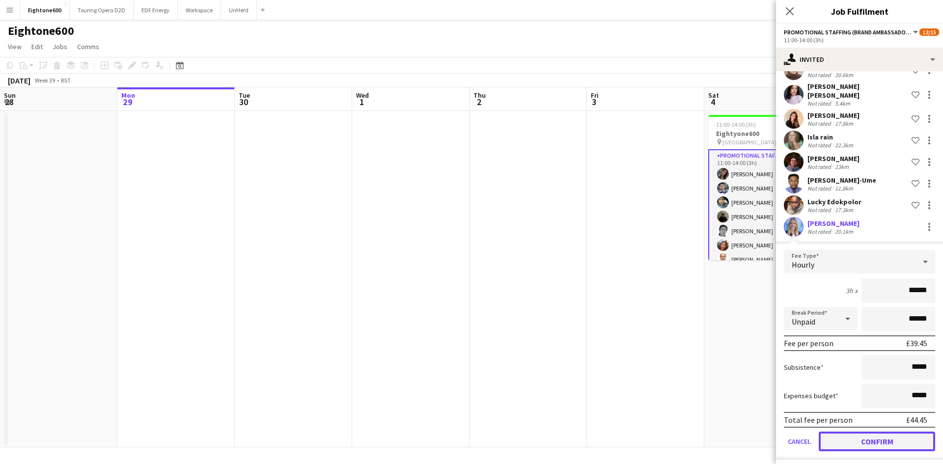
click at [874, 437] on button "Confirm" at bounding box center [877, 442] width 116 height 20
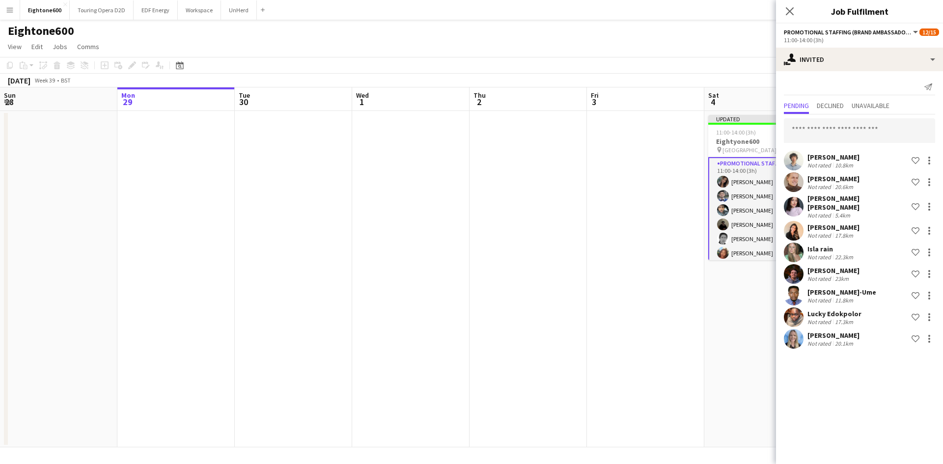
scroll to position [0, 0]
click at [857, 134] on input "text" at bounding box center [859, 130] width 151 height 25
type input "*"
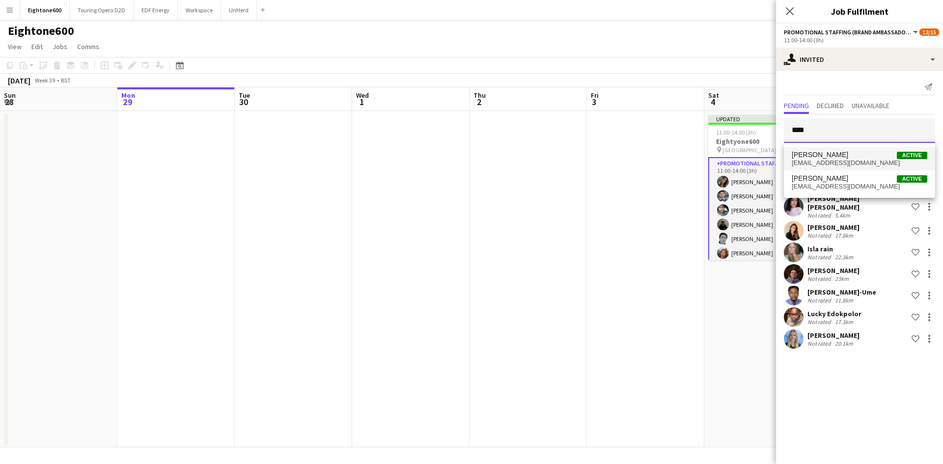
type input "****"
click at [846, 159] on span "emer__08@hotmail.com" at bounding box center [860, 163] width 136 height 8
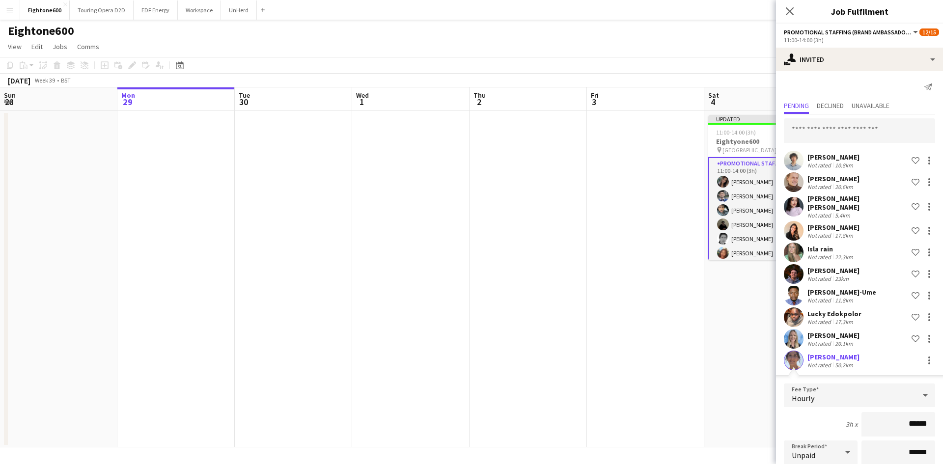
scroll to position [134, 0]
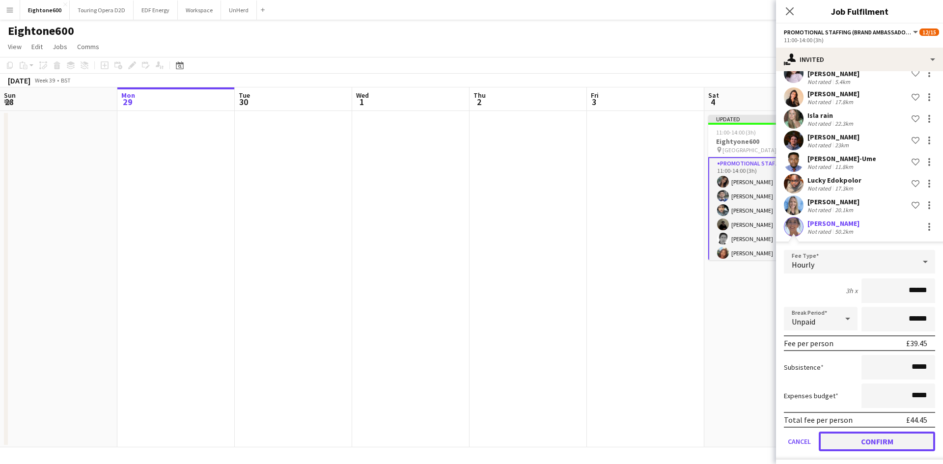
click at [871, 437] on button "Confirm" at bounding box center [877, 442] width 116 height 20
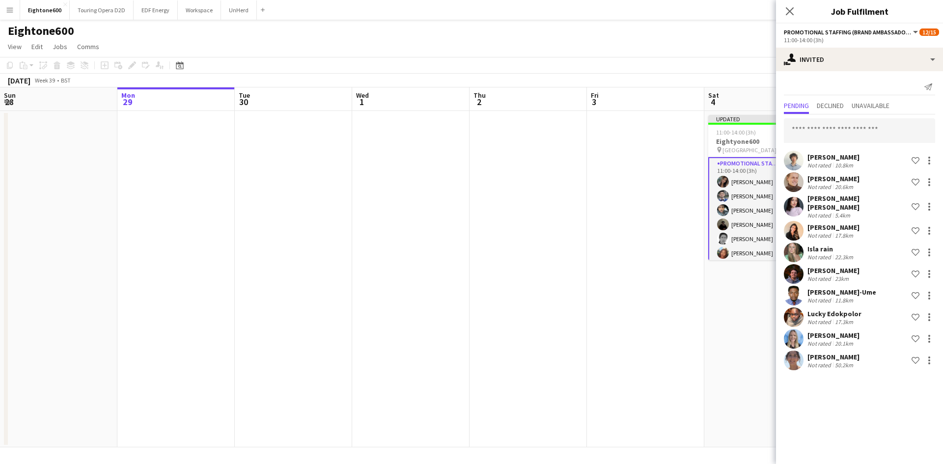
scroll to position [0, 0]
click at [652, 329] on app-date-cell at bounding box center [645, 279] width 117 height 336
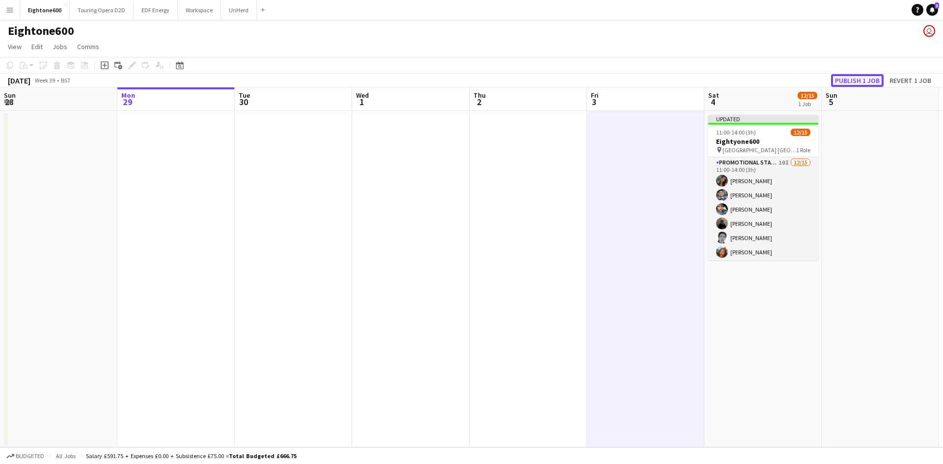
click at [837, 76] on button "Publish 1 job" at bounding box center [857, 80] width 53 height 13
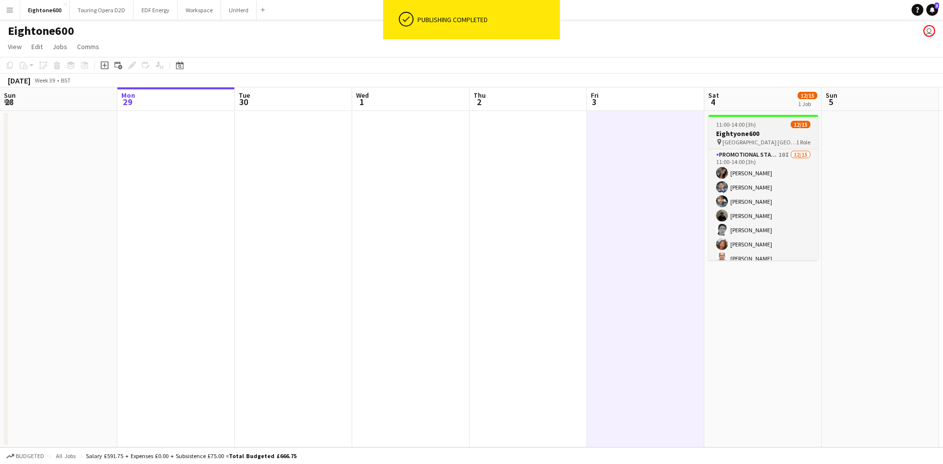
click at [762, 132] on h3 "Eightyone600" at bounding box center [763, 133] width 110 height 9
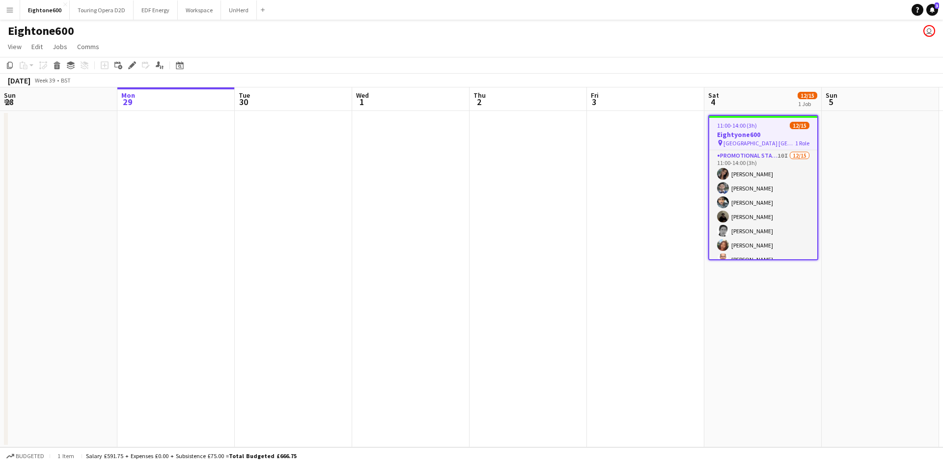
drag, startPoint x: 733, startPoint y: 193, endPoint x: 857, endPoint y: 166, distance: 126.5
click at [733, 193] on app-card-role "Promotional Staffing (Brand Ambassadors) 10I 12/15 11:00-14:00 (3h) Mariia Kopt…" at bounding box center [763, 266] width 108 height 233
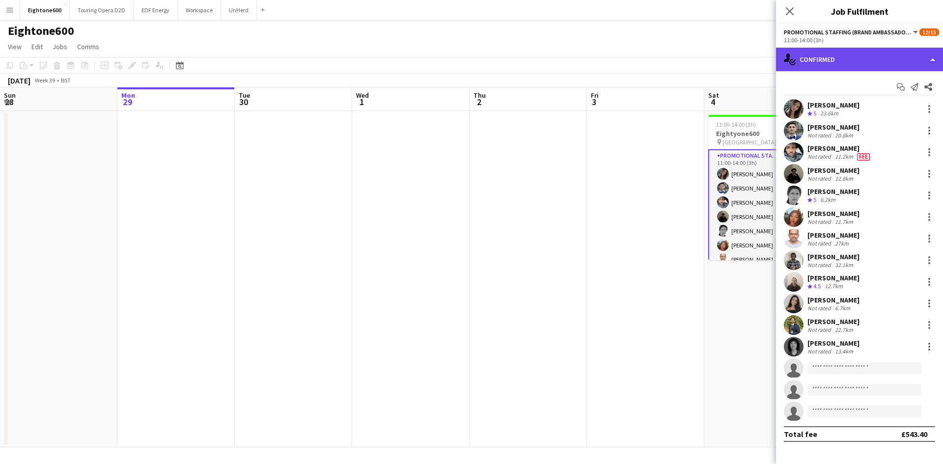
click at [835, 61] on div "single-neutral-actions-check-2 Confirmed" at bounding box center [859, 60] width 167 height 24
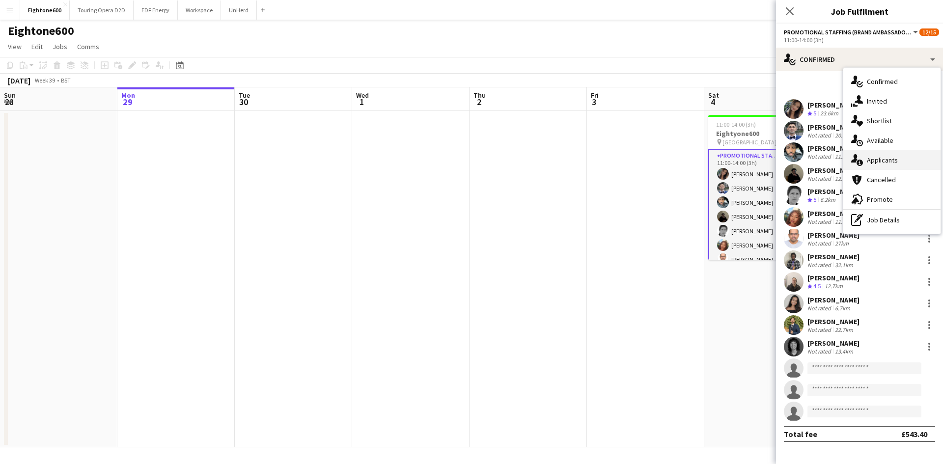
click at [876, 161] on span "Applicants" at bounding box center [882, 160] width 31 height 9
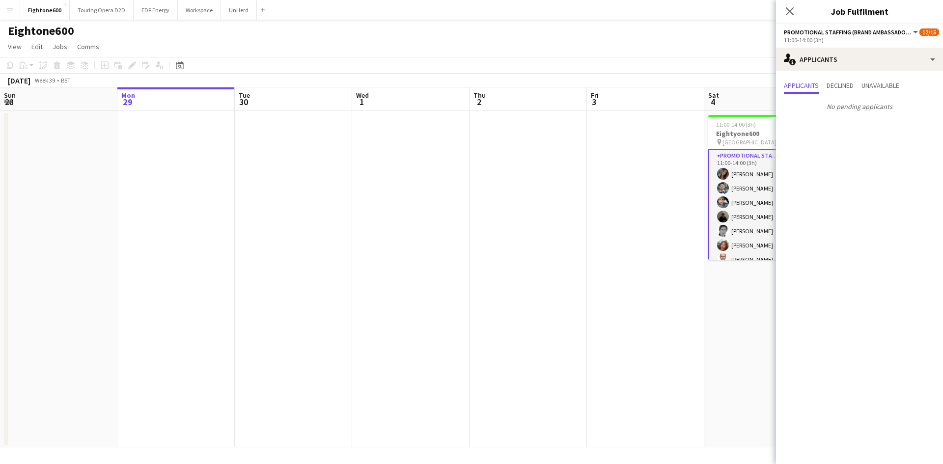
click at [638, 285] on app-date-cell at bounding box center [645, 279] width 117 height 336
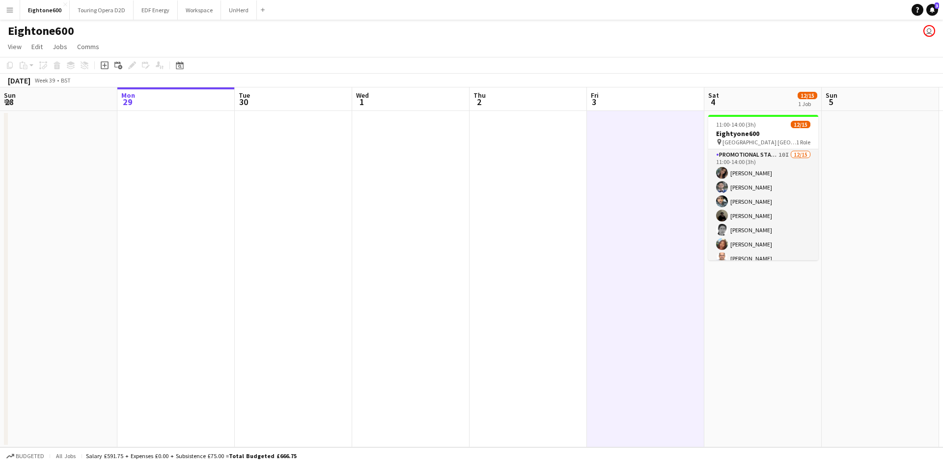
click at [10, 16] on button "Menu" at bounding box center [10, 10] width 20 height 20
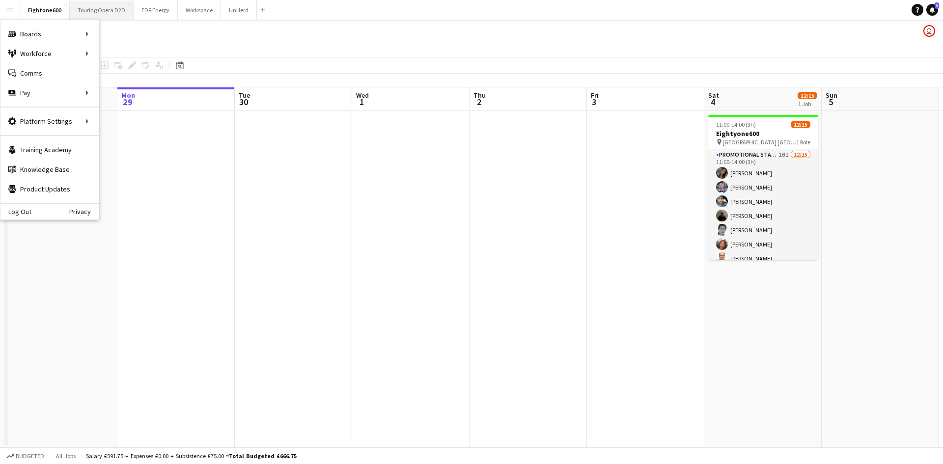
click at [109, 11] on button "Touring Opera D2D Close" at bounding box center [102, 9] width 64 height 19
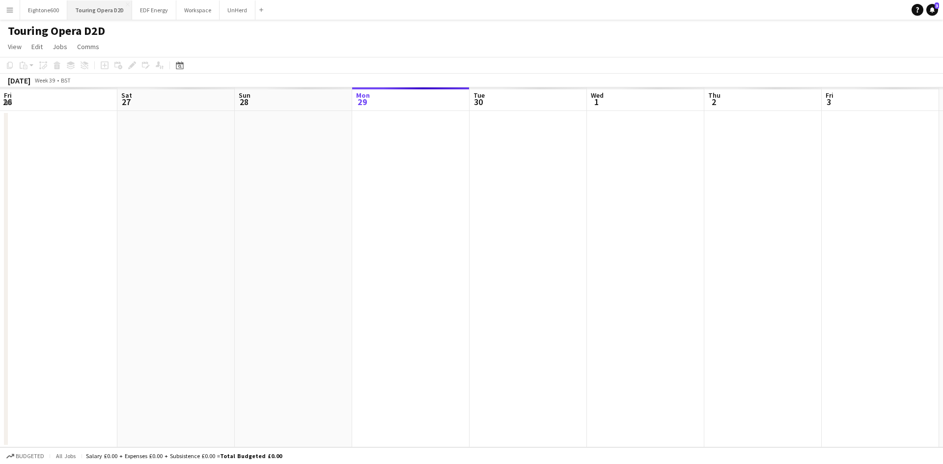
scroll to position [0, 235]
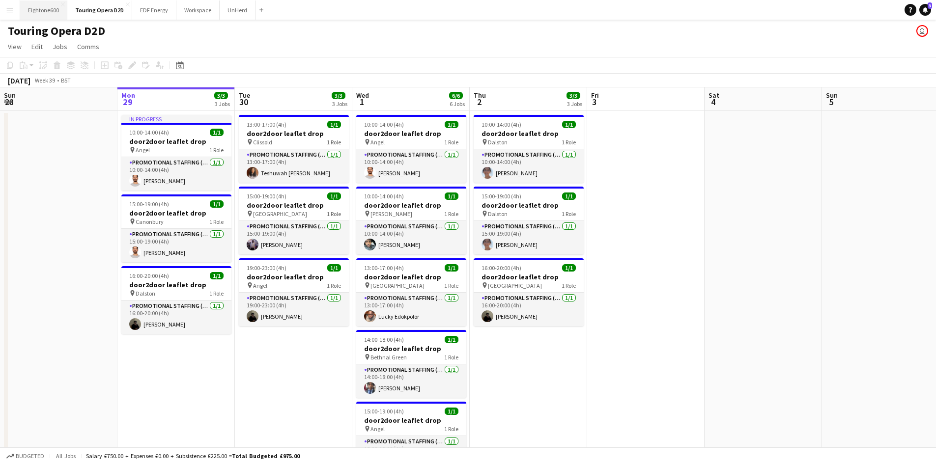
click at [34, 17] on button "Eightone600 Close" at bounding box center [43, 9] width 47 height 19
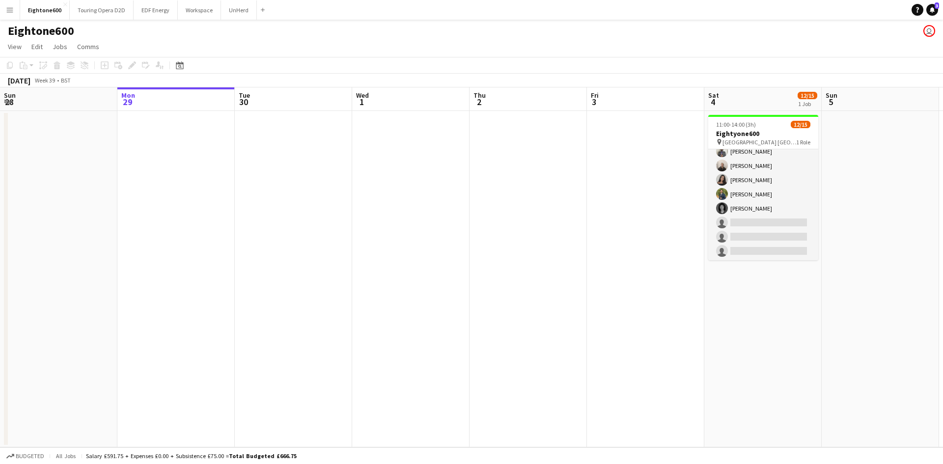
scroll to position [121, 0]
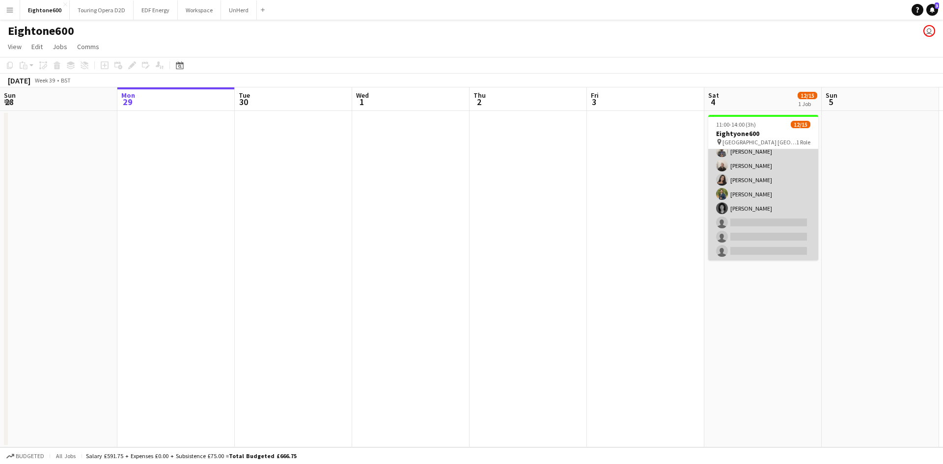
drag, startPoint x: 772, startPoint y: 182, endPoint x: 793, endPoint y: 163, distance: 28.5
click at [772, 182] on app-card-role "Promotional Staffing (Brand Ambassadors) 10I 12/15 11:00-14:00 (3h) Mariia Kopt…" at bounding box center [763, 144] width 110 height 233
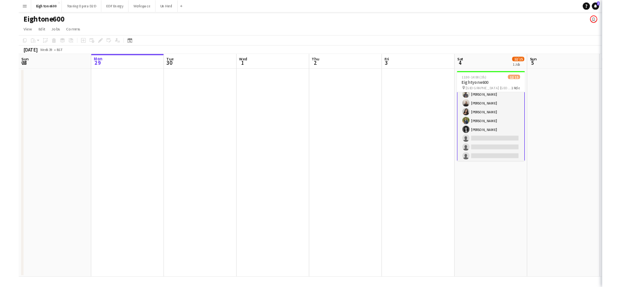
scroll to position [122, 0]
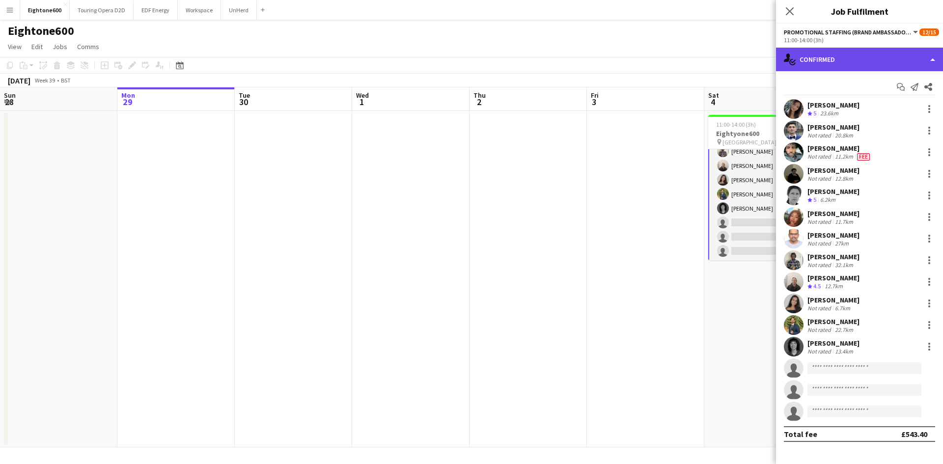
click at [861, 49] on div "single-neutral-actions-check-2 Confirmed" at bounding box center [859, 60] width 167 height 24
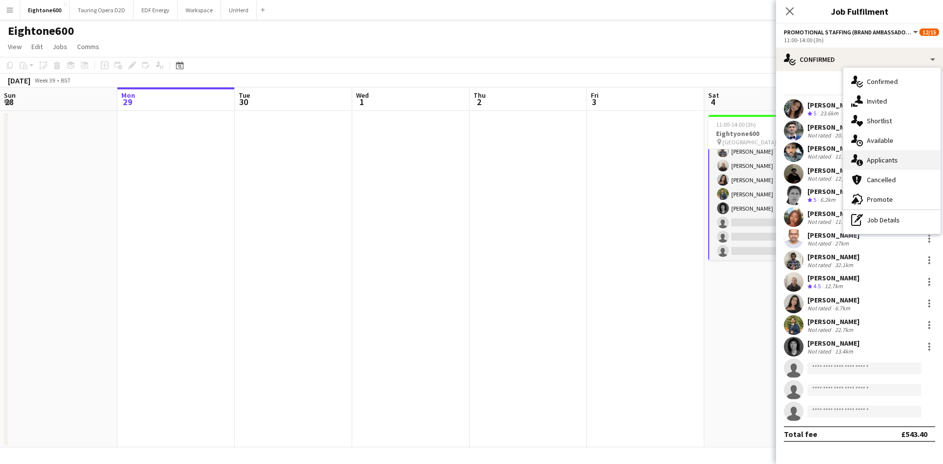
click at [875, 157] on span "Applicants" at bounding box center [882, 160] width 31 height 9
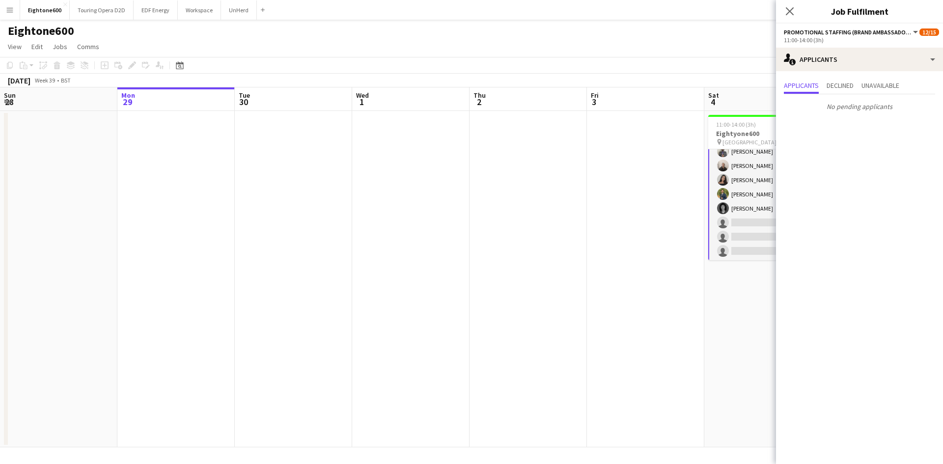
click at [723, 51] on app-page-menu "View Day view expanded Day view collapsed Month view Date picker Jump to today …" at bounding box center [471, 47] width 943 height 19
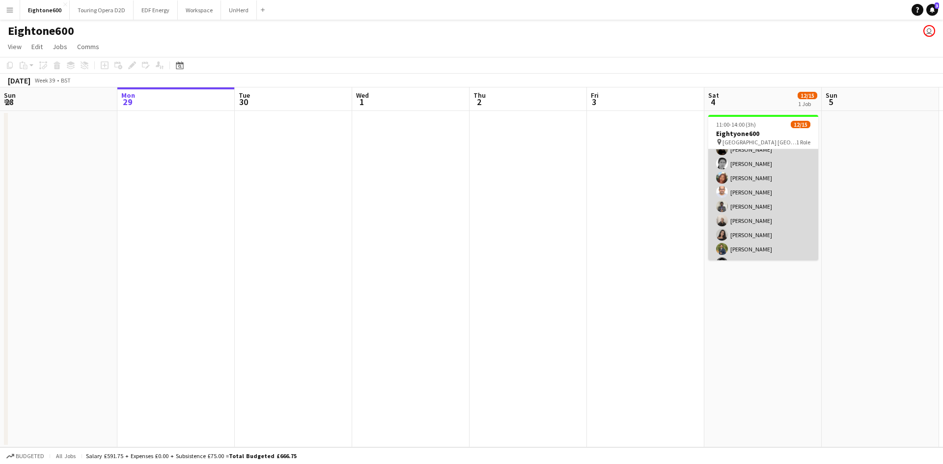
scroll to position [66, 0]
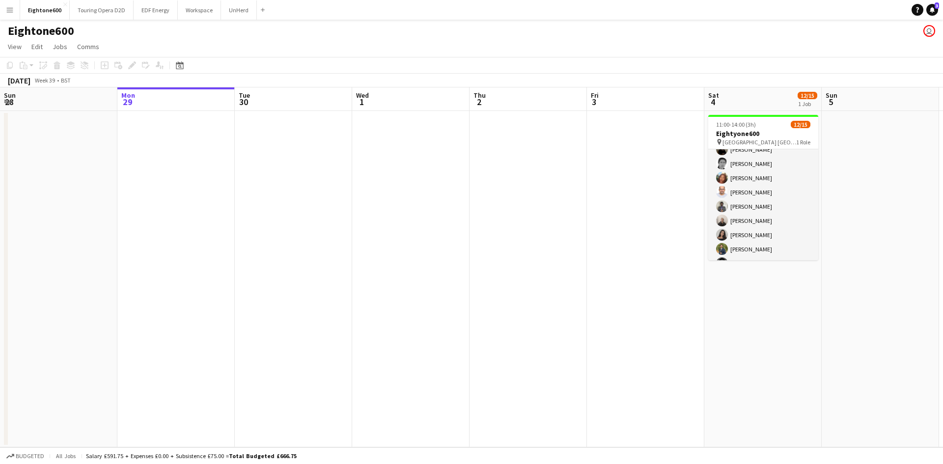
click at [723, 67] on app-toolbar "Copy Paste Paste Ctrl+V Paste with crew Ctrl+Shift+V Paste linked Job Delete Gr…" at bounding box center [471, 65] width 943 height 17
click at [12, 7] on app-icon "Menu" at bounding box center [10, 10] width 8 height 8
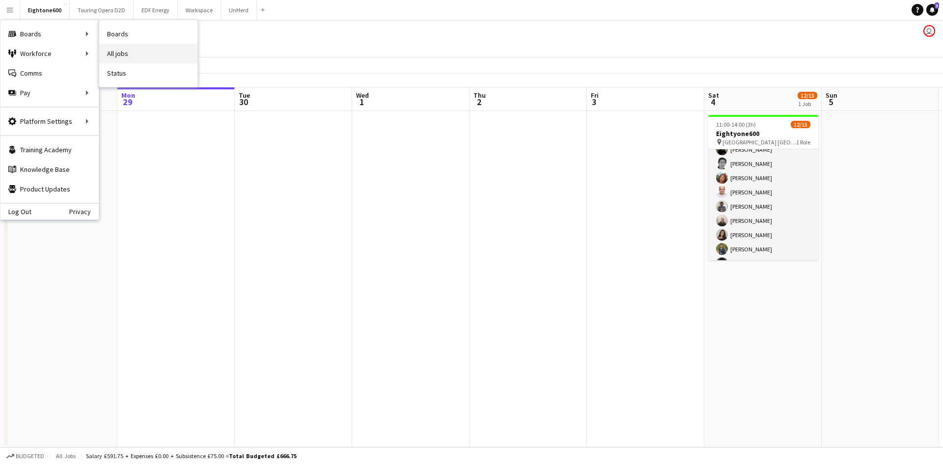
click at [146, 53] on link "All jobs" at bounding box center [148, 54] width 98 height 20
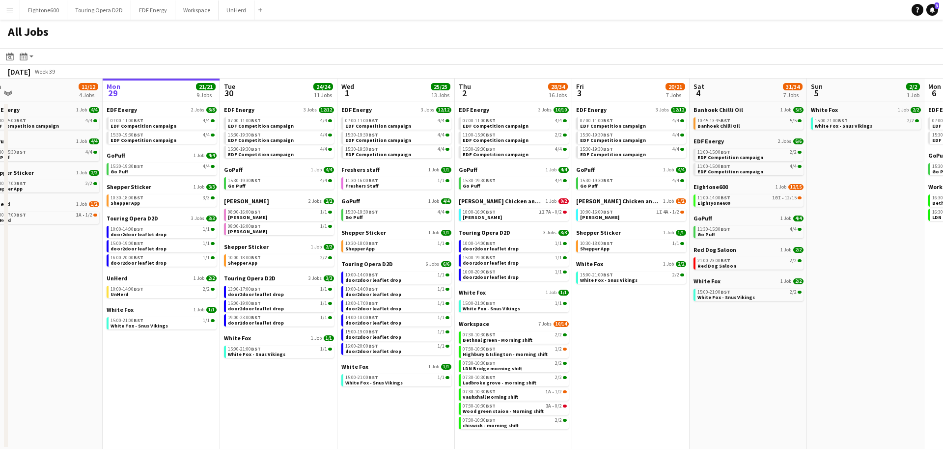
scroll to position [0, 250]
click at [761, 188] on link "Eightone600 1 Job 12/15" at bounding box center [748, 186] width 110 height 7
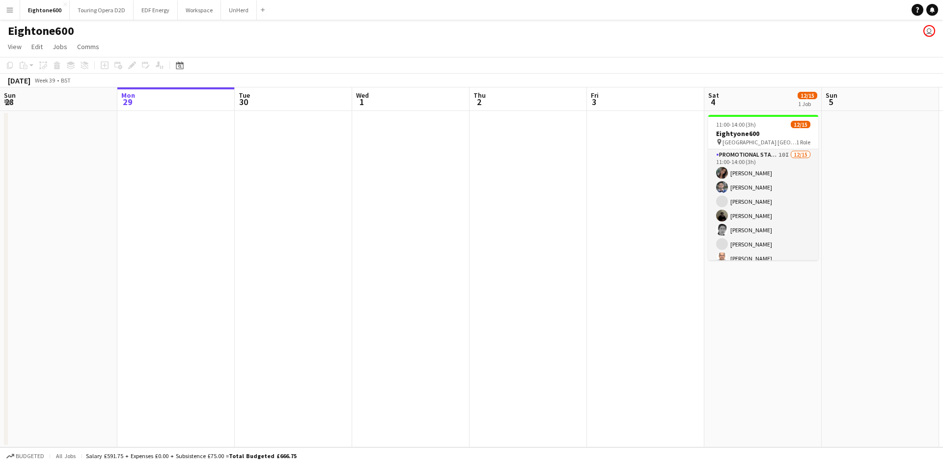
scroll to position [0, 325]
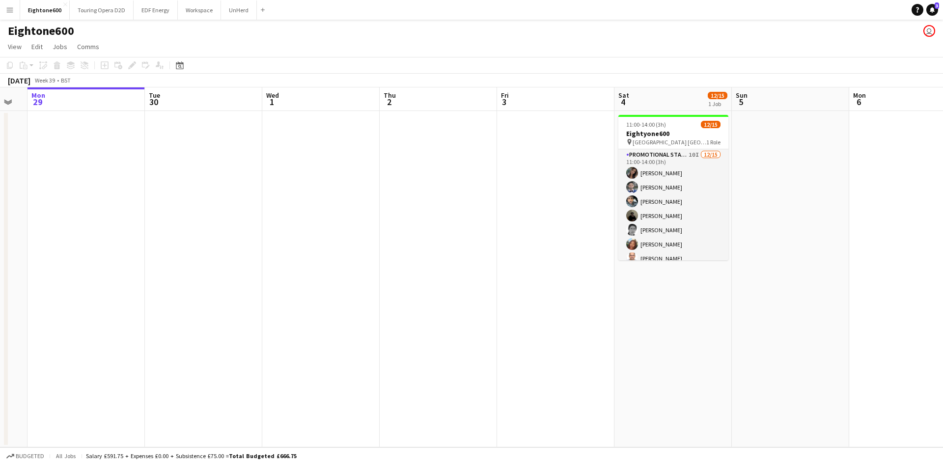
click at [674, 151] on app-card-role "Promotional Staffing (Brand Ambassadors) 10I [DATE] 11:00-14:00 (3h) [PERSON_NA…" at bounding box center [673, 265] width 110 height 233
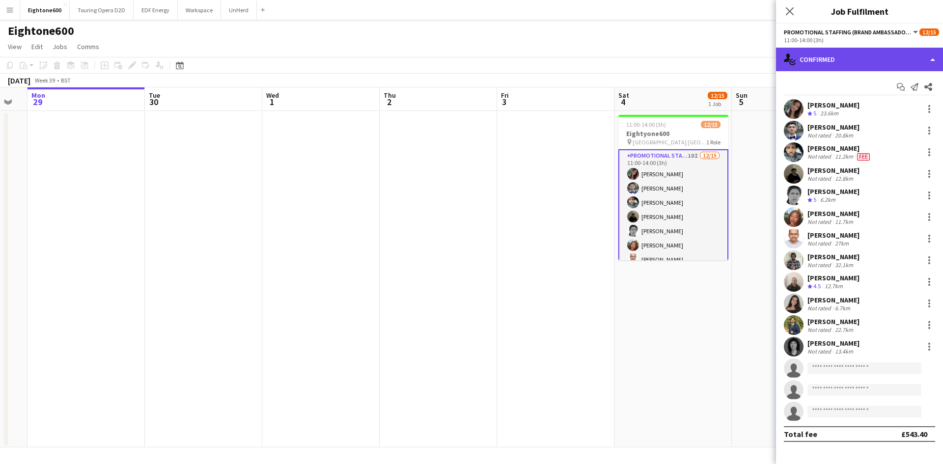
click at [843, 55] on div "single-neutral-actions-check-2 Confirmed" at bounding box center [859, 60] width 167 height 24
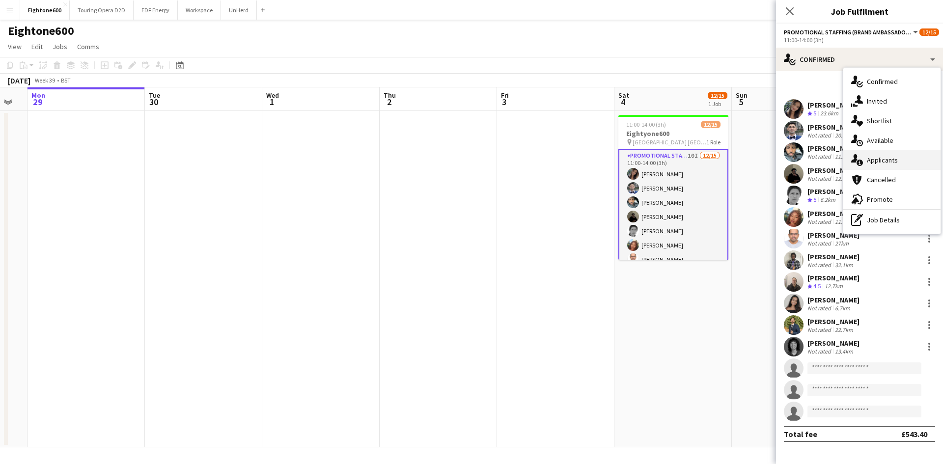
click at [871, 153] on div "single-neutral-actions-information Applicants" at bounding box center [891, 160] width 97 height 20
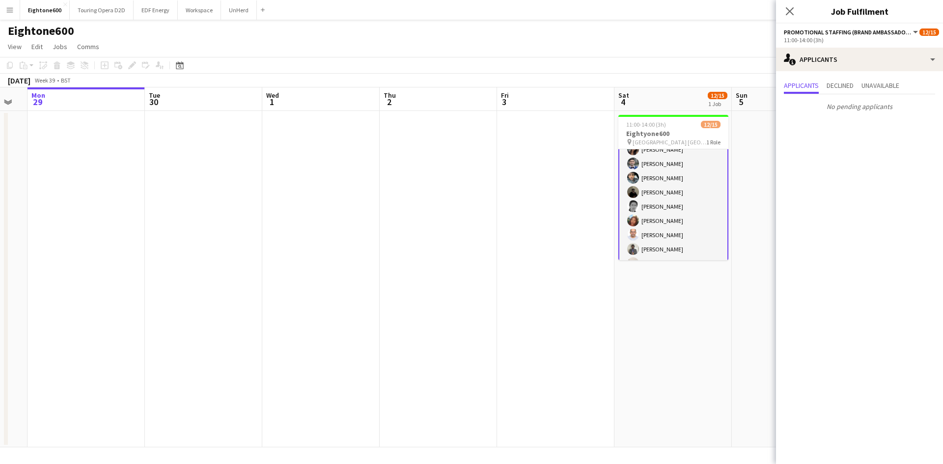
scroll to position [0, 0]
click at [556, 316] on app-date-cell at bounding box center [555, 279] width 117 height 336
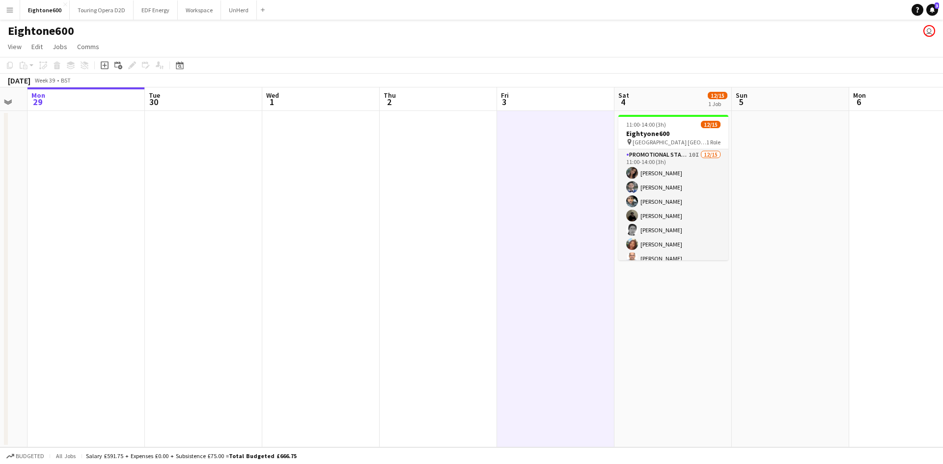
click at [4, 8] on button "Menu" at bounding box center [10, 10] width 20 height 20
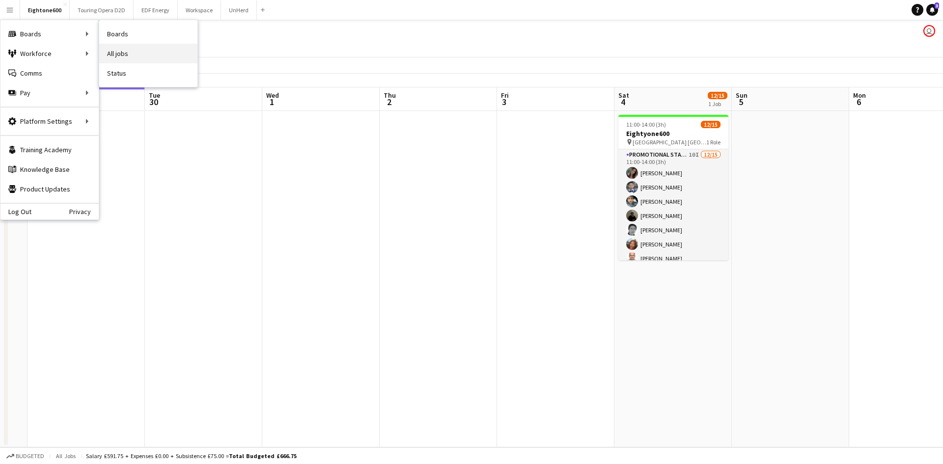
click at [121, 53] on link "All jobs" at bounding box center [148, 54] width 98 height 20
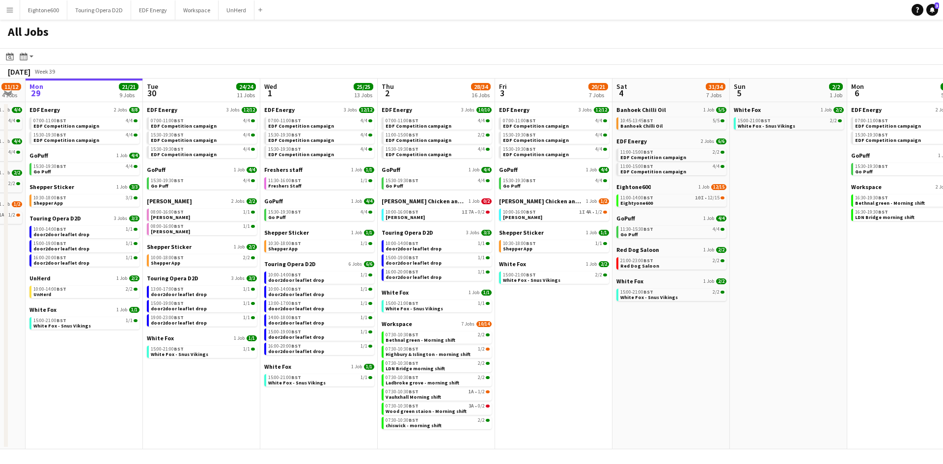
scroll to position [0, 327]
click at [539, 201] on span "[PERSON_NAME] Chicken and Shakes" at bounding box center [540, 200] width 85 height 7
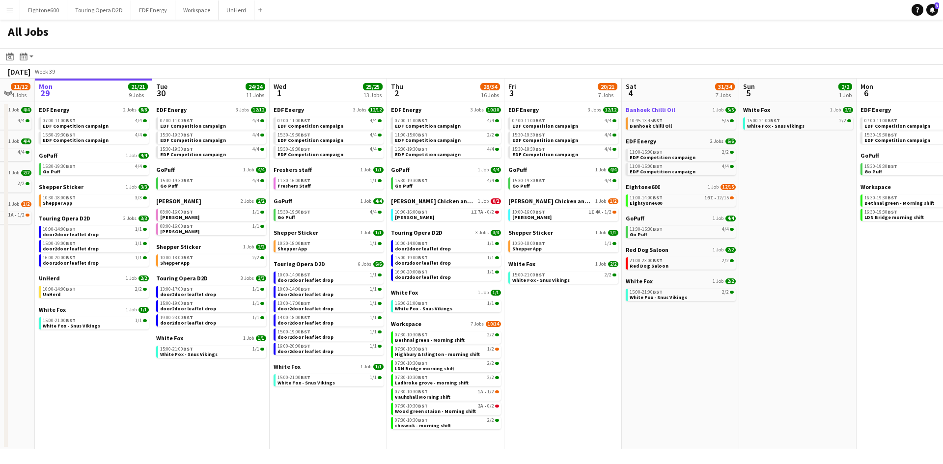
click at [646, 111] on span "Banhoek Chilli Oil" at bounding box center [651, 109] width 50 height 7
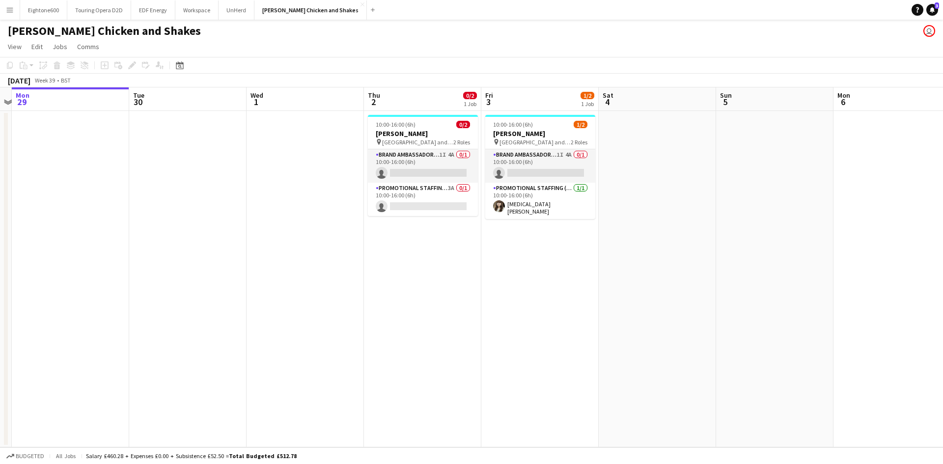
scroll to position [0, 341]
click at [484, 307] on app-date-cell "10:00-16:00 (6h) 1/2 [PERSON_NAME] pin [GEOGRAPHIC_DATA] and Eliot Carpark 2 Ro…" at bounding box center [539, 279] width 117 height 336
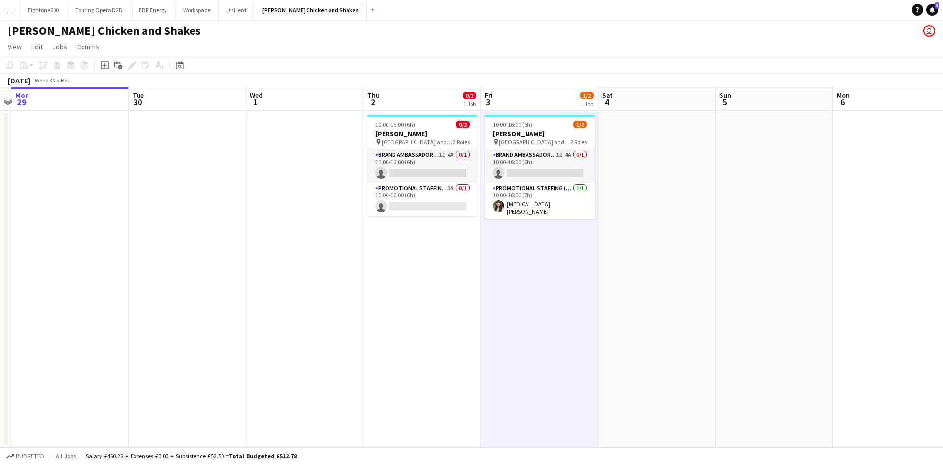
click at [493, 86] on div "[DATE] Week 39 • BST" at bounding box center [471, 81] width 943 height 14
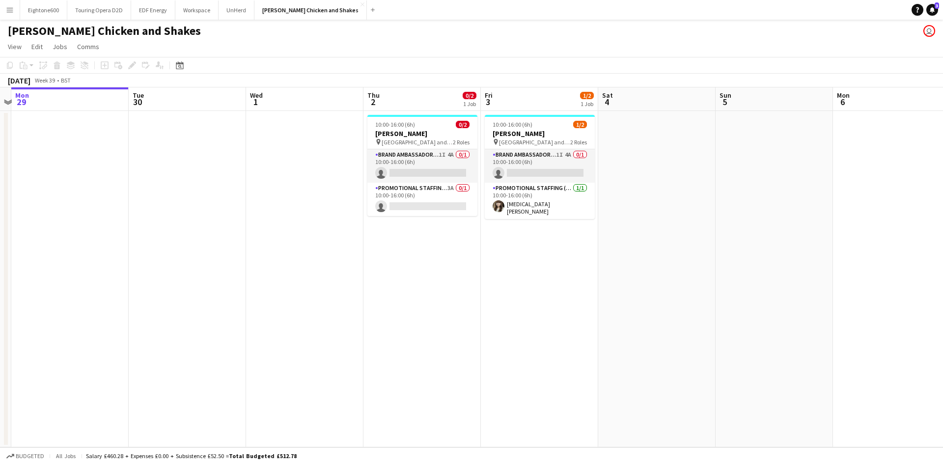
click at [441, 97] on app-board-header-date "Thu 2 0/2 1 Job" at bounding box center [421, 99] width 117 height 24
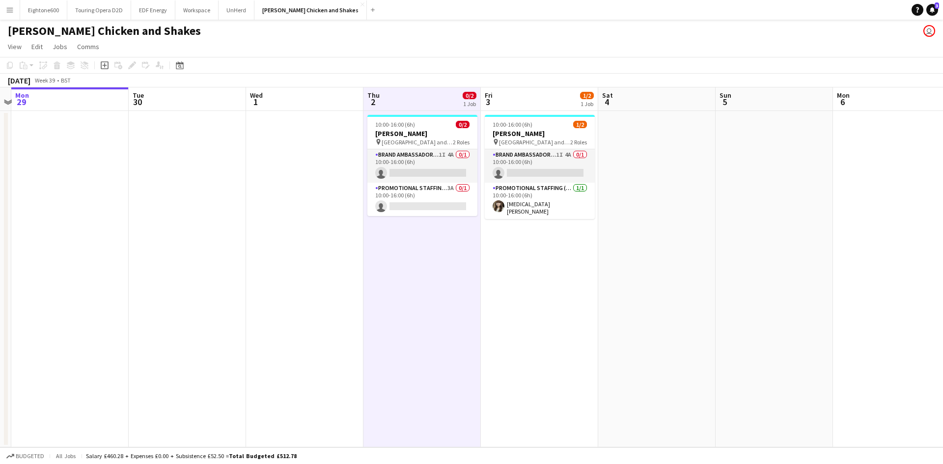
click at [591, 99] on span "1/2" at bounding box center [587, 95] width 14 height 7
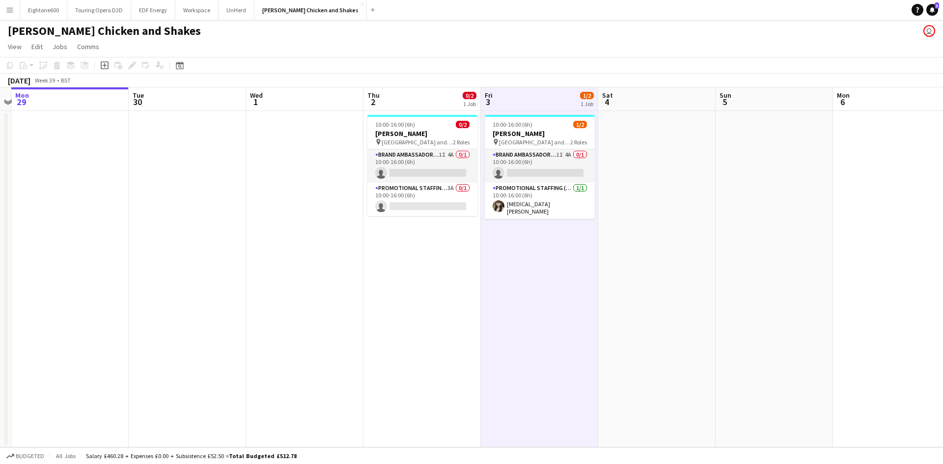
click at [609, 96] on span "4" at bounding box center [607, 101] width 12 height 11
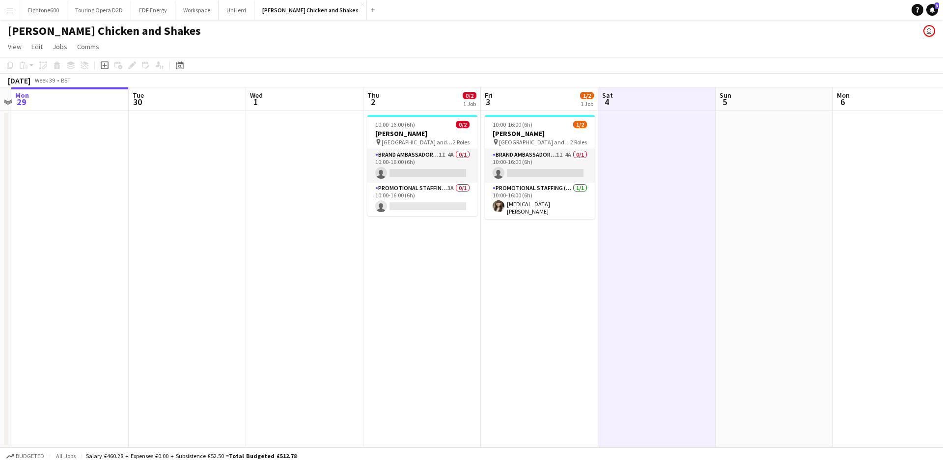
click at [721, 95] on span "Sun" at bounding box center [725, 95] width 12 height 9
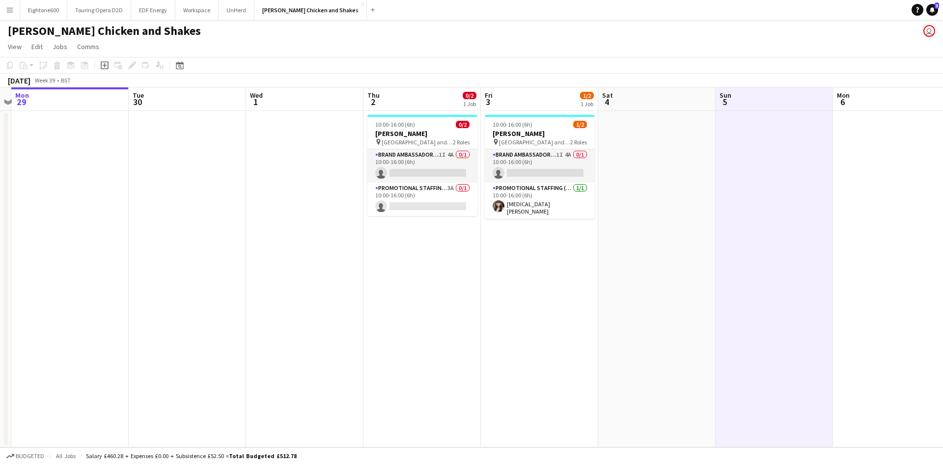
click at [847, 100] on span "6" at bounding box center [842, 101] width 14 height 11
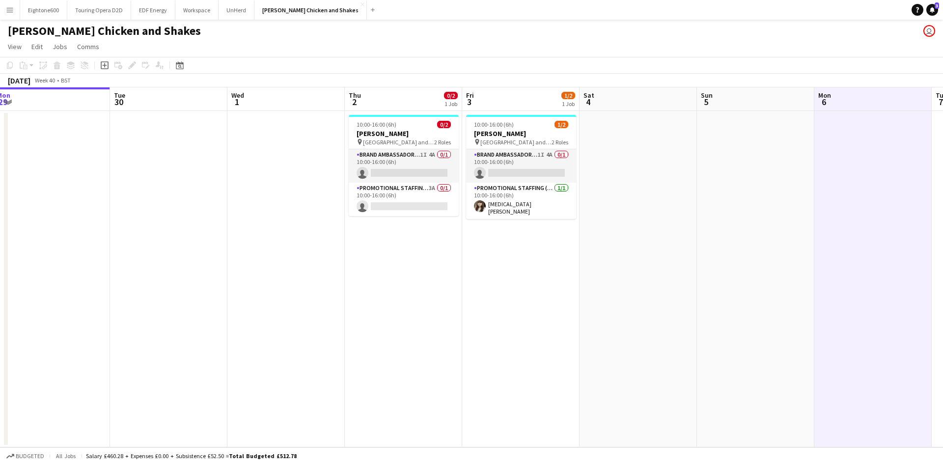
scroll to position [0, 242]
click at [404, 176] on app-card-role "Brand Ambassador (Pick up) 1I 4A 0/1 10:00-16:00 (6h) single-neutral-actions" at bounding box center [404, 165] width 110 height 33
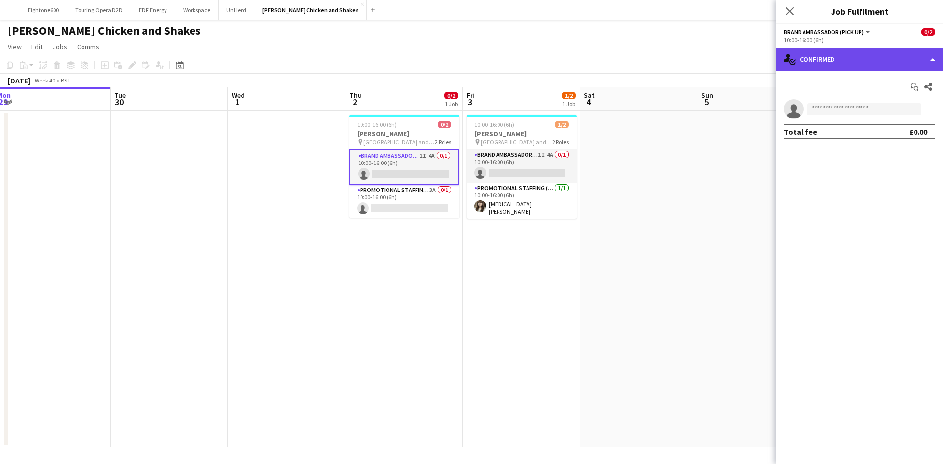
click at [843, 61] on div "single-neutral-actions-check-2 Confirmed" at bounding box center [859, 60] width 167 height 24
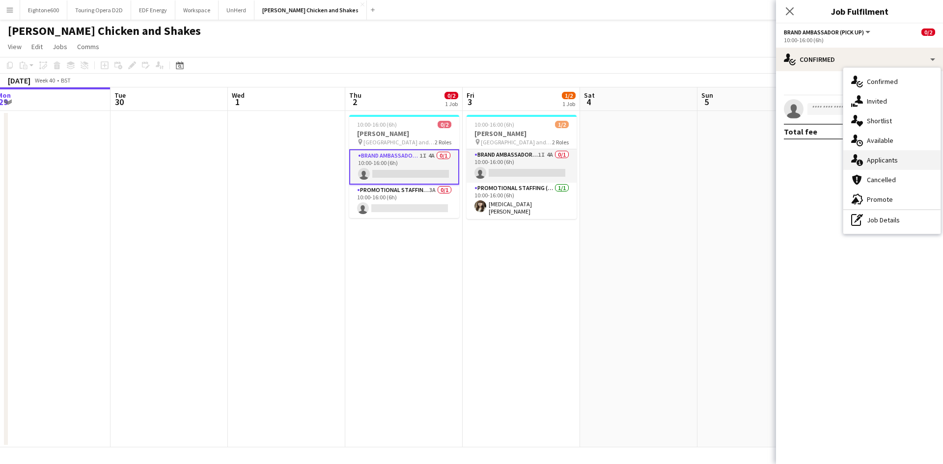
click at [876, 156] on span "Applicants" at bounding box center [882, 160] width 31 height 9
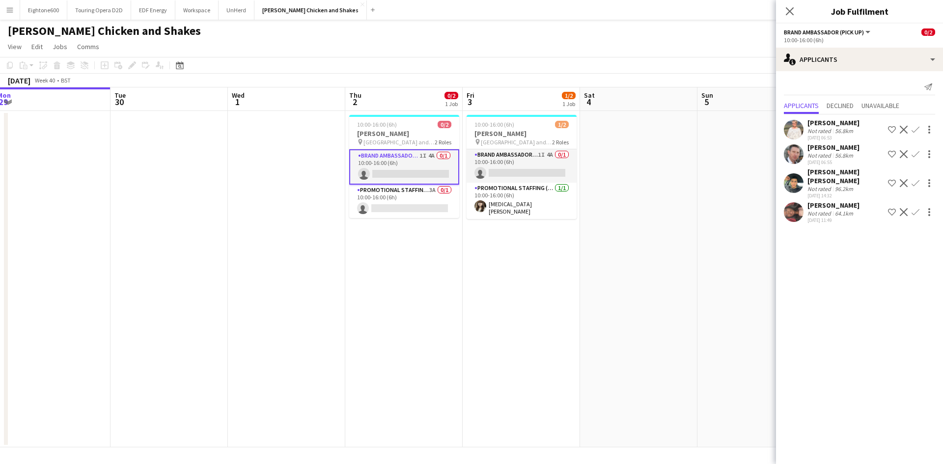
click at [796, 174] on app-user-avatar at bounding box center [794, 183] width 20 height 20
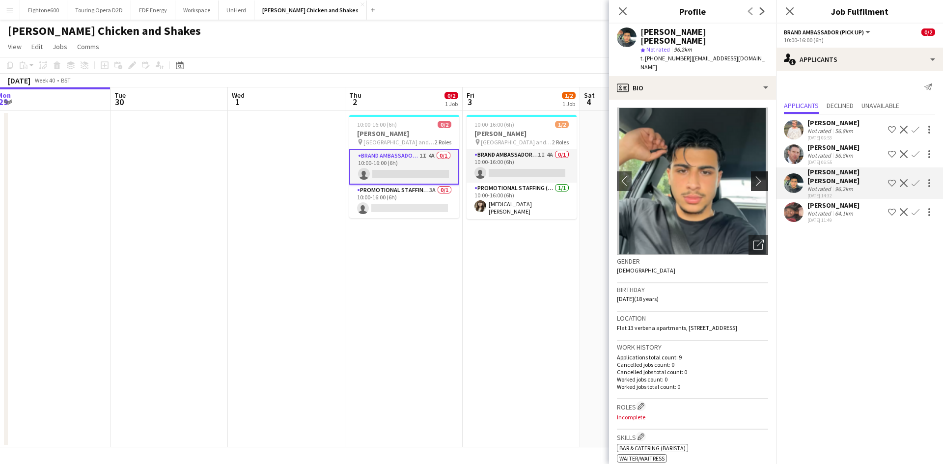
click at [756, 176] on app-icon "chevron-right" at bounding box center [760, 181] width 15 height 10
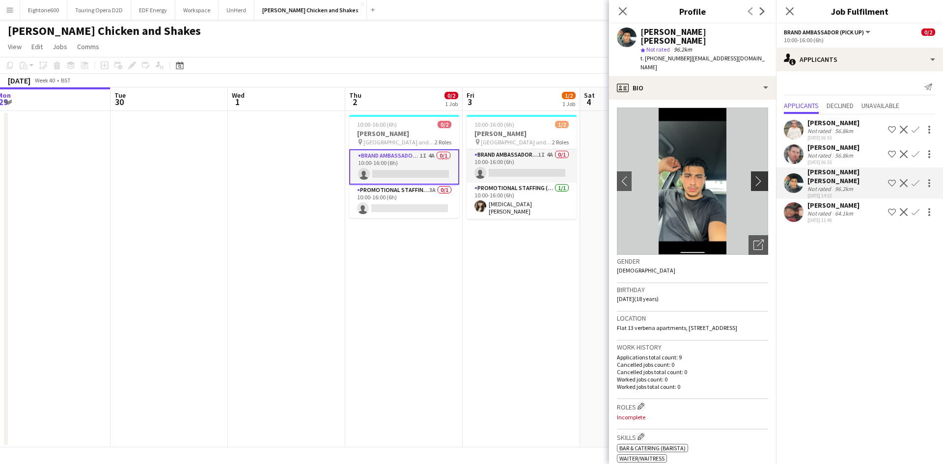
click at [756, 176] on app-icon "chevron-right" at bounding box center [760, 181] width 15 height 10
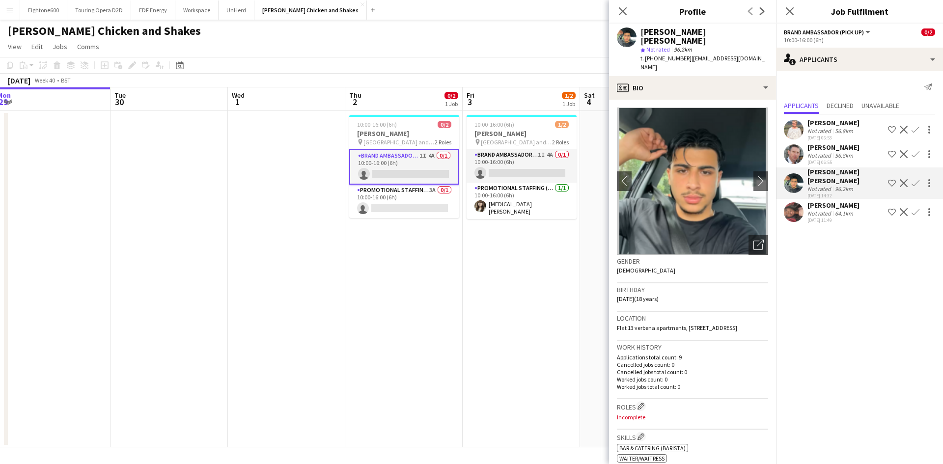
click at [792, 205] on app-user-avatar at bounding box center [794, 212] width 20 height 20
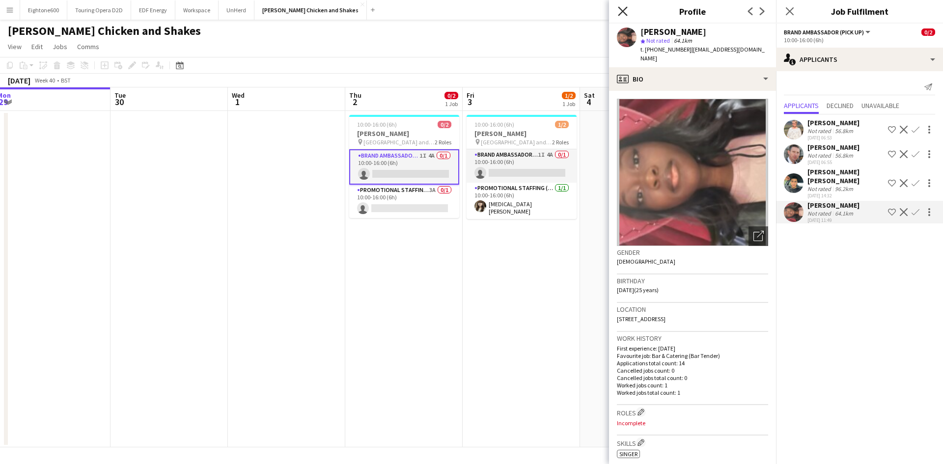
click at [621, 11] on icon "Close pop-in" at bounding box center [622, 10] width 9 height 9
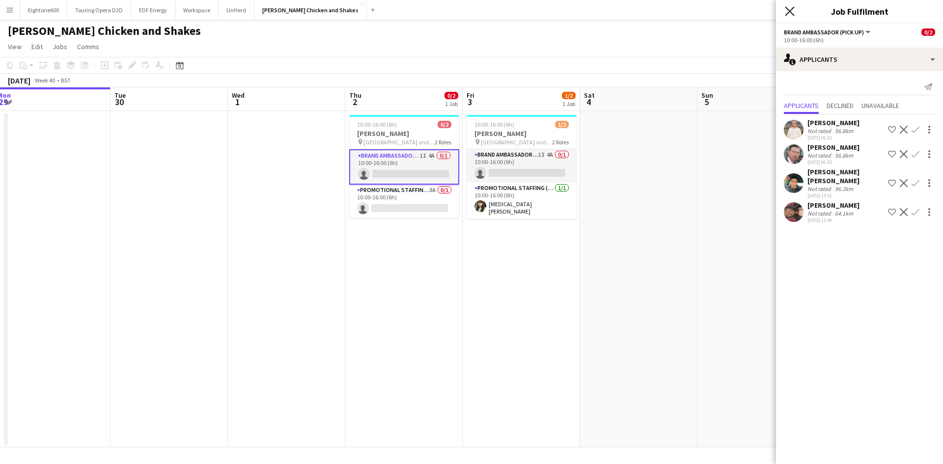
click at [788, 10] on icon "Close pop-in" at bounding box center [789, 10] width 9 height 9
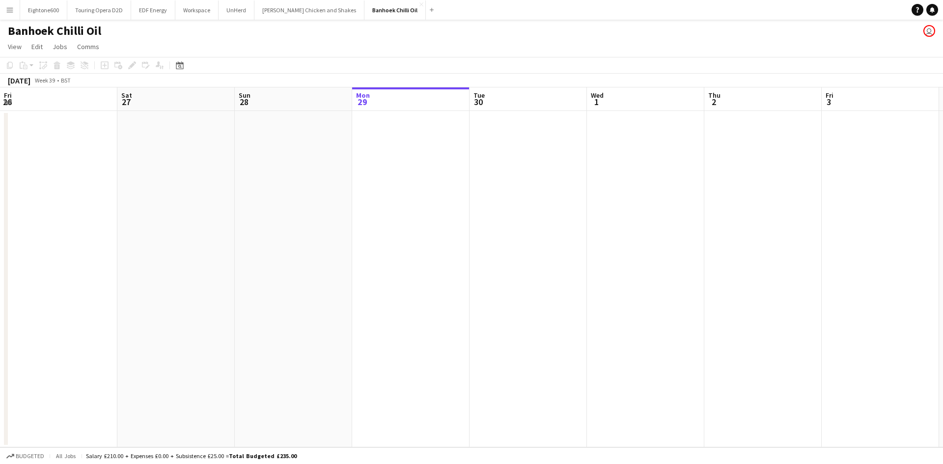
scroll to position [0, 235]
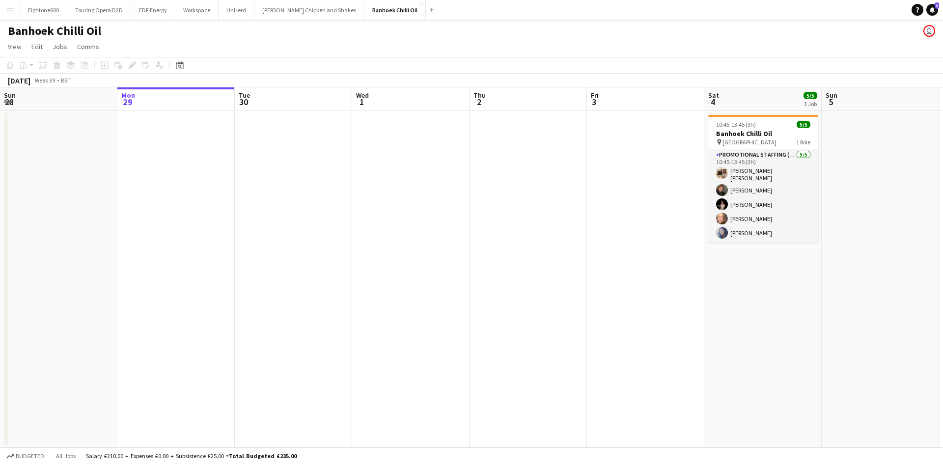
click at [8, 11] on app-icon "Menu" at bounding box center [10, 10] width 8 height 8
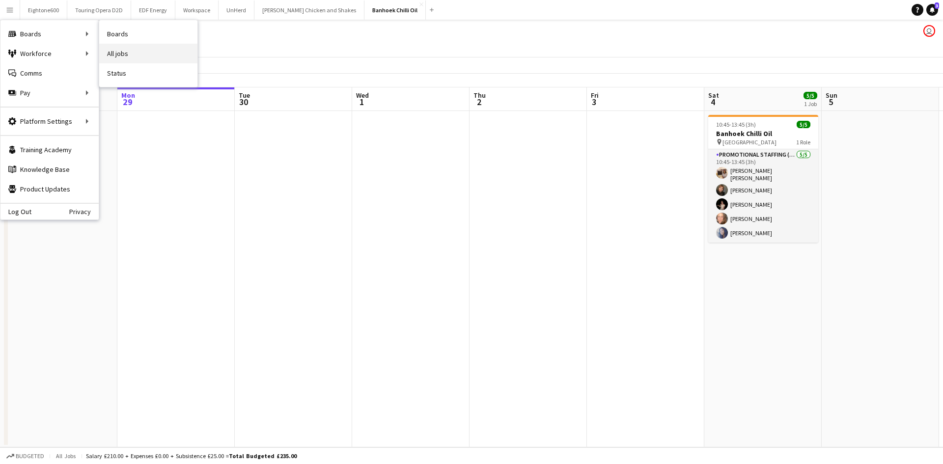
click at [136, 53] on link "All jobs" at bounding box center [148, 54] width 98 height 20
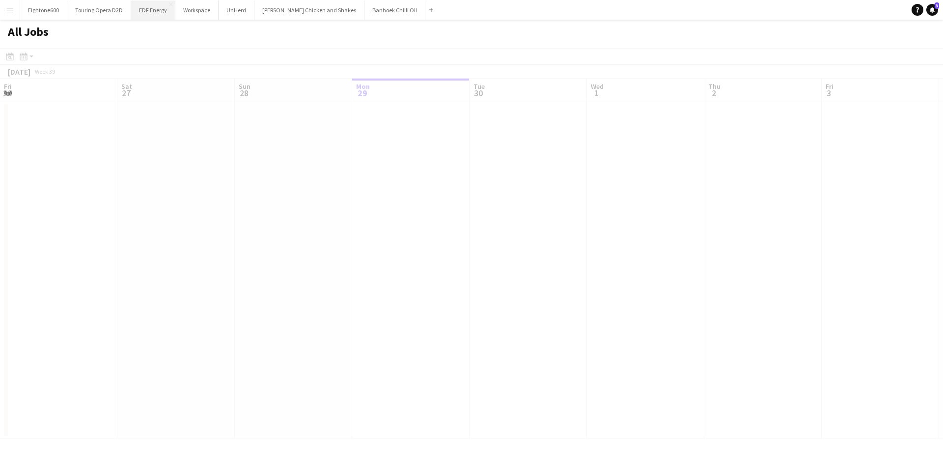
scroll to position [0, 235]
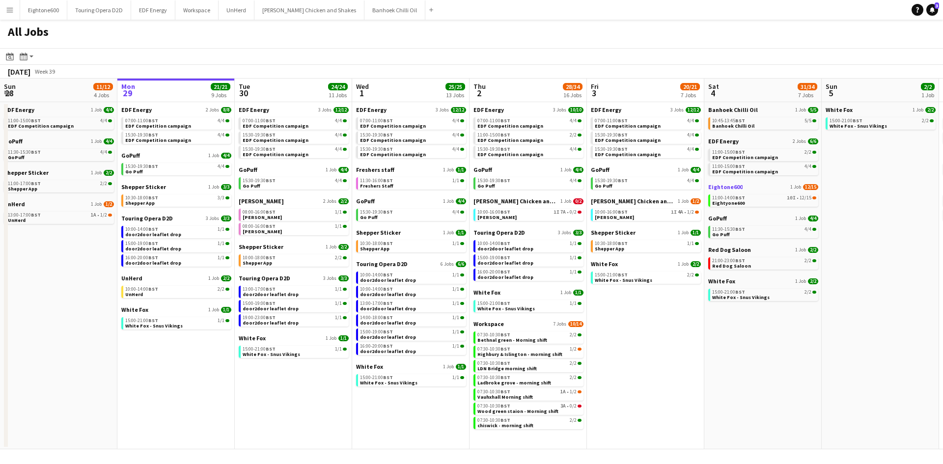
click at [727, 188] on span "Eightone600" at bounding box center [725, 186] width 34 height 7
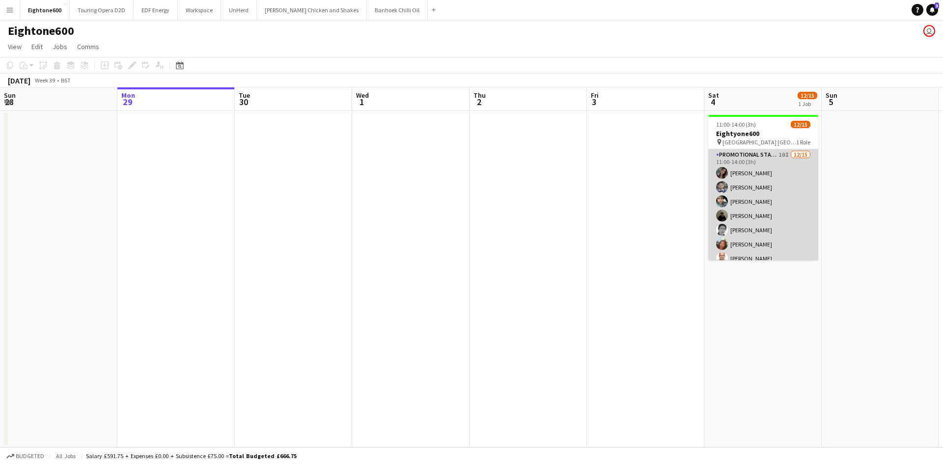
scroll to position [122, 0]
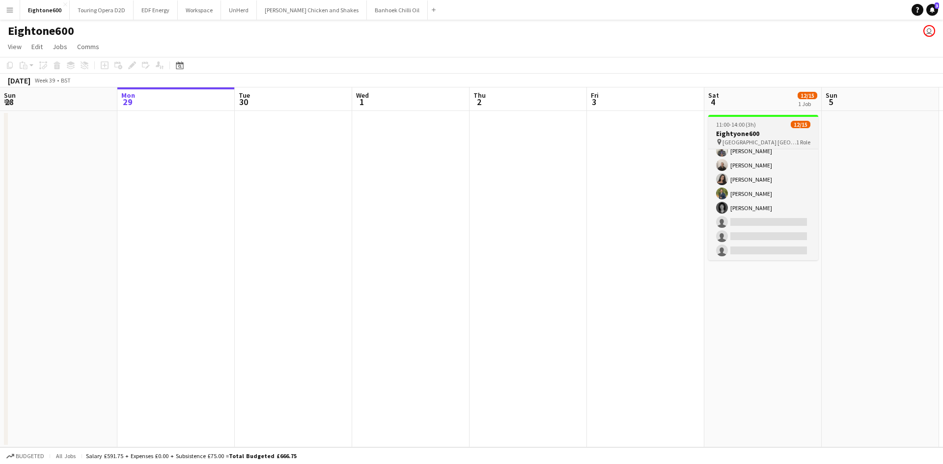
click at [752, 138] on h3 "Eightyone600" at bounding box center [763, 133] width 110 height 9
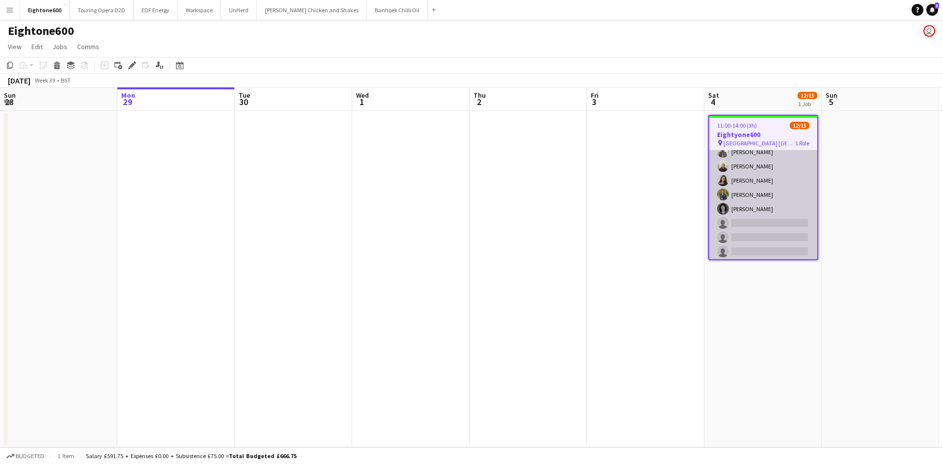
click at [753, 178] on app-card-role "Promotional Staffing (Brand Ambassadors) 10I [DATE] 11:00-14:00 (3h) [PERSON_NA…" at bounding box center [763, 144] width 108 height 233
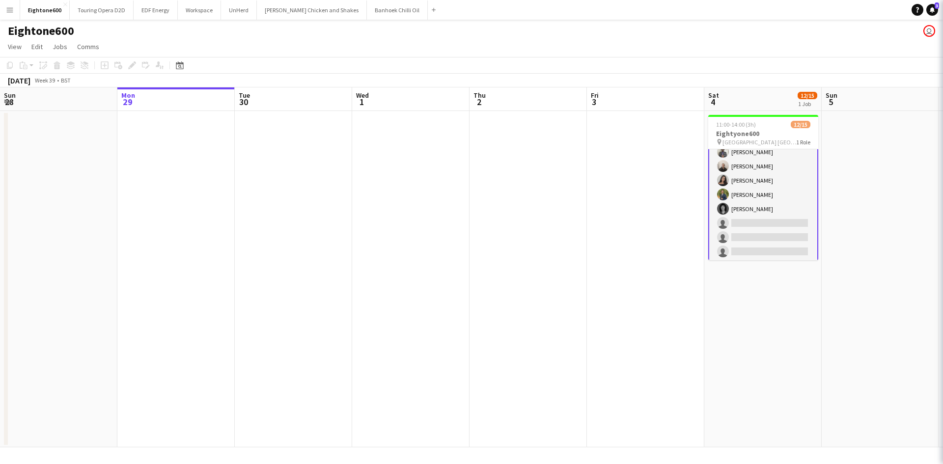
scroll to position [123, 0]
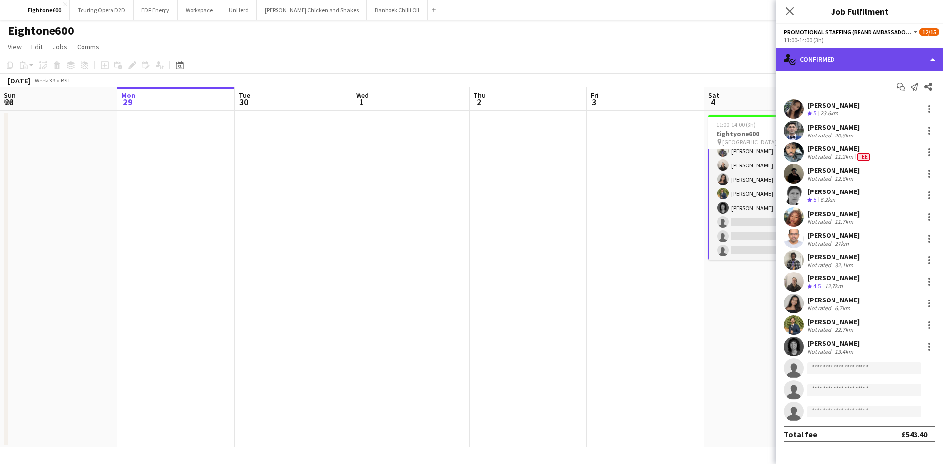
click at [872, 65] on div "single-neutral-actions-check-2 Confirmed" at bounding box center [859, 60] width 167 height 24
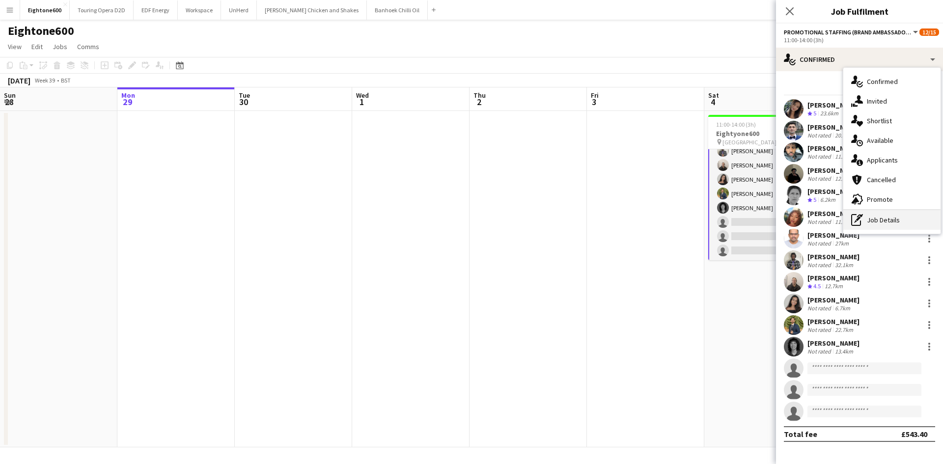
click at [897, 219] on div "pen-write Job Details" at bounding box center [891, 220] width 97 height 20
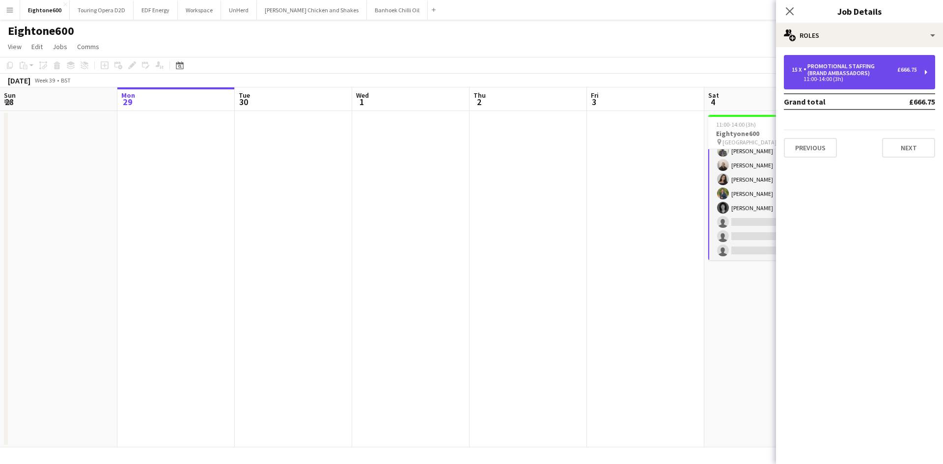
click at [840, 72] on div "Promotional Staffing (Brand Ambassadors)" at bounding box center [850, 70] width 94 height 14
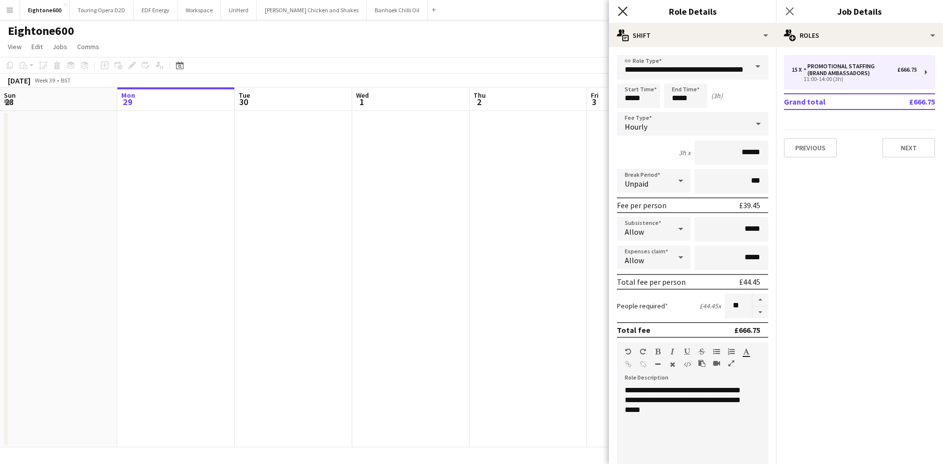
click at [621, 8] on icon "Close pop-in" at bounding box center [622, 10] width 9 height 9
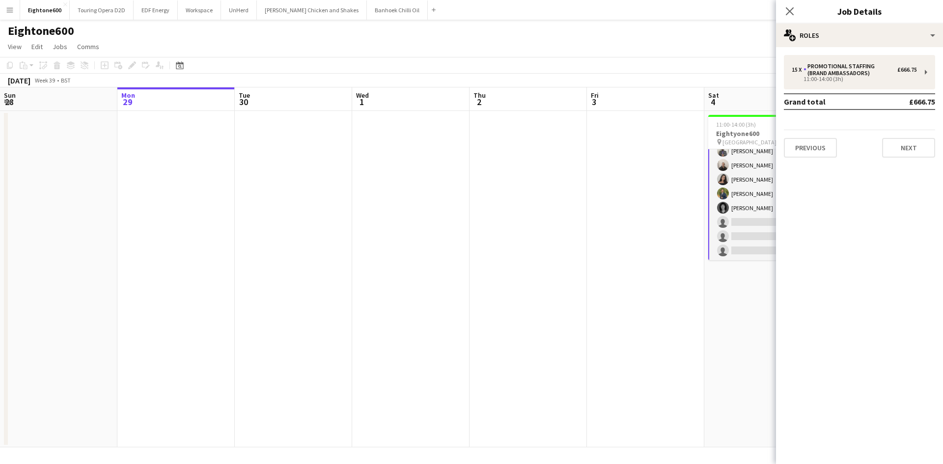
click at [605, 210] on app-date-cell at bounding box center [645, 279] width 117 height 336
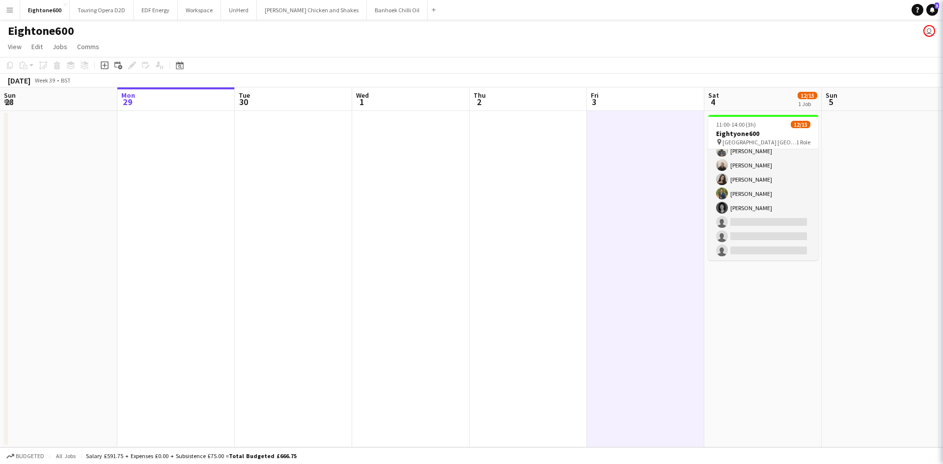
scroll to position [122, 0]
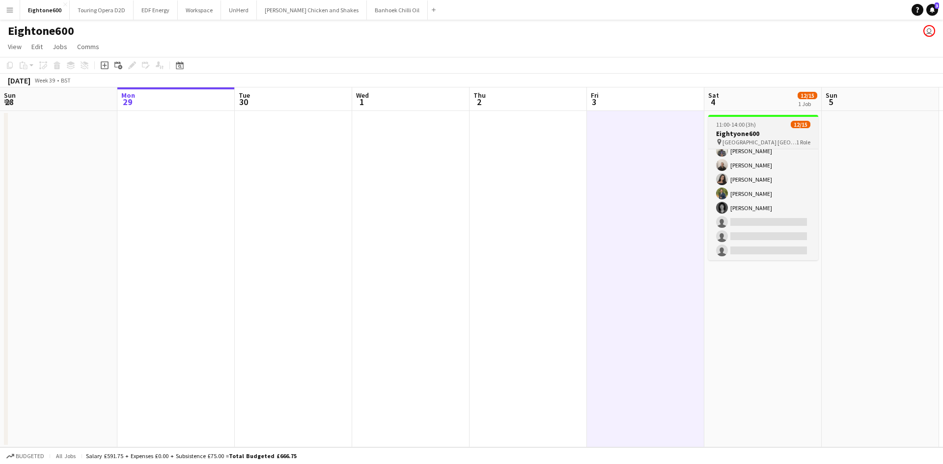
click at [750, 138] on span "[GEOGRAPHIC_DATA] [GEOGRAPHIC_DATA]" at bounding box center [759, 141] width 74 height 7
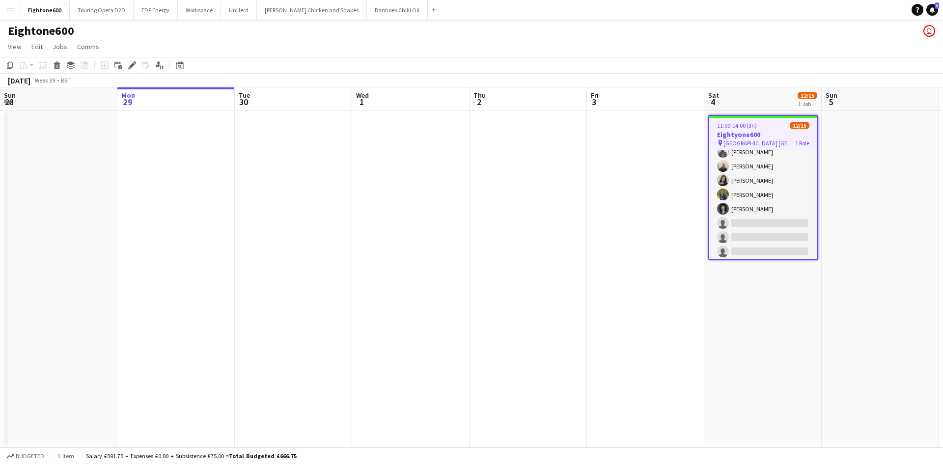
click at [764, 124] on div "11:00-14:00 (3h) 12/15" at bounding box center [763, 125] width 108 height 7
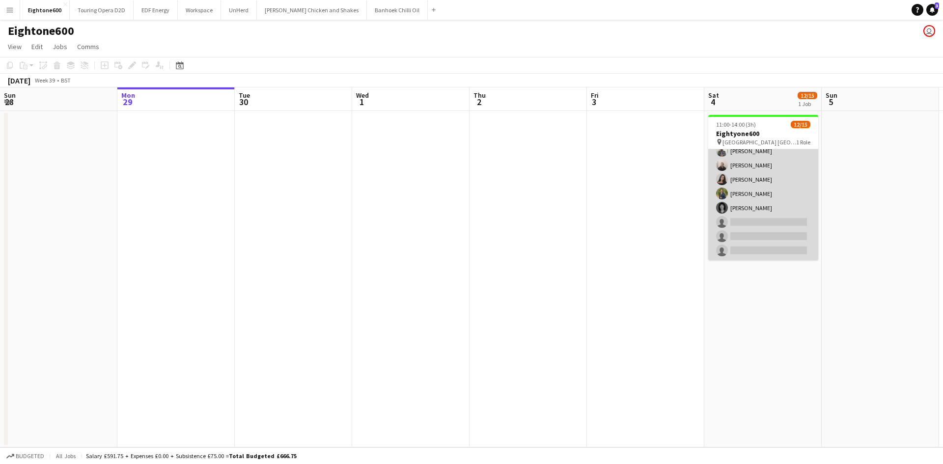
click at [766, 150] on app-card-role "Promotional Staffing (Brand Ambassadors) 10I [DATE] 11:00-14:00 (3h) [PERSON_NA…" at bounding box center [763, 144] width 110 height 233
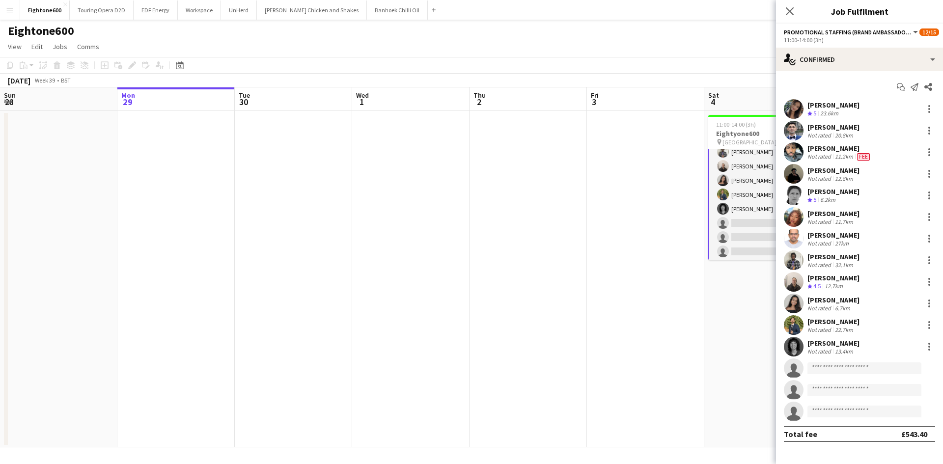
scroll to position [123, 0]
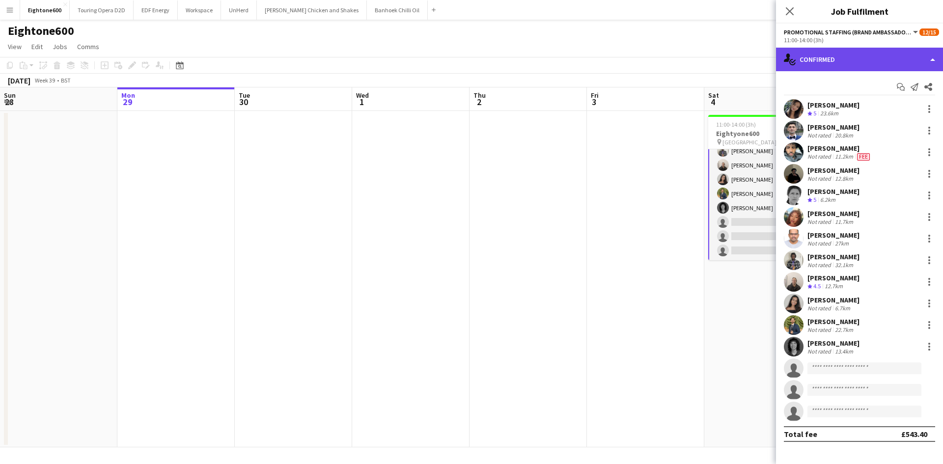
click at [848, 62] on div "single-neutral-actions-check-2 Confirmed" at bounding box center [859, 60] width 167 height 24
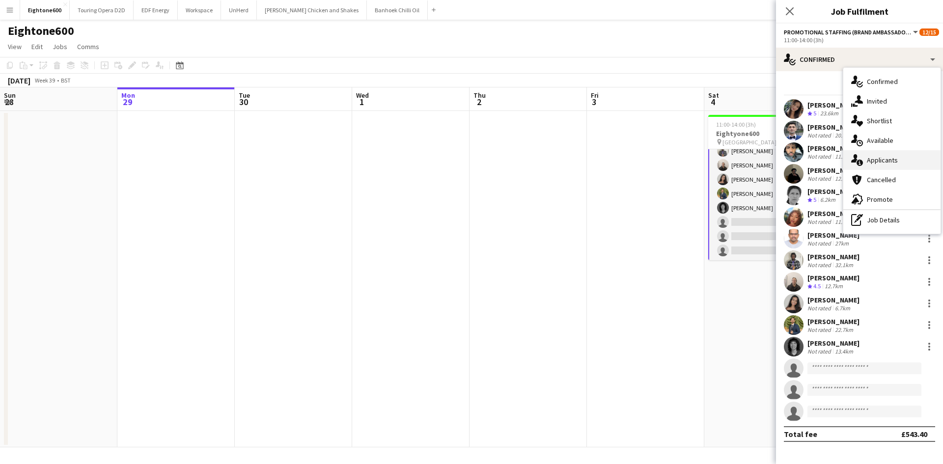
click at [883, 153] on div "single-neutral-actions-information Applicants" at bounding box center [891, 160] width 97 height 20
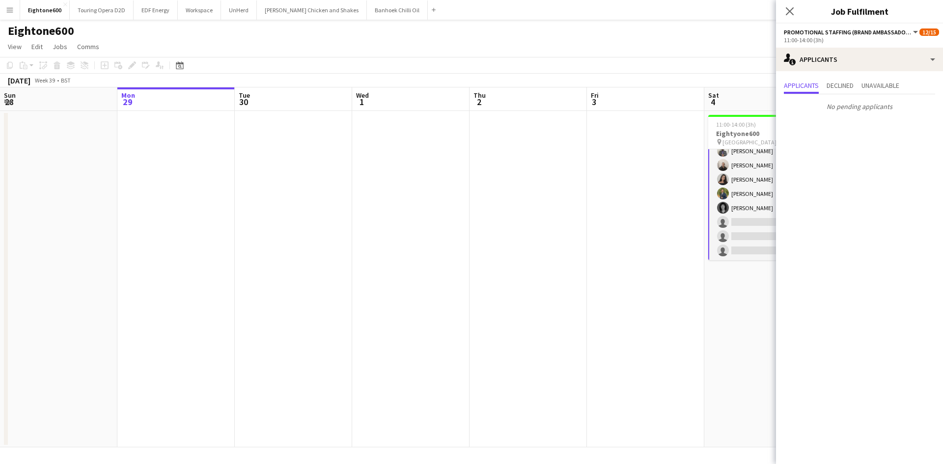
click at [613, 273] on app-date-cell at bounding box center [645, 279] width 117 height 336
